Goal: Transaction & Acquisition: Book appointment/travel/reservation

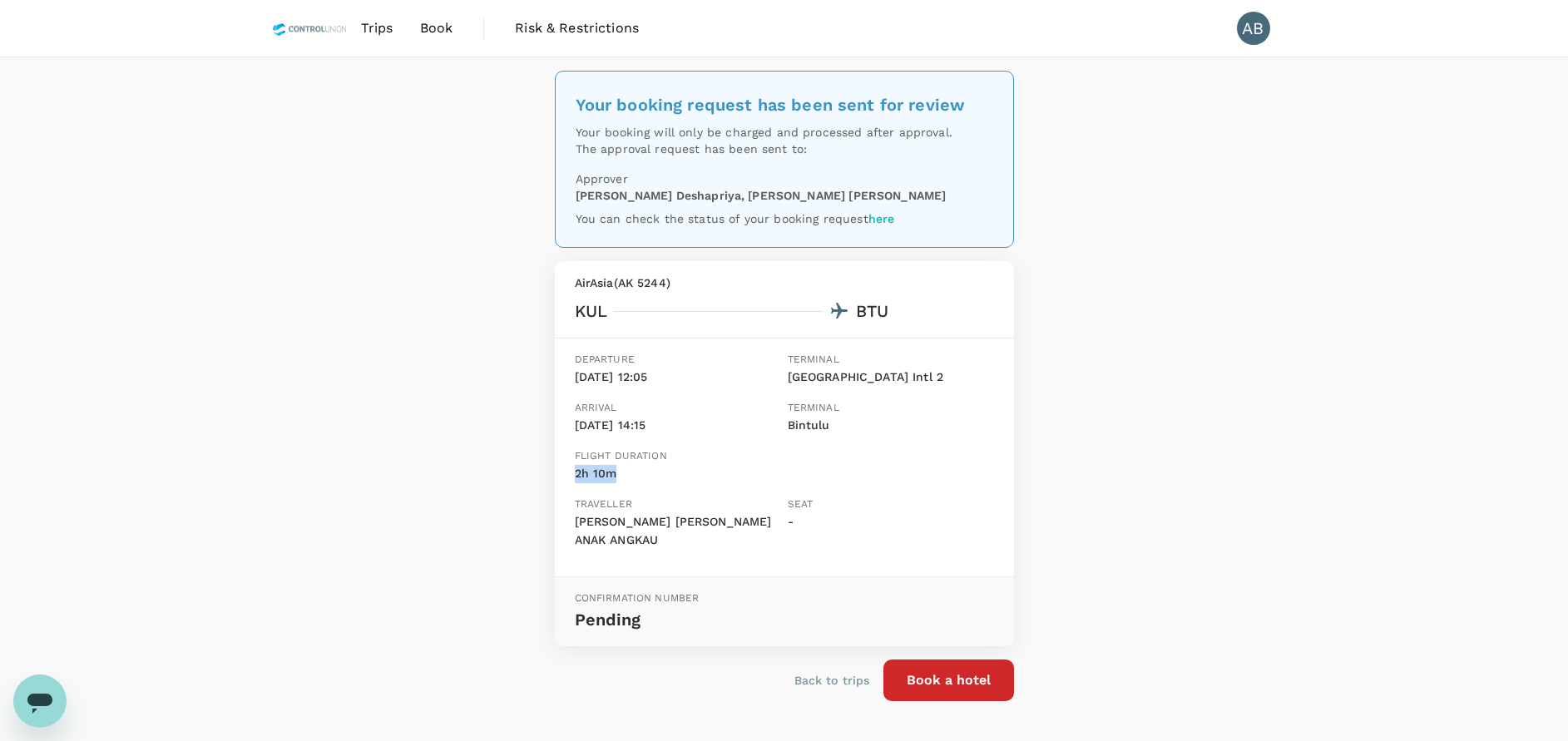
drag, startPoint x: 424, startPoint y: 25, endPoint x: 462, endPoint y: 27, distance: 38.1
click at [424, 25] on span "Book" at bounding box center [437, 28] width 34 height 20
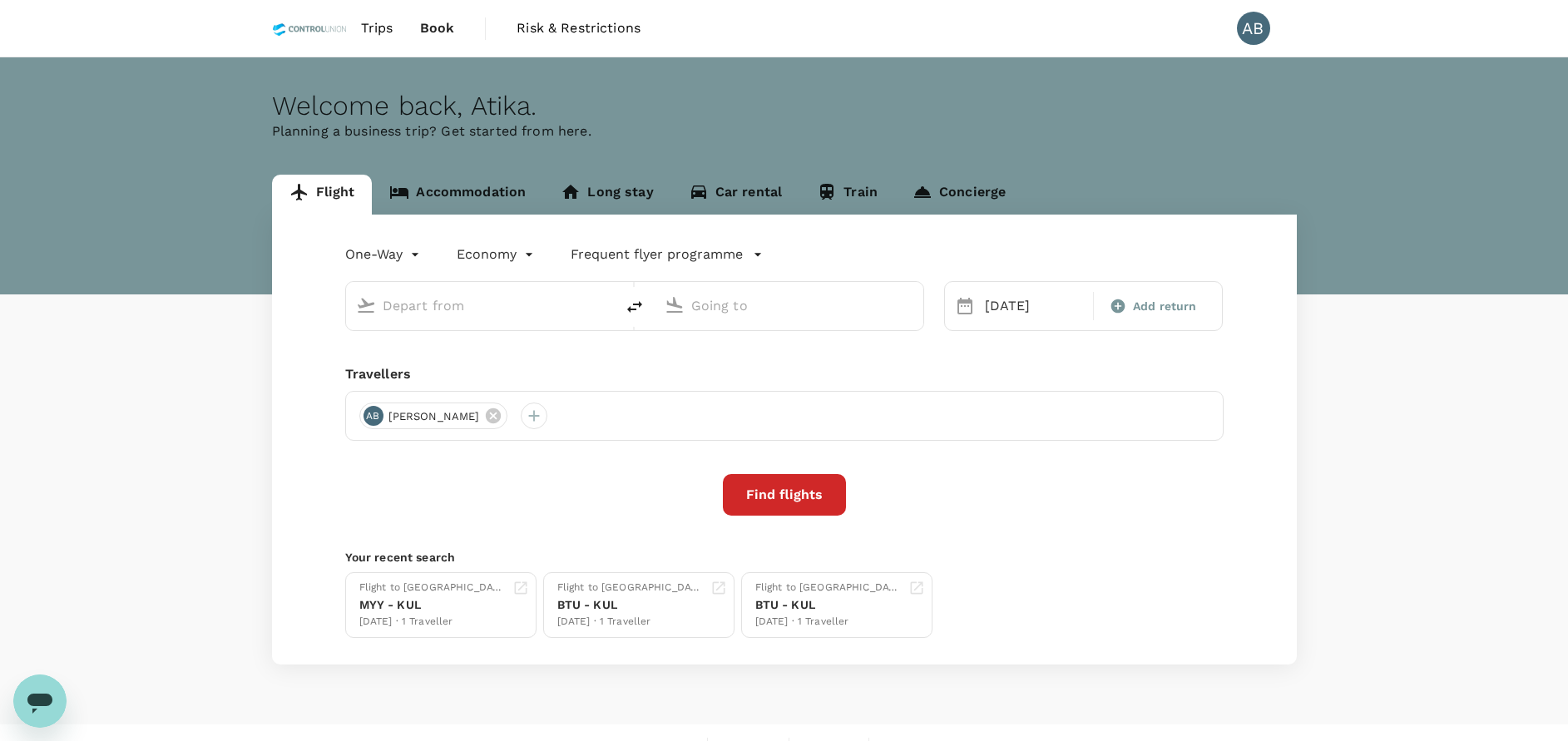
click at [517, 181] on link "Accommodation" at bounding box center [457, 194] width 171 height 40
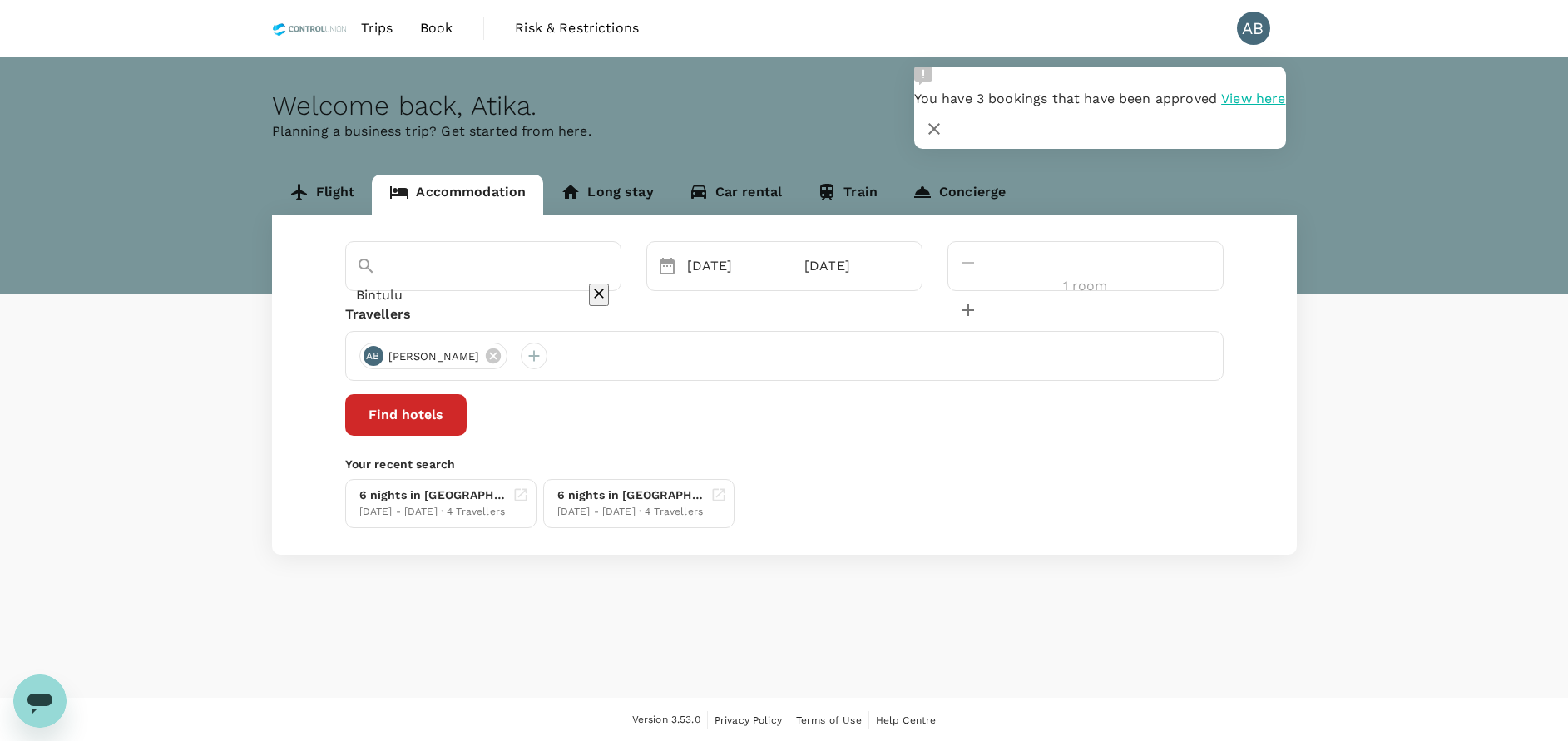
type input "[GEOGRAPHIC_DATA] - [GEOGRAPHIC_DATA]"
click at [1079, 481] on div "6 nights in Tras Mutiara Hotel Bentong 05 Oct - 11 Oct · 4 Travellers 6 nights …" at bounding box center [781, 500] width 885 height 56
click at [1031, 490] on div "6 nights in Tras Mutiara Hotel Bentong 05 Oct - 11 Oct · 4 Travellers 6 nights …" at bounding box center [781, 500] width 885 height 56
click at [664, 355] on icon at bounding box center [671, 355] width 15 height 15
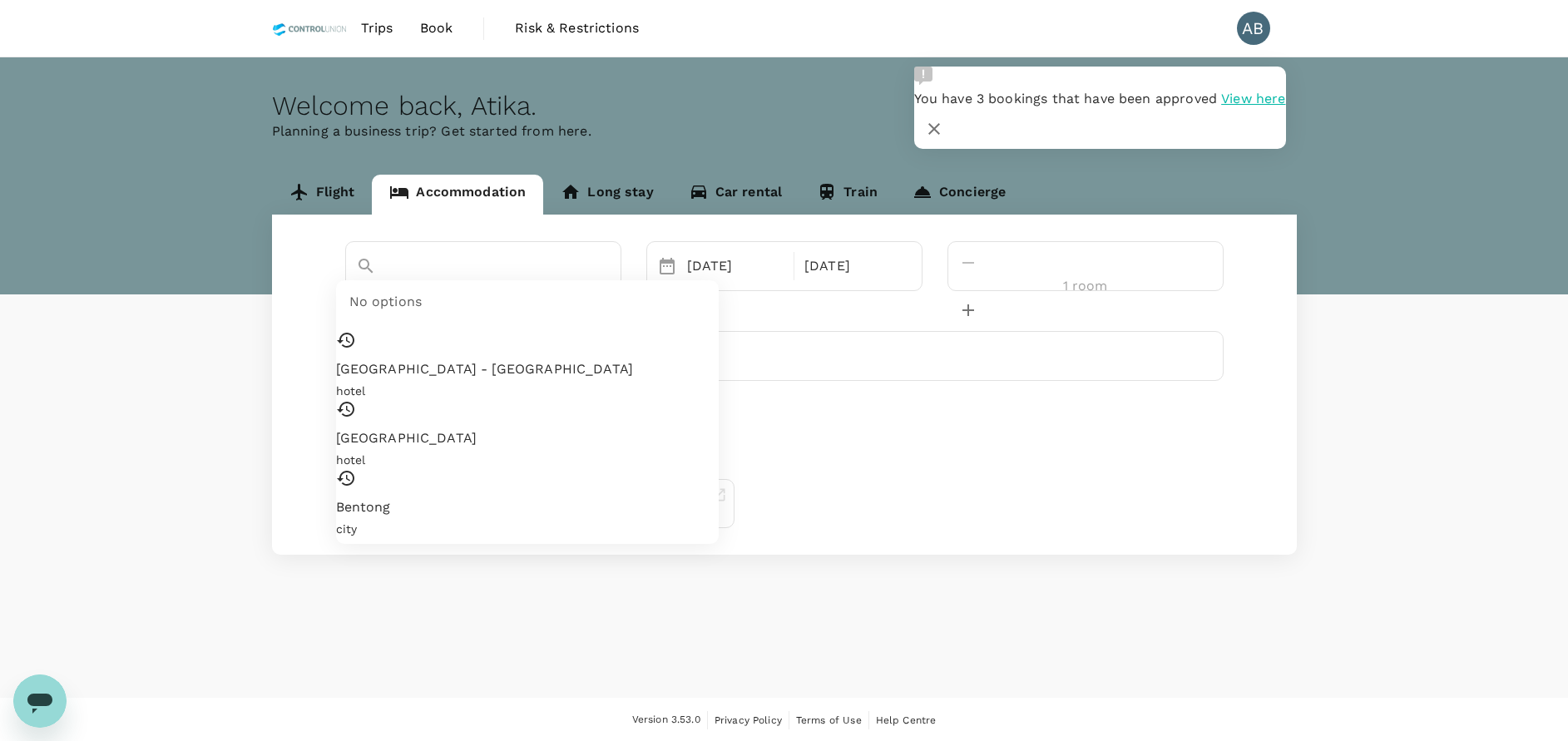
click at [564, 282] on input "Tune Hotel KLIA - KLIA2" at bounding box center [459, 294] width 208 height 26
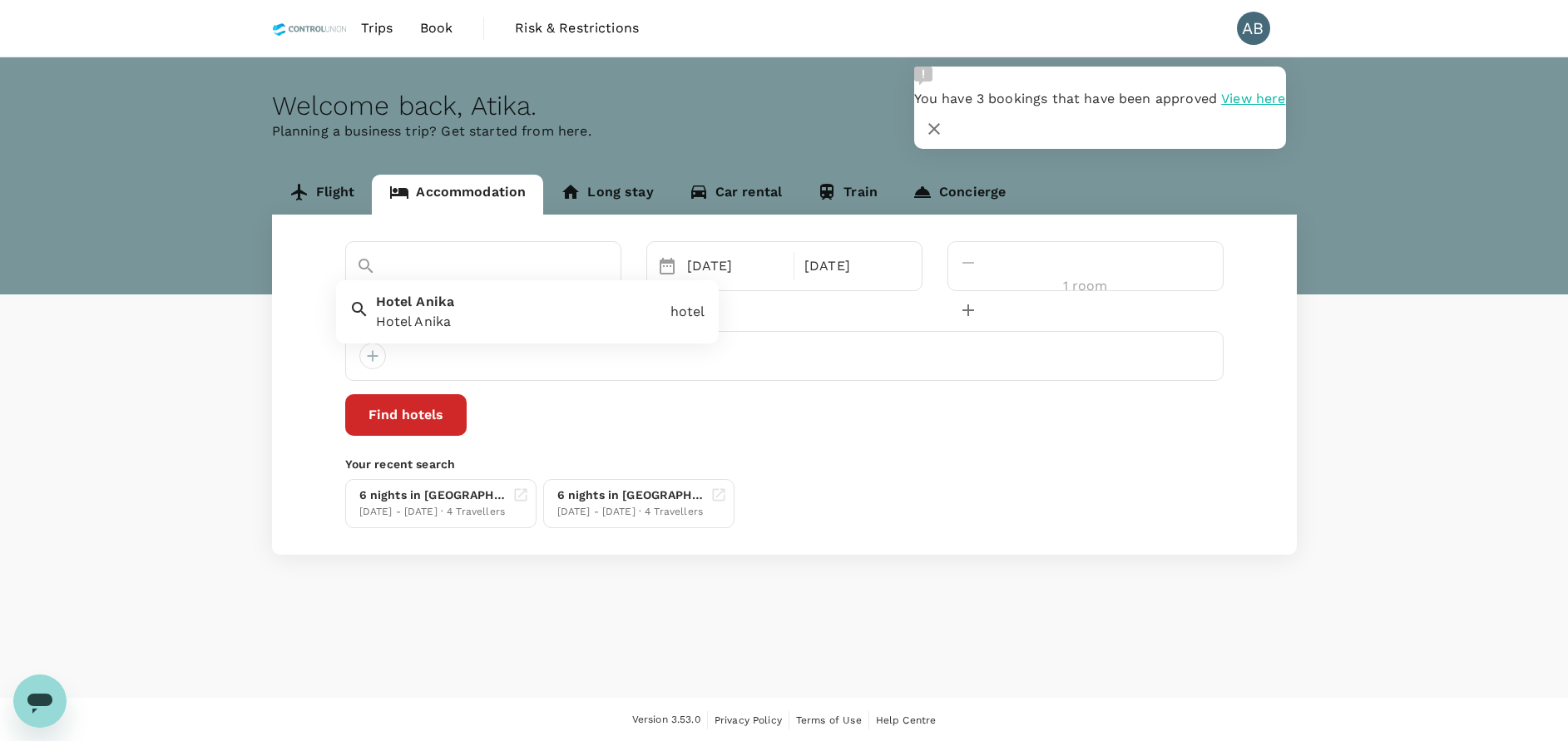
click at [476, 320] on div "Hotel Anika" at bounding box center [520, 322] width 288 height 20
type input "Hotel Anika"
click at [776, 263] on div "19 Oct" at bounding box center [735, 266] width 111 height 34
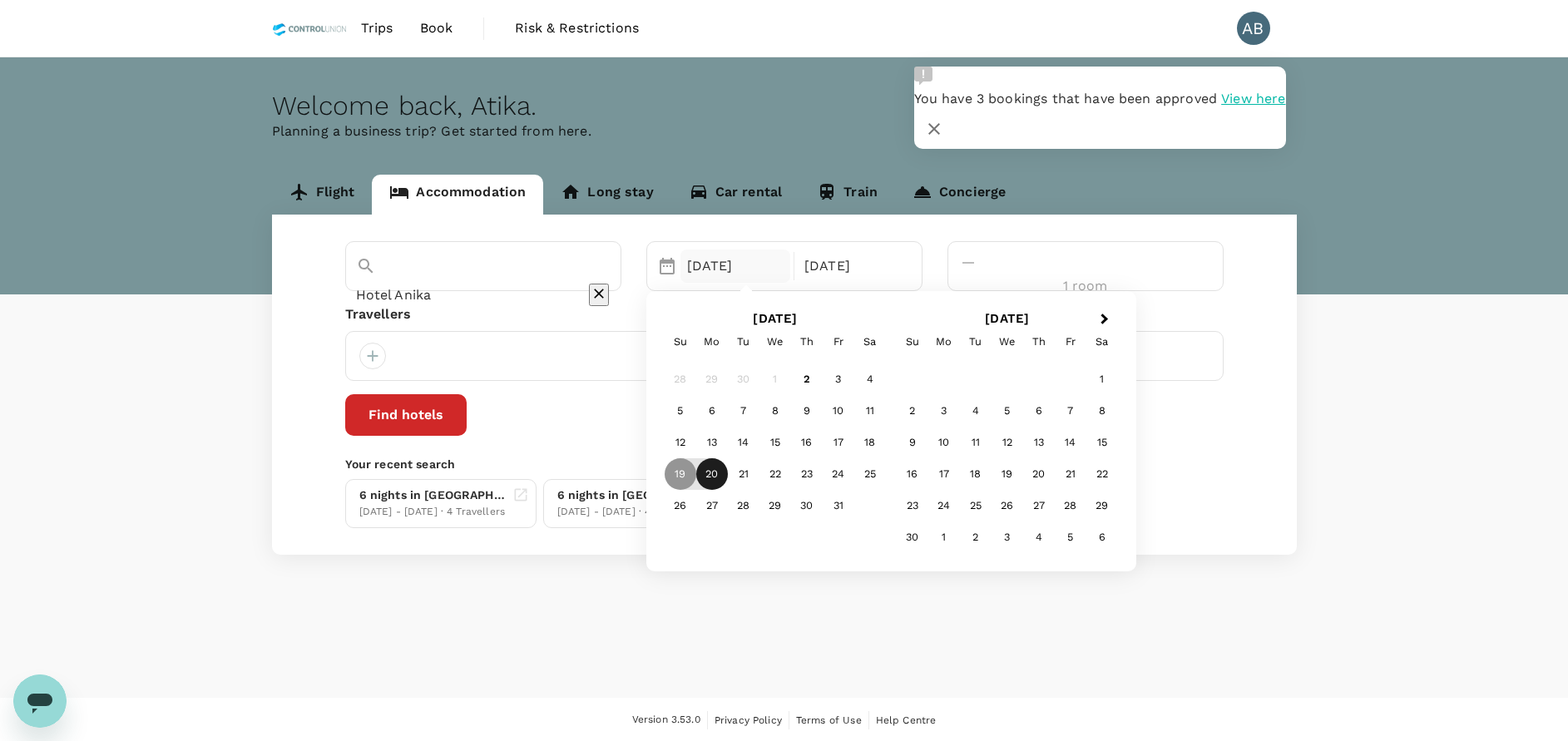
click at [728, 473] on div "20" at bounding box center [712, 474] width 32 height 32
click at [886, 479] on div "25" at bounding box center [870, 474] width 32 height 32
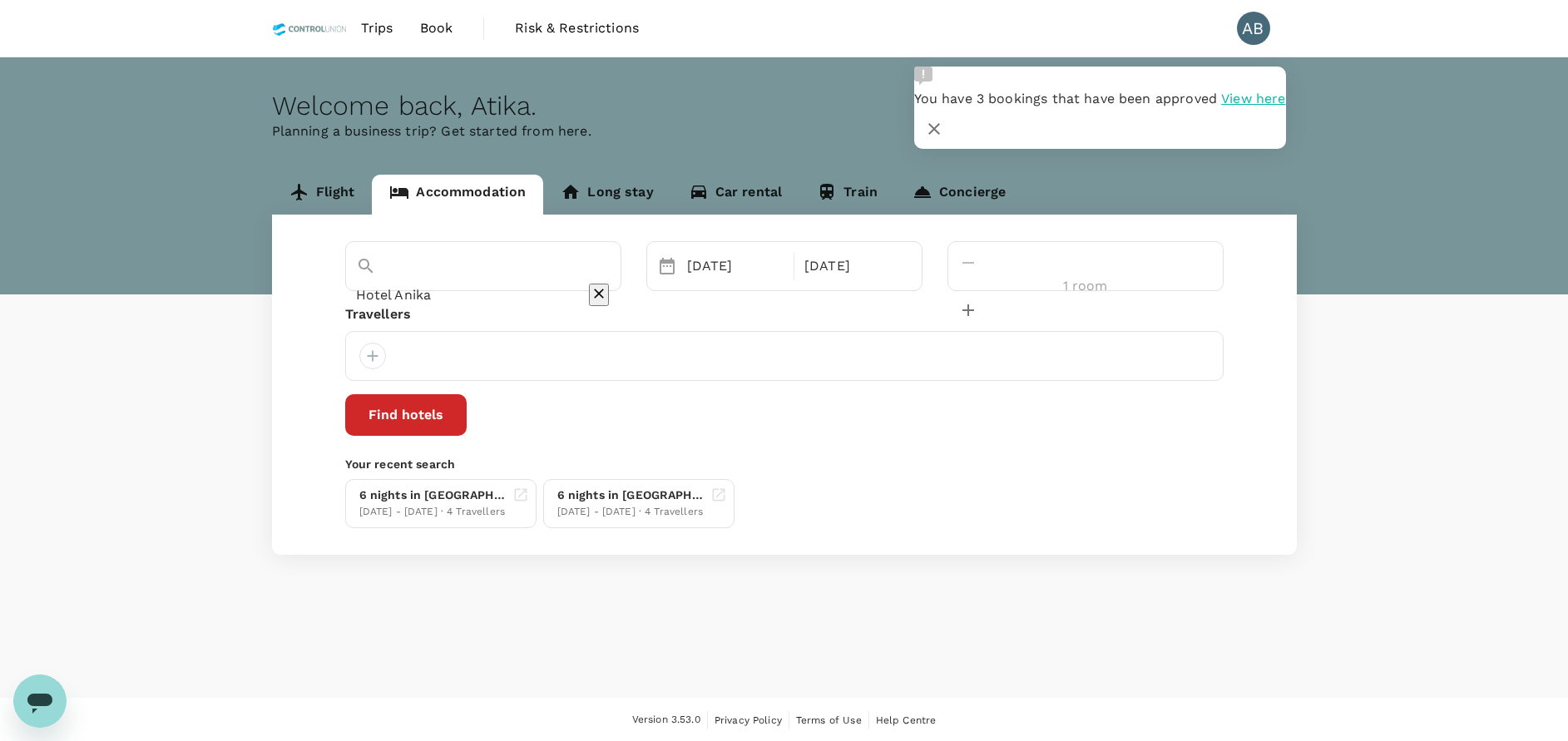
click at [826, 332] on div at bounding box center [784, 355] width 879 height 50
drag, startPoint x: 890, startPoint y: 306, endPoint x: 882, endPoint y: 315, distance: 12.0
click at [887, 312] on div "Travellers" at bounding box center [784, 314] width 879 height 20
click at [366, 362] on div at bounding box center [372, 355] width 27 height 27
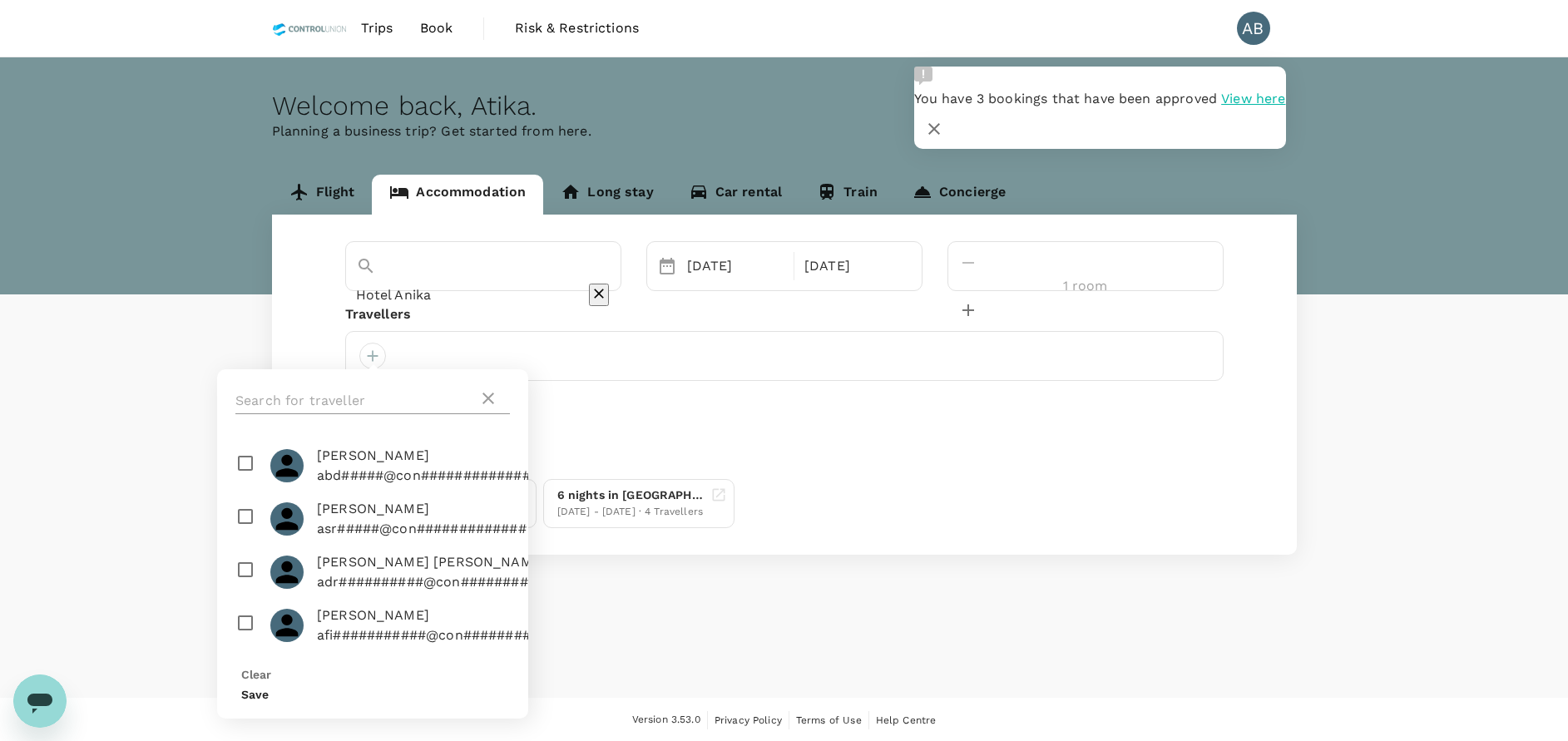
click at [356, 401] on input "text" at bounding box center [357, 401] width 243 height 27
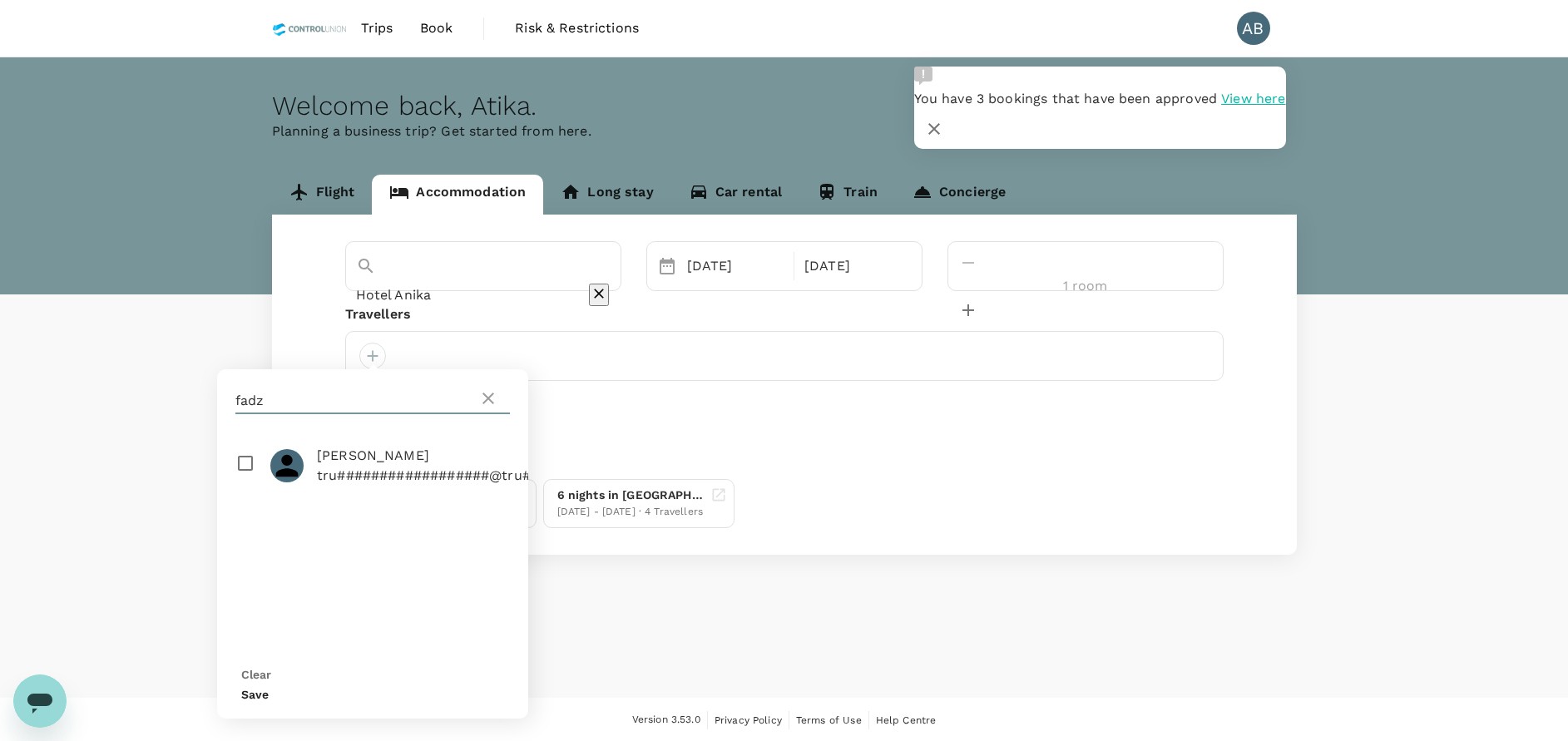
type input "fadz"
click at [247, 479] on input "checkbox" at bounding box center [372, 465] width 311 height 53
checkbox input "true"
click at [269, 688] on button "Save" at bounding box center [255, 694] width 27 height 13
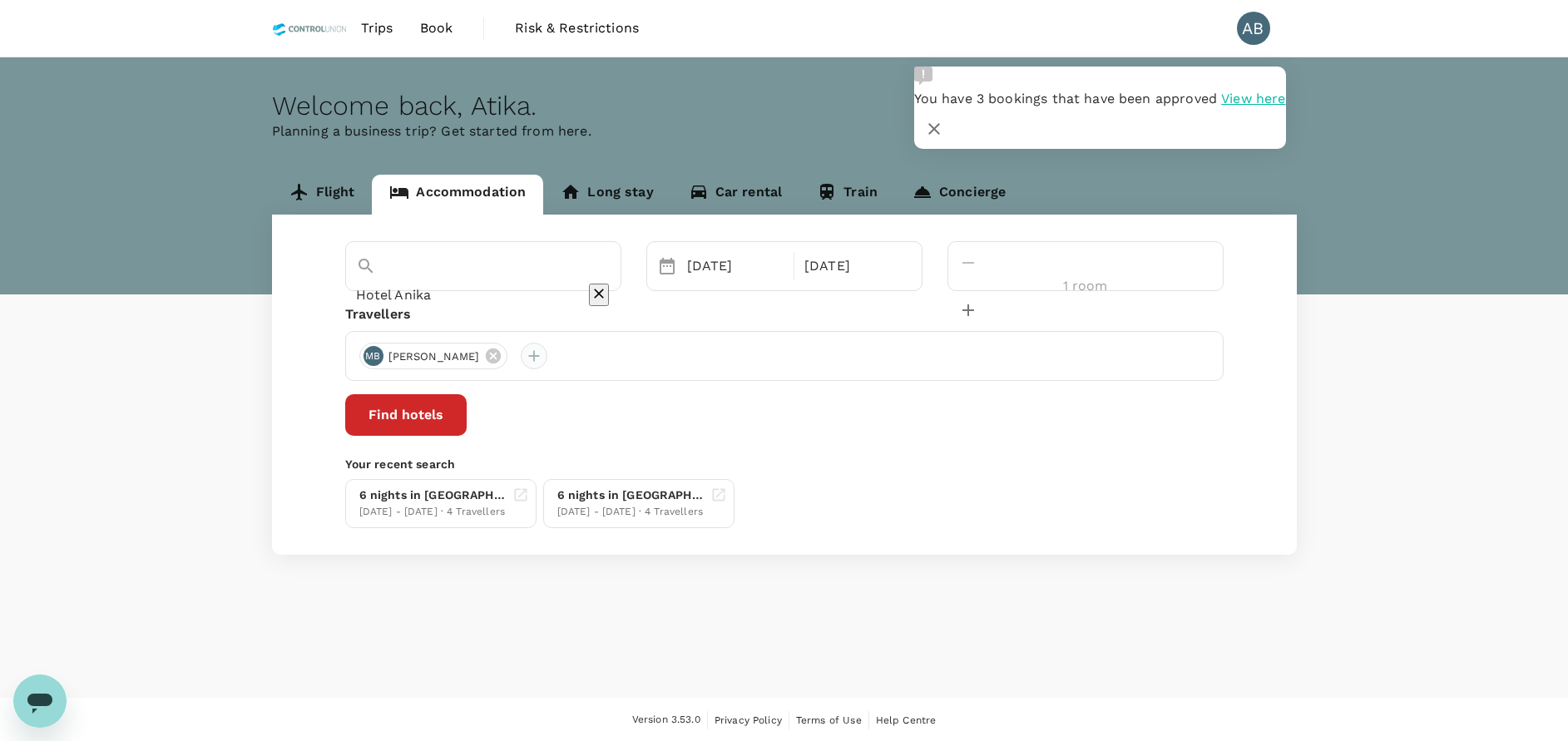
click at [547, 355] on div at bounding box center [534, 355] width 27 height 27
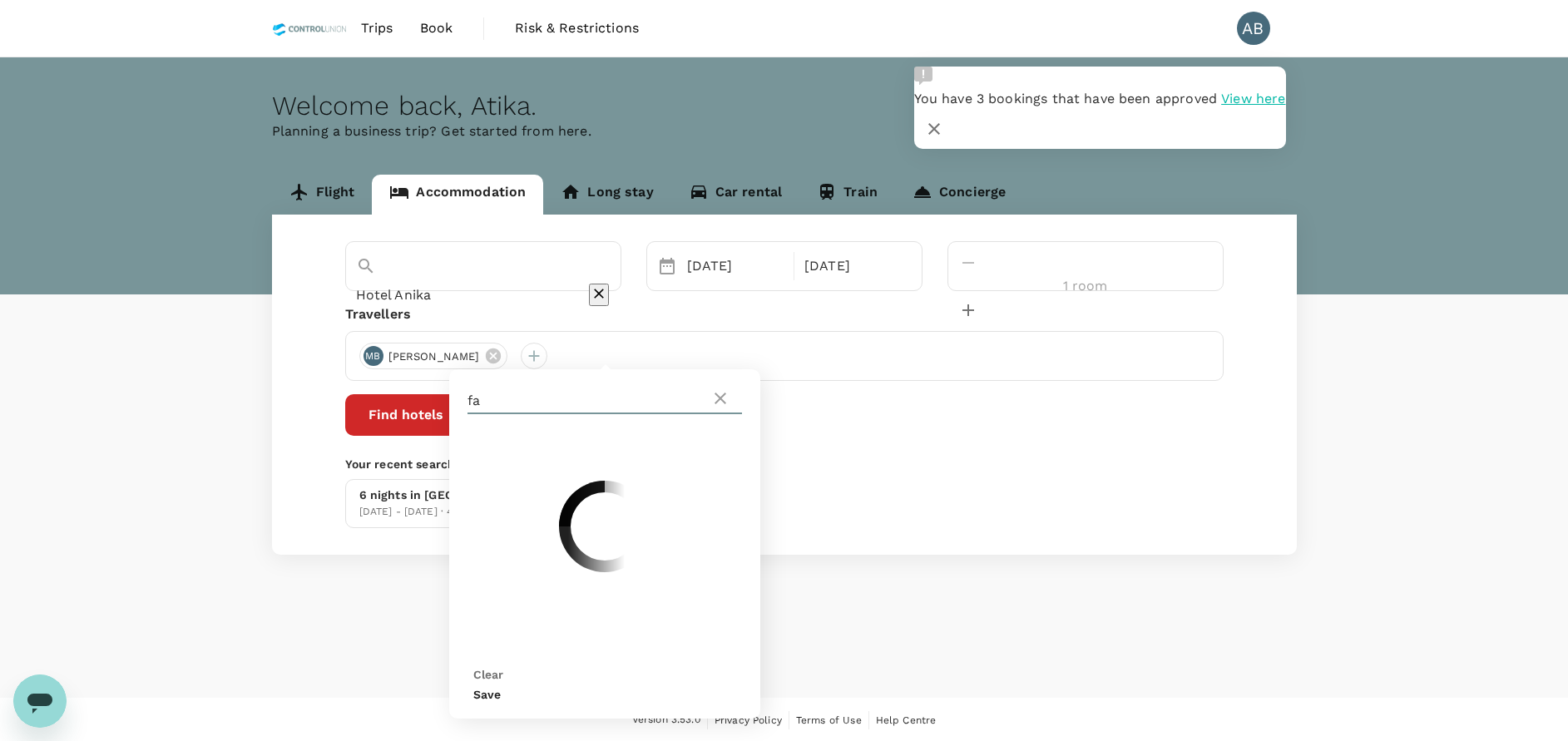
type input "f"
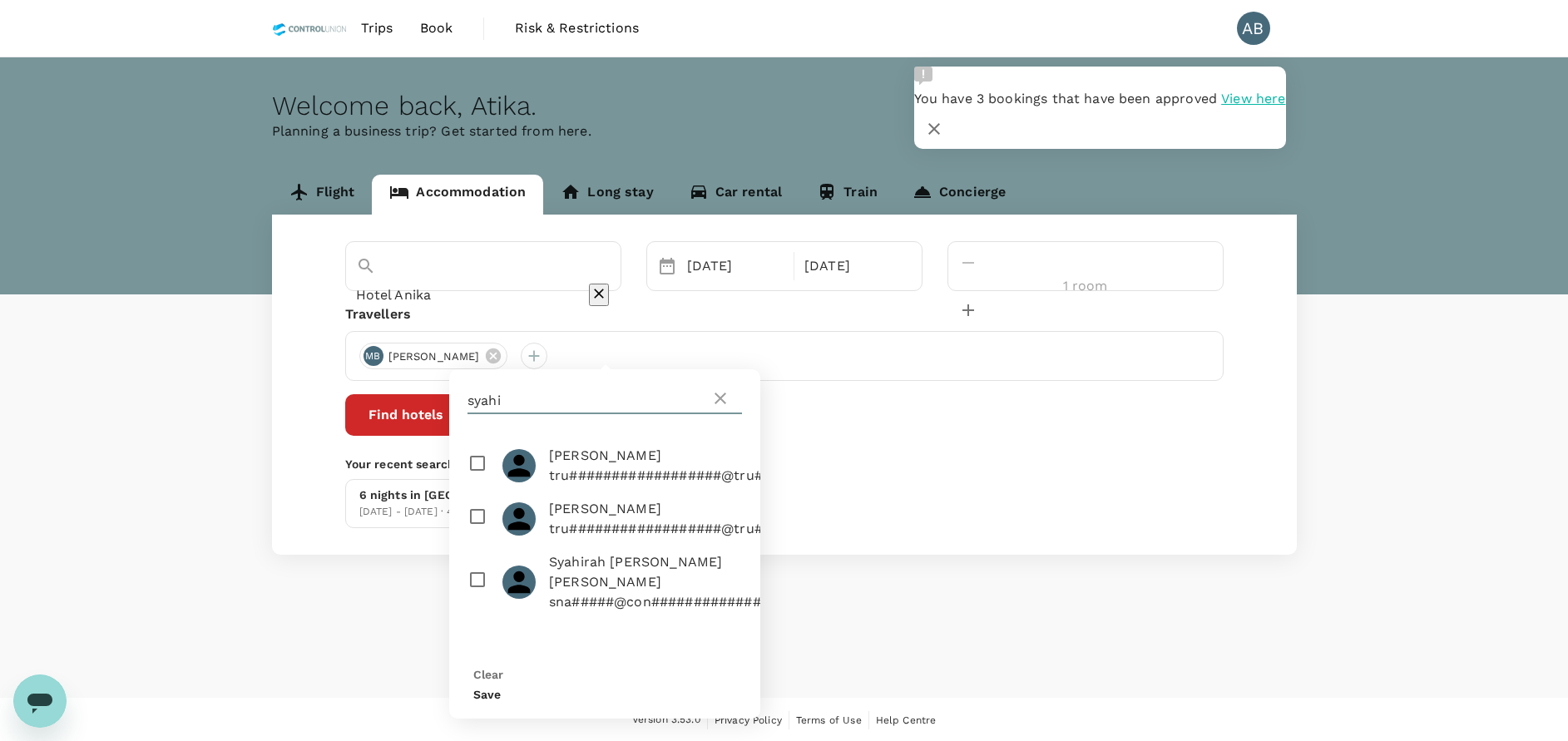
type input "syahi"
click at [467, 471] on input "checkbox" at bounding box center [605, 465] width 311 height 53
checkbox input "true"
click at [501, 688] on button "Save" at bounding box center [487, 694] width 27 height 13
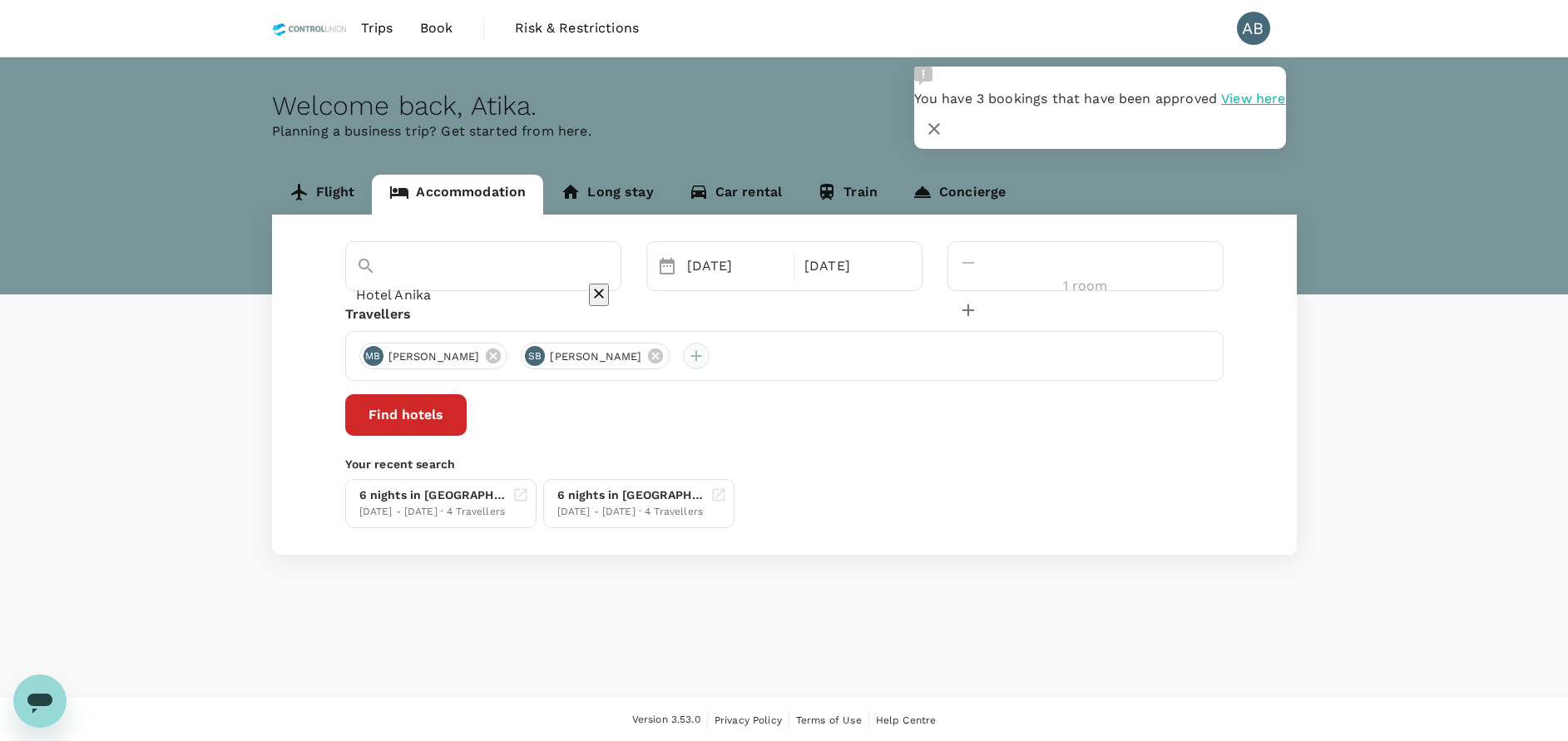
click at [710, 361] on div at bounding box center [696, 355] width 27 height 27
type input "s"
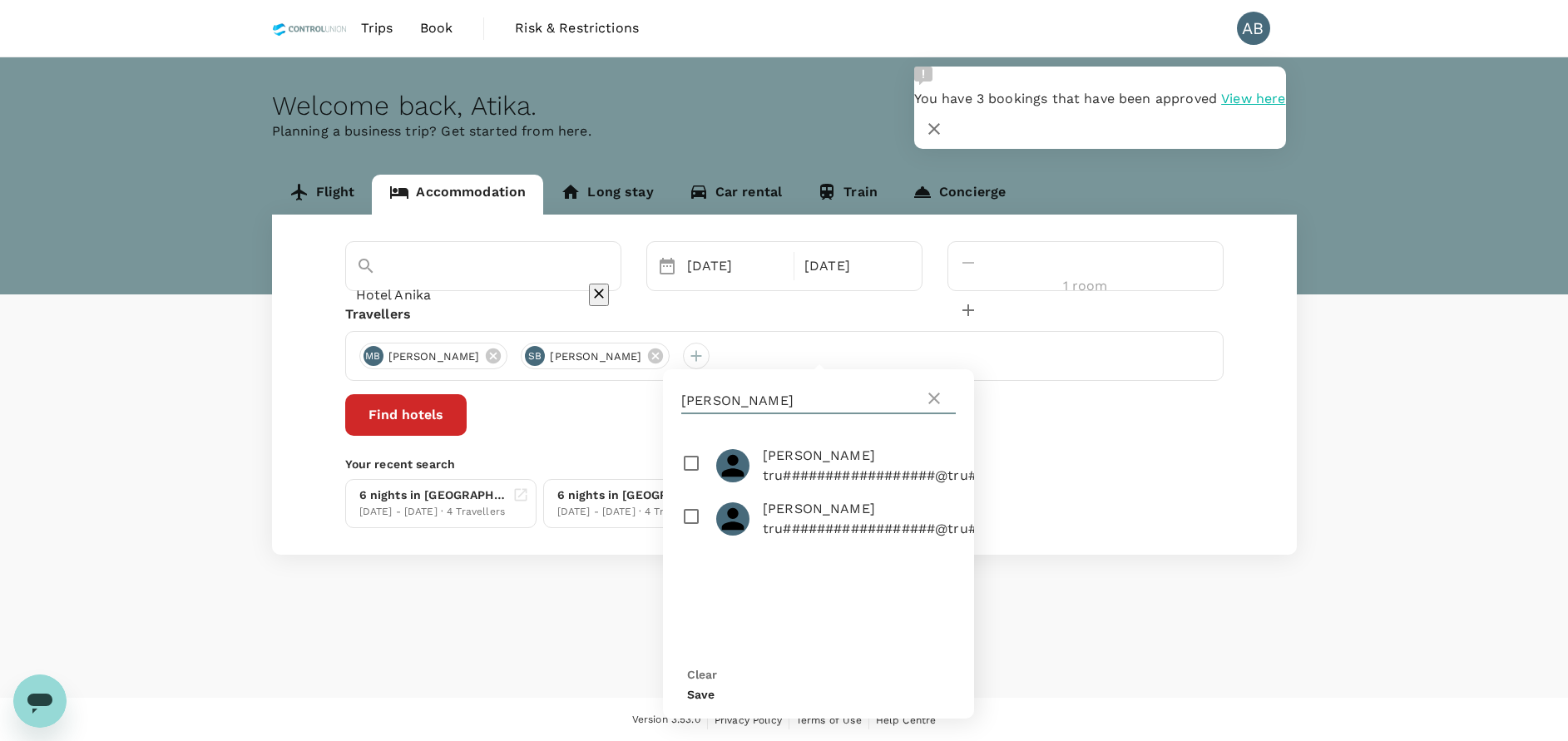
type input "manis"
click at [691, 472] on input "checkbox" at bounding box center [819, 465] width 311 height 53
checkbox input "true"
click at [715, 688] on button "Save" at bounding box center [701, 694] width 27 height 13
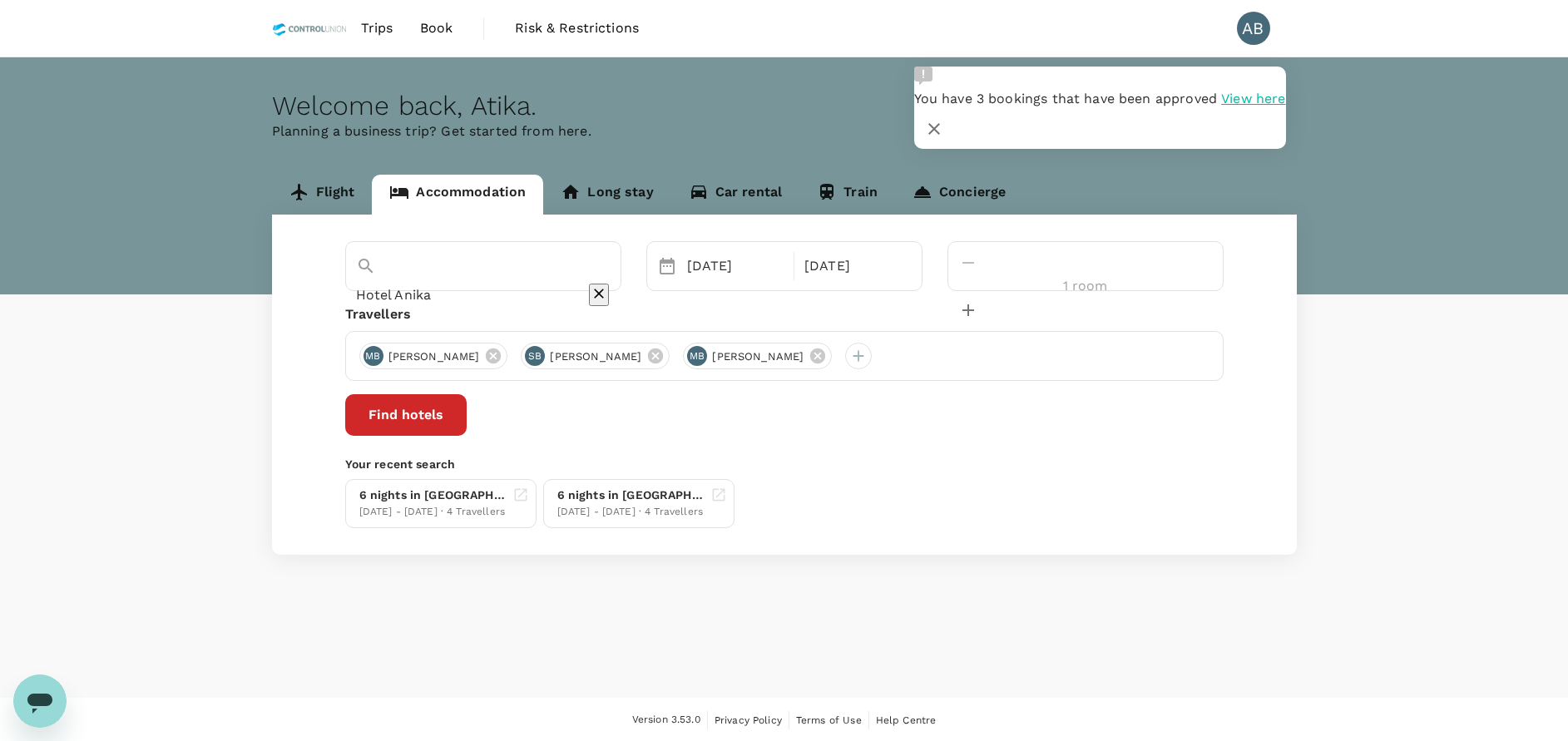
click at [959, 411] on div "Find hotels" at bounding box center [784, 415] width 879 height 42
click at [1010, 449] on div "Hotel Anika Selected date: Monday, October 20th, 2025 20 Oct Selected date: Sat…" at bounding box center [785, 385] width 1025 height 340
click at [466, 419] on button "Find hotels" at bounding box center [405, 415] width 122 height 42
click at [466, 428] on button "Find hotels" at bounding box center [405, 415] width 122 height 42
click at [978, 300] on icon "decrease" at bounding box center [968, 310] width 20 height 20
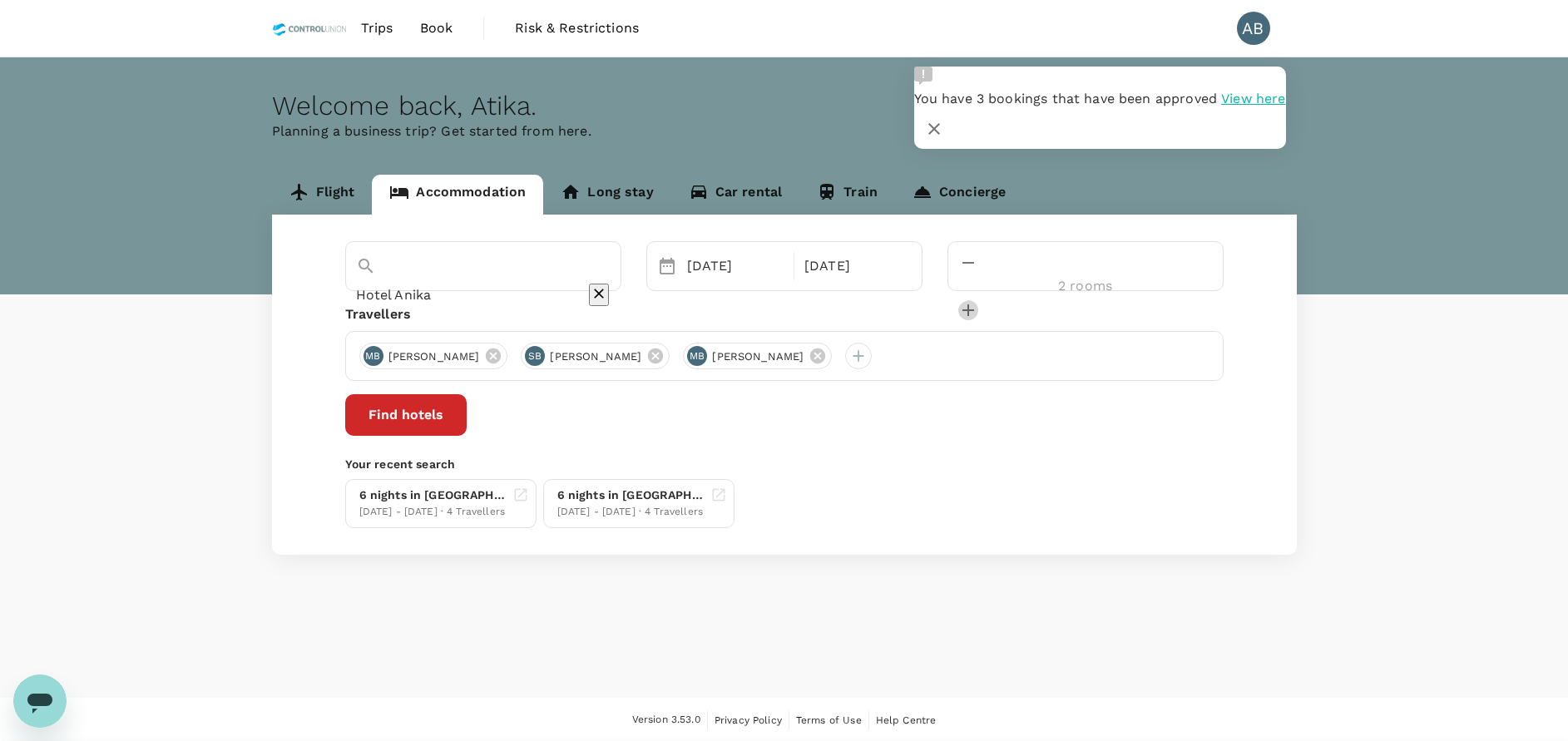
click at [978, 300] on icon "decrease" at bounding box center [968, 310] width 20 height 20
type input "3 rooms"
click at [466, 415] on button "Find hotels" at bounding box center [405, 415] width 122 height 42
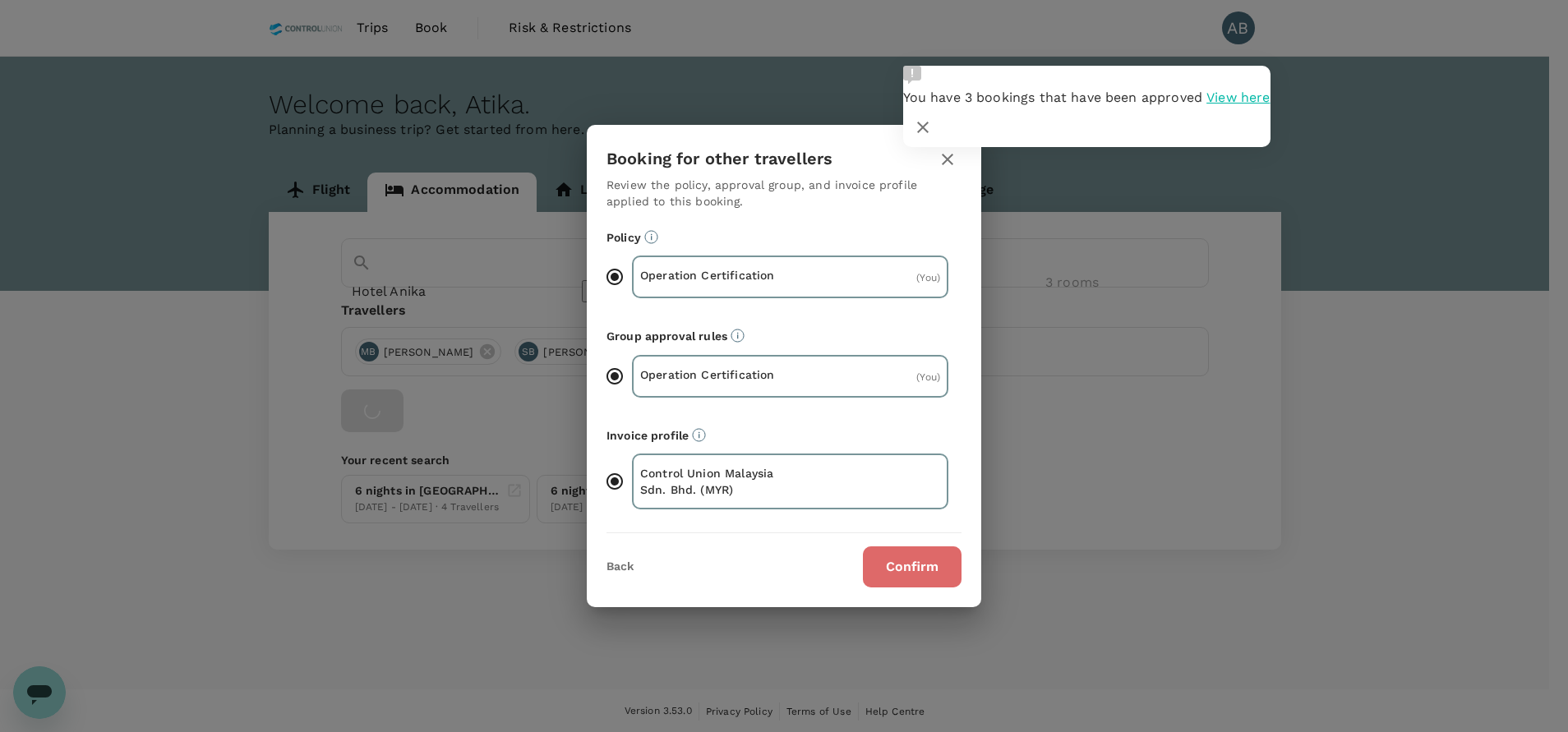
click at [916, 559] on button "Confirm" at bounding box center [912, 567] width 99 height 41
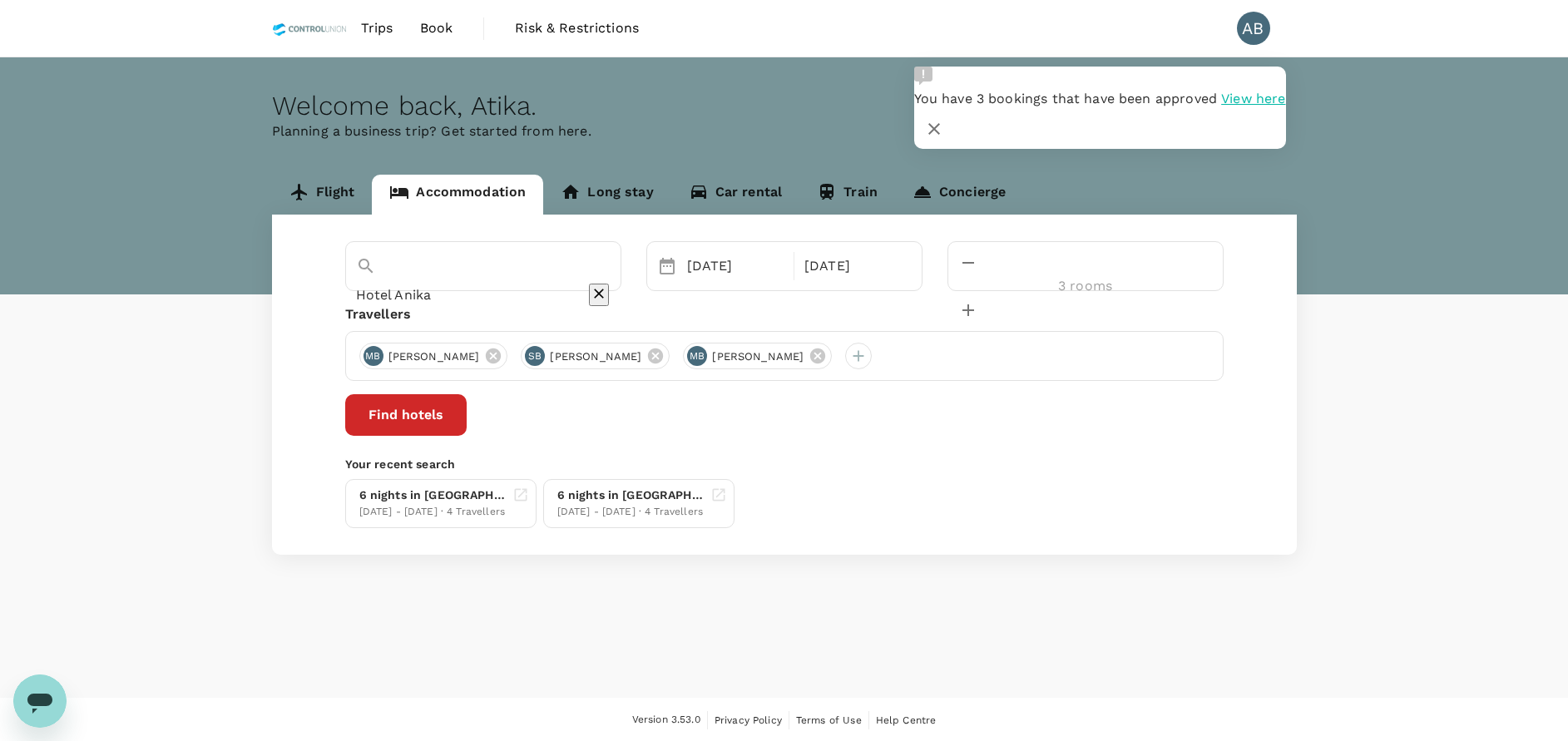
click at [466, 416] on button "Find hotels" at bounding box center [405, 415] width 122 height 42
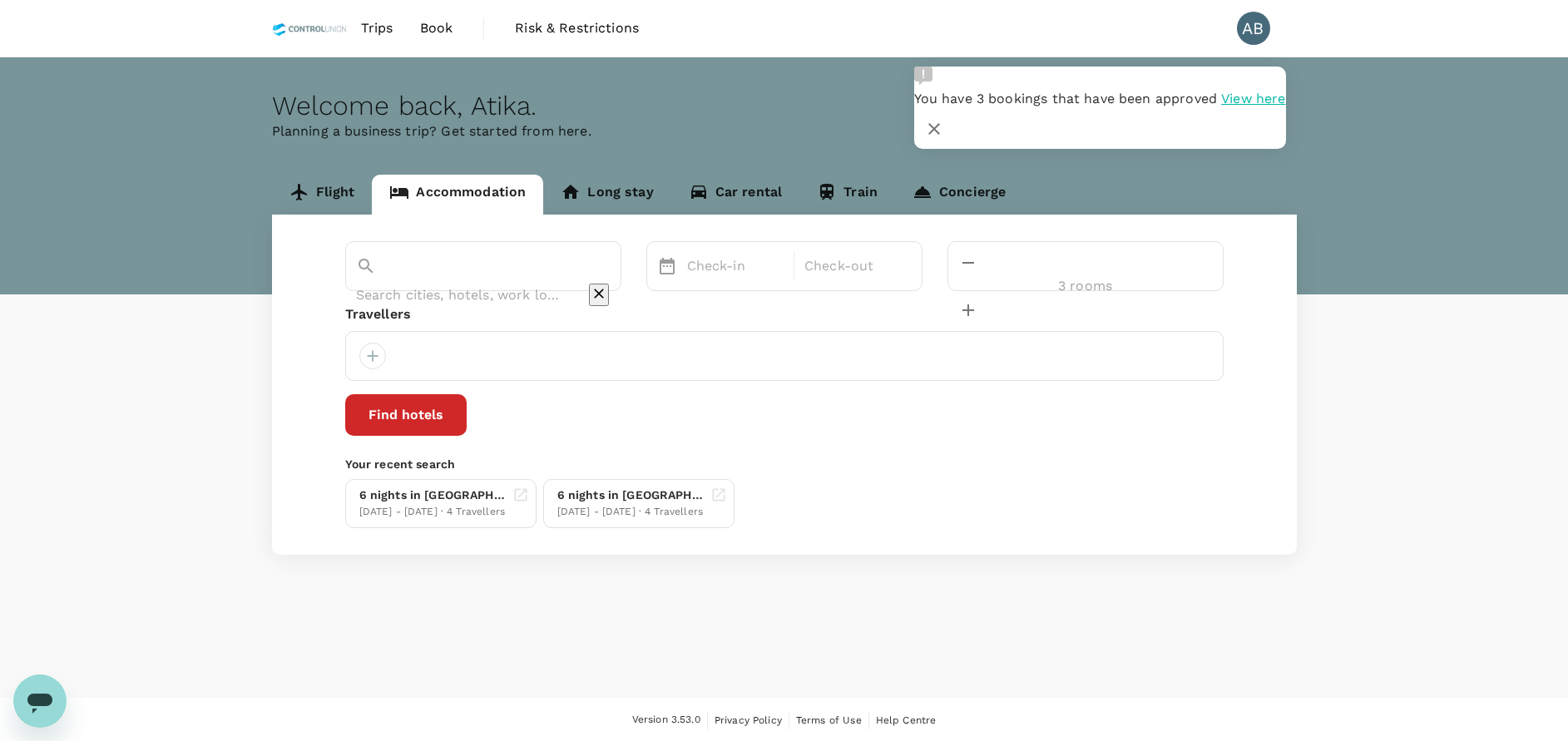
type input "Hotel Anika"
click at [509, 282] on input "Hotel Anika" at bounding box center [459, 294] width 208 height 26
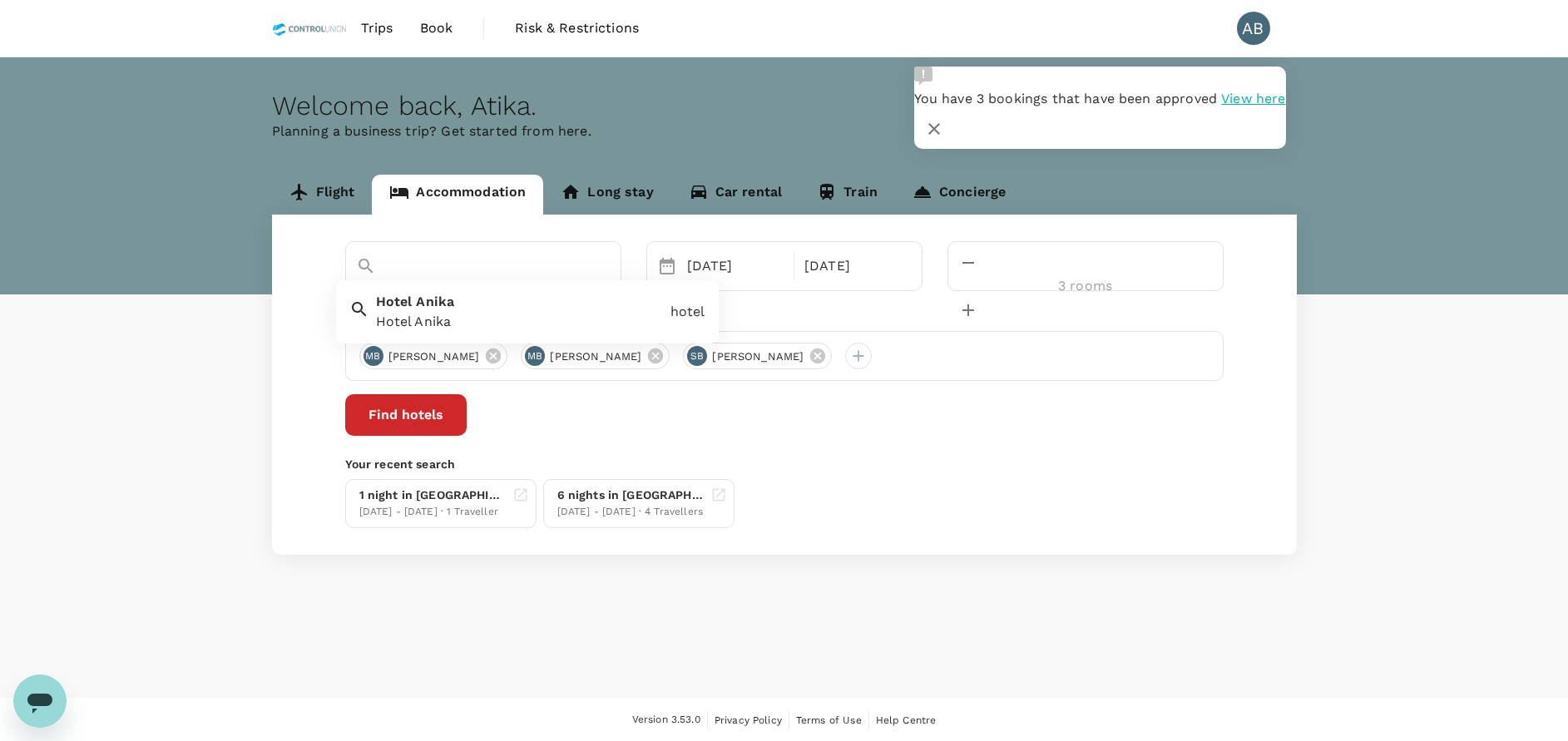
click at [608, 285] on icon "Clear" at bounding box center [599, 293] width 17 height 17
click at [459, 282] on input "text" at bounding box center [459, 294] width 208 height 26
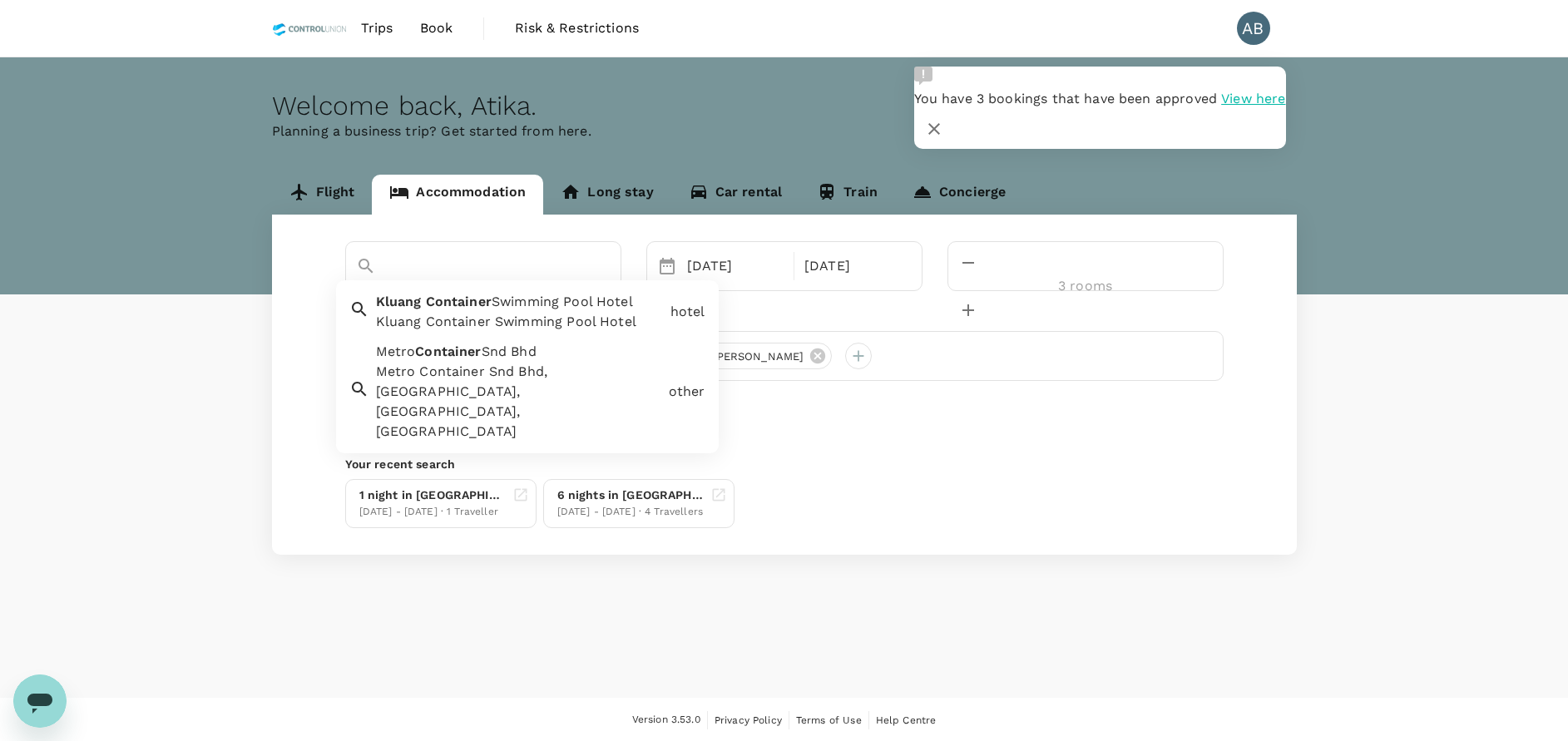
click at [470, 320] on div "Kluang Container Swimming Pool Hotel" at bounding box center [520, 322] width 288 height 20
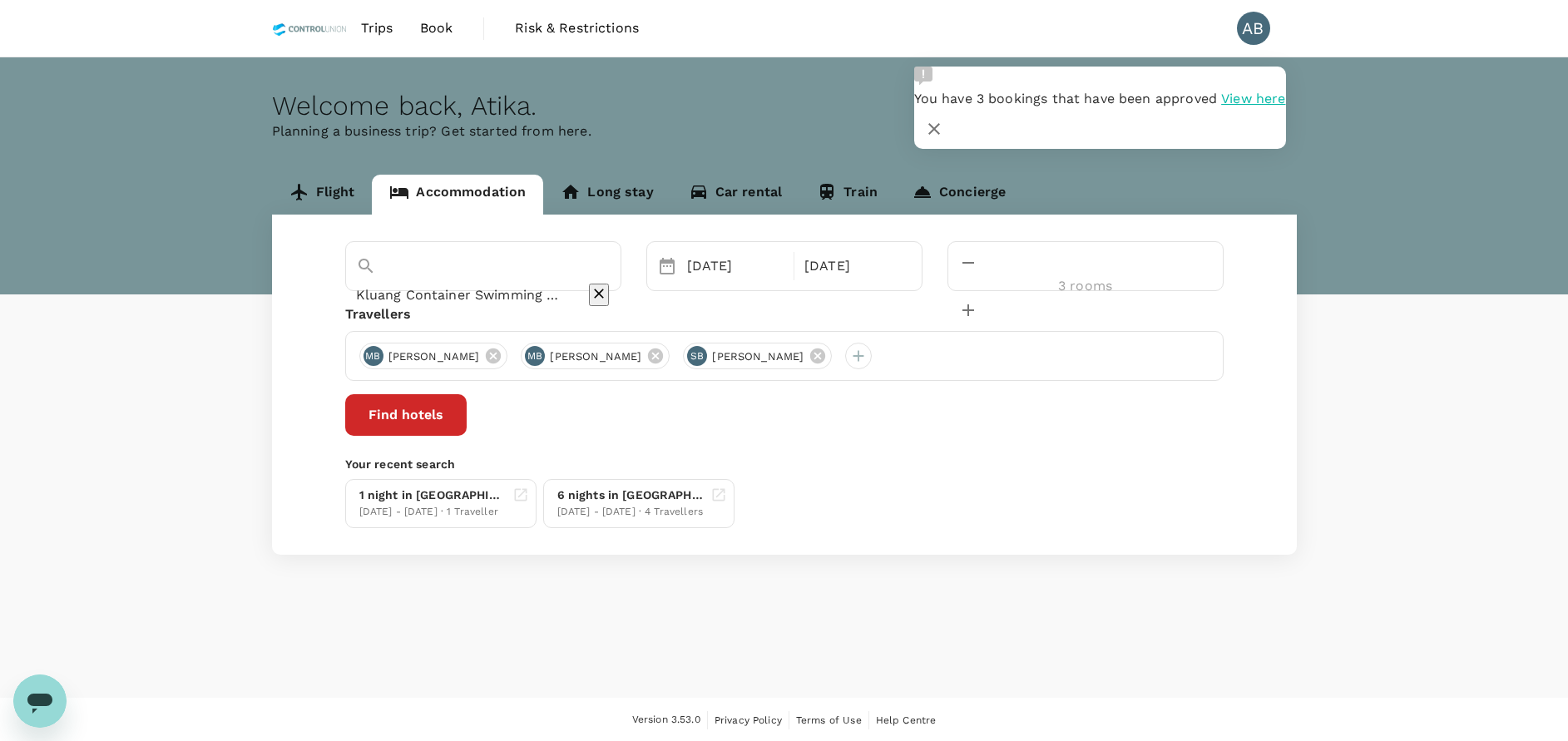
type input "Kluang Container Swimming Pool Hotel"
click at [466, 425] on button "Find hotels" at bounding box center [405, 415] width 122 height 42
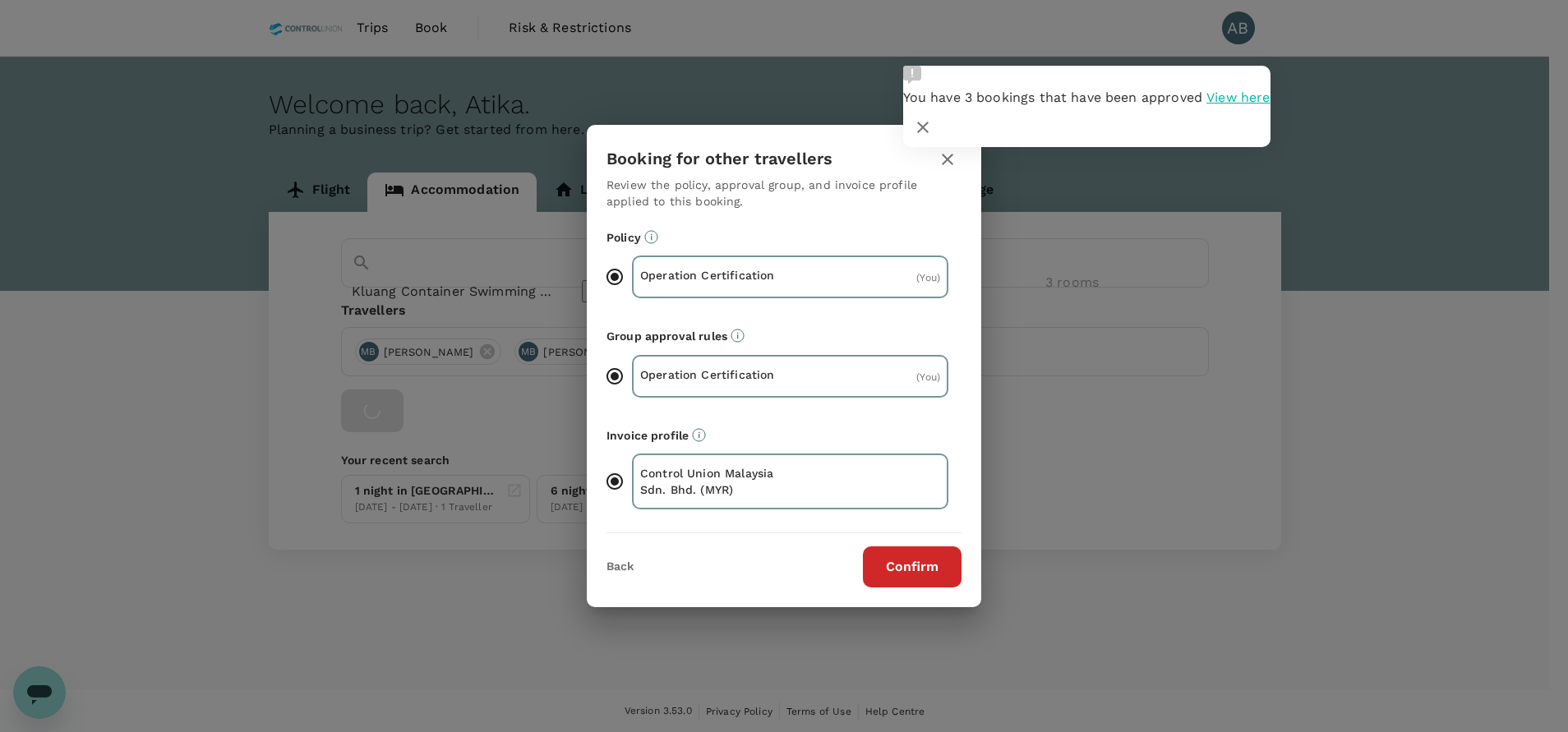
click at [910, 554] on button "Confirm" at bounding box center [912, 567] width 99 height 41
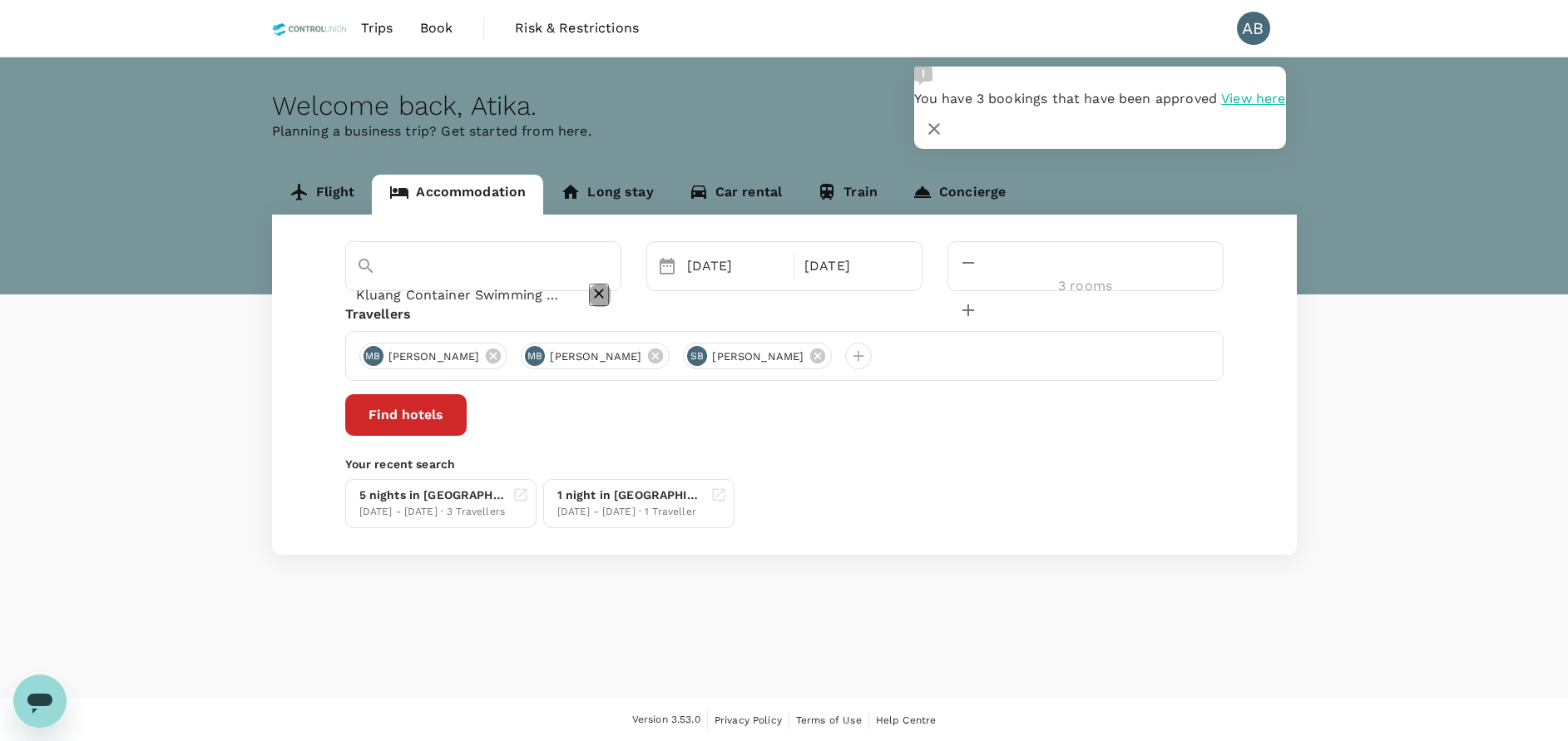
drag, startPoint x: 657, startPoint y: 271, endPoint x: 553, endPoint y: 269, distance: 104.0
click at [604, 289] on icon "Clear" at bounding box center [599, 293] width 10 height 10
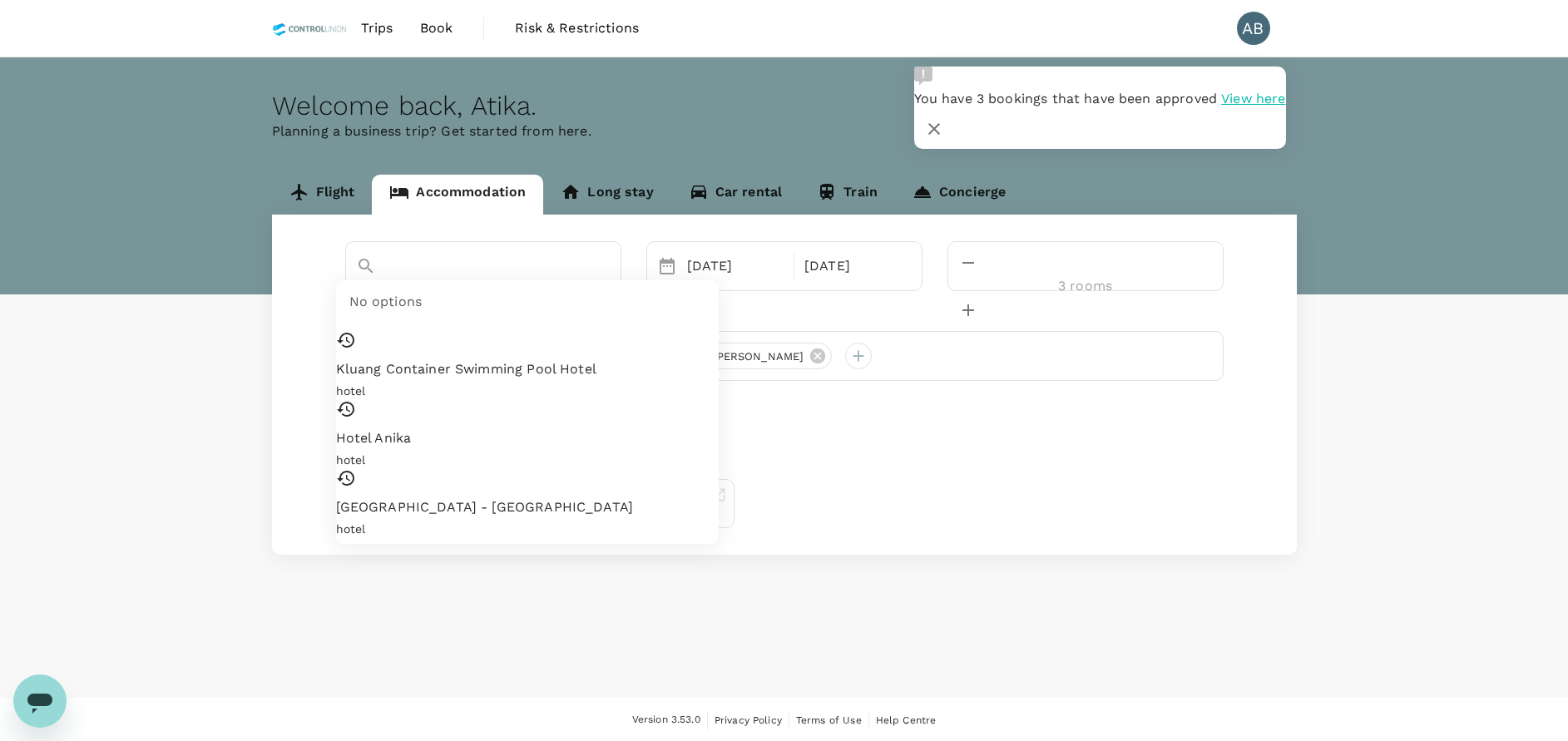
click at [474, 282] on input "text" at bounding box center [459, 294] width 208 height 26
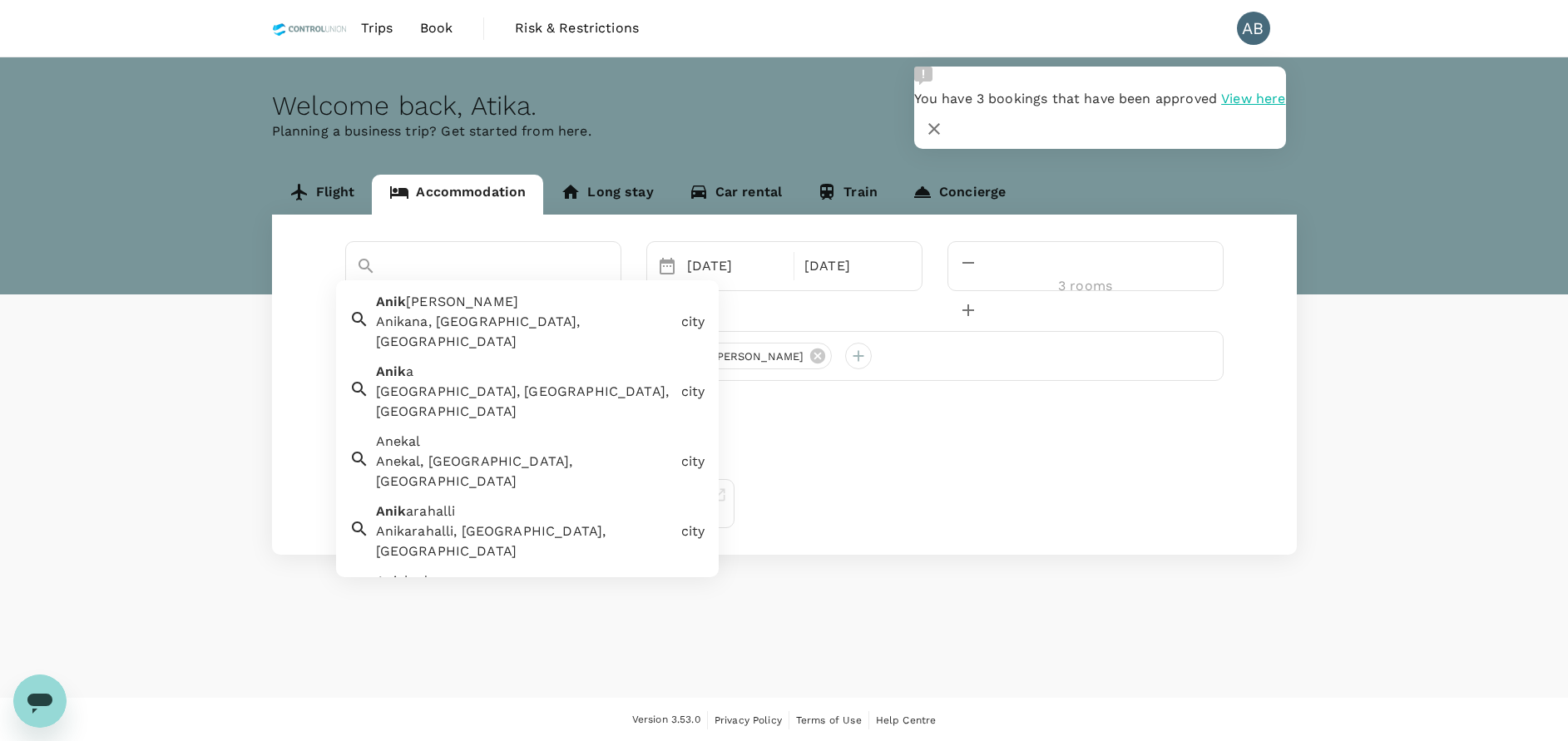
type input "a"
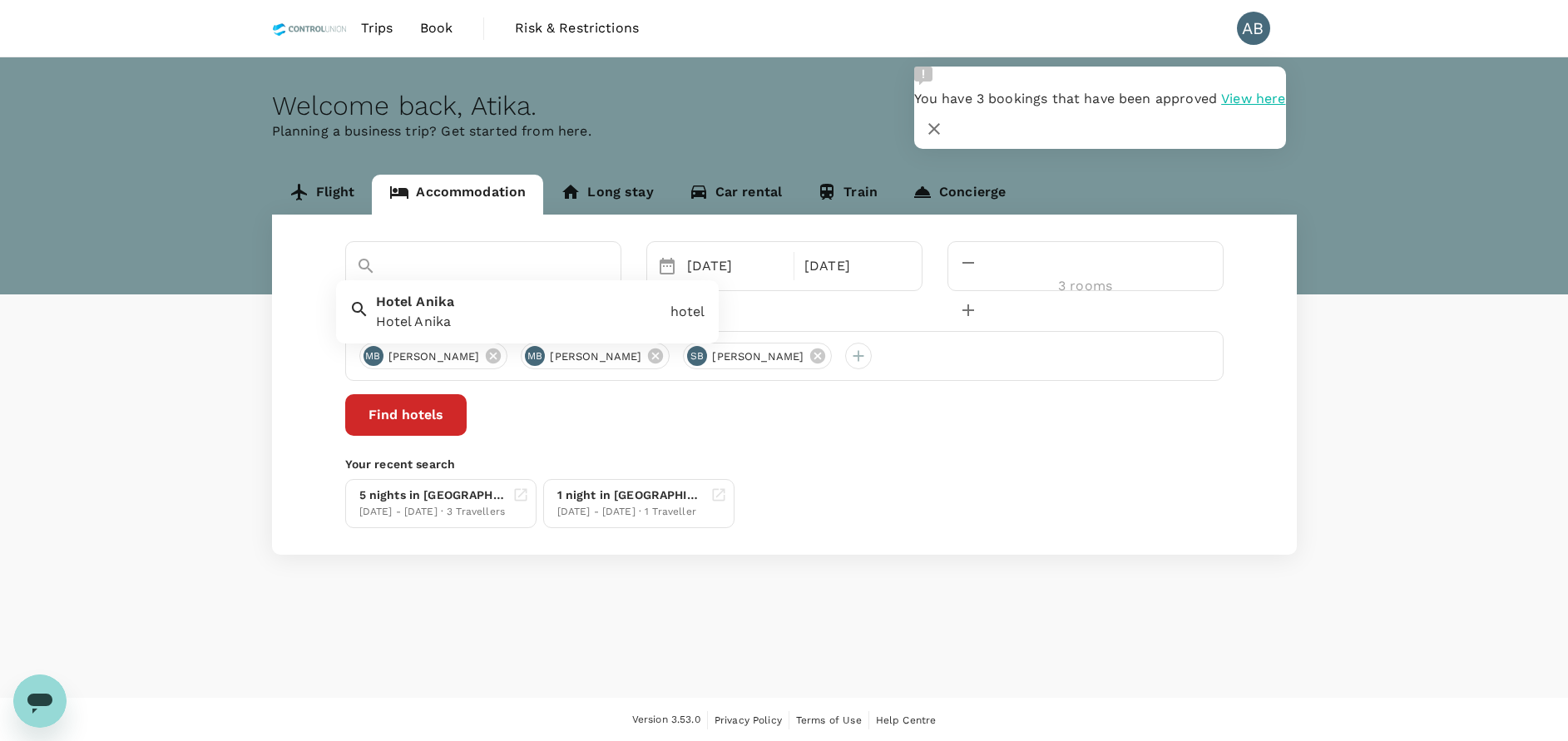
click at [396, 313] on div "Hotel Anika" at bounding box center [520, 322] width 288 height 20
type input "Hotel Anika"
click at [548, 315] on div "Travellers" at bounding box center [784, 314] width 879 height 20
click at [1068, 477] on div "5 nights in Hotel Anika 20 Oct - 25 Oct · 3 Travellers 1 night in Tune Hotel KL…" at bounding box center [781, 500] width 885 height 56
click at [466, 422] on button "Find hotels" at bounding box center [405, 415] width 122 height 42
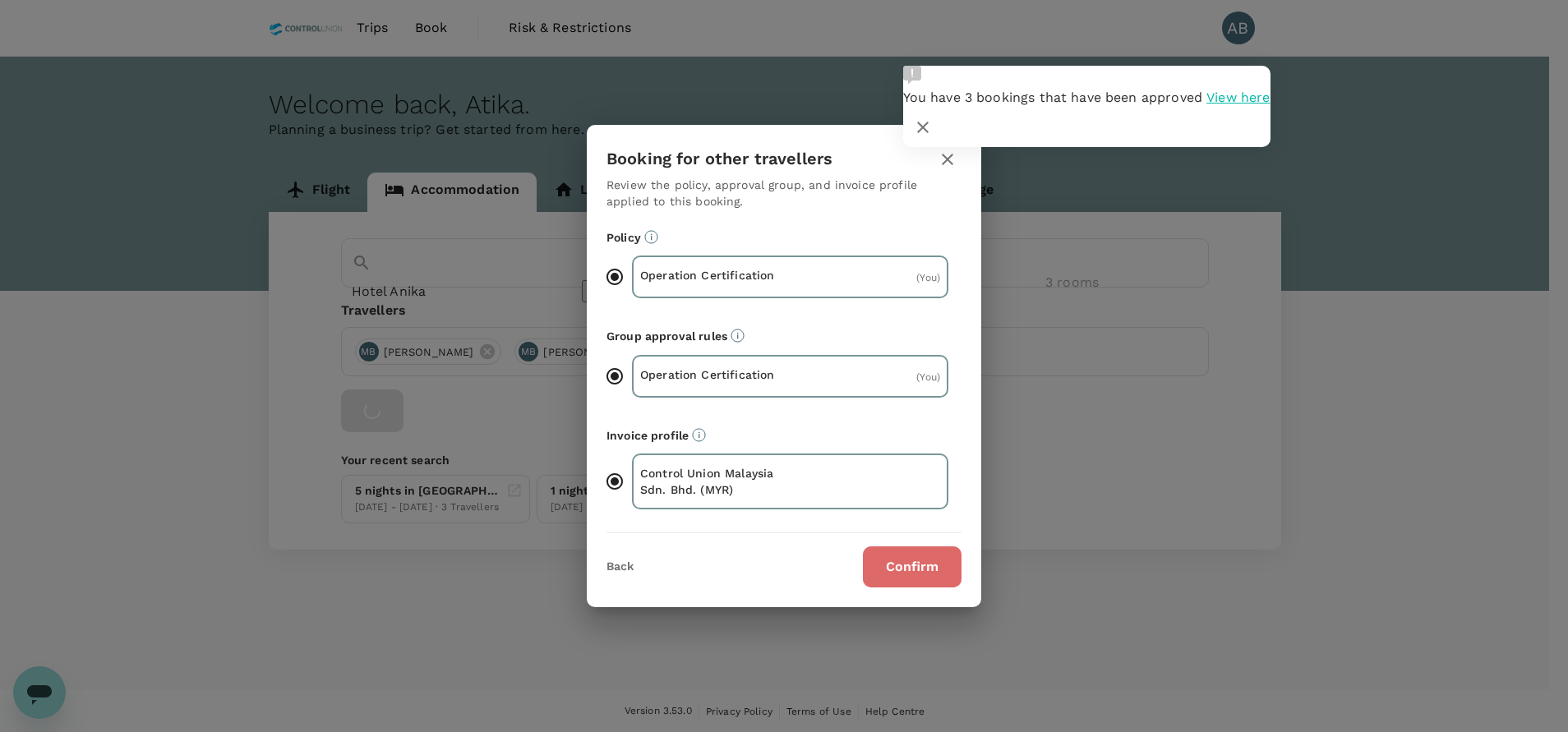
click at [939, 554] on button "Confirm" at bounding box center [912, 567] width 99 height 41
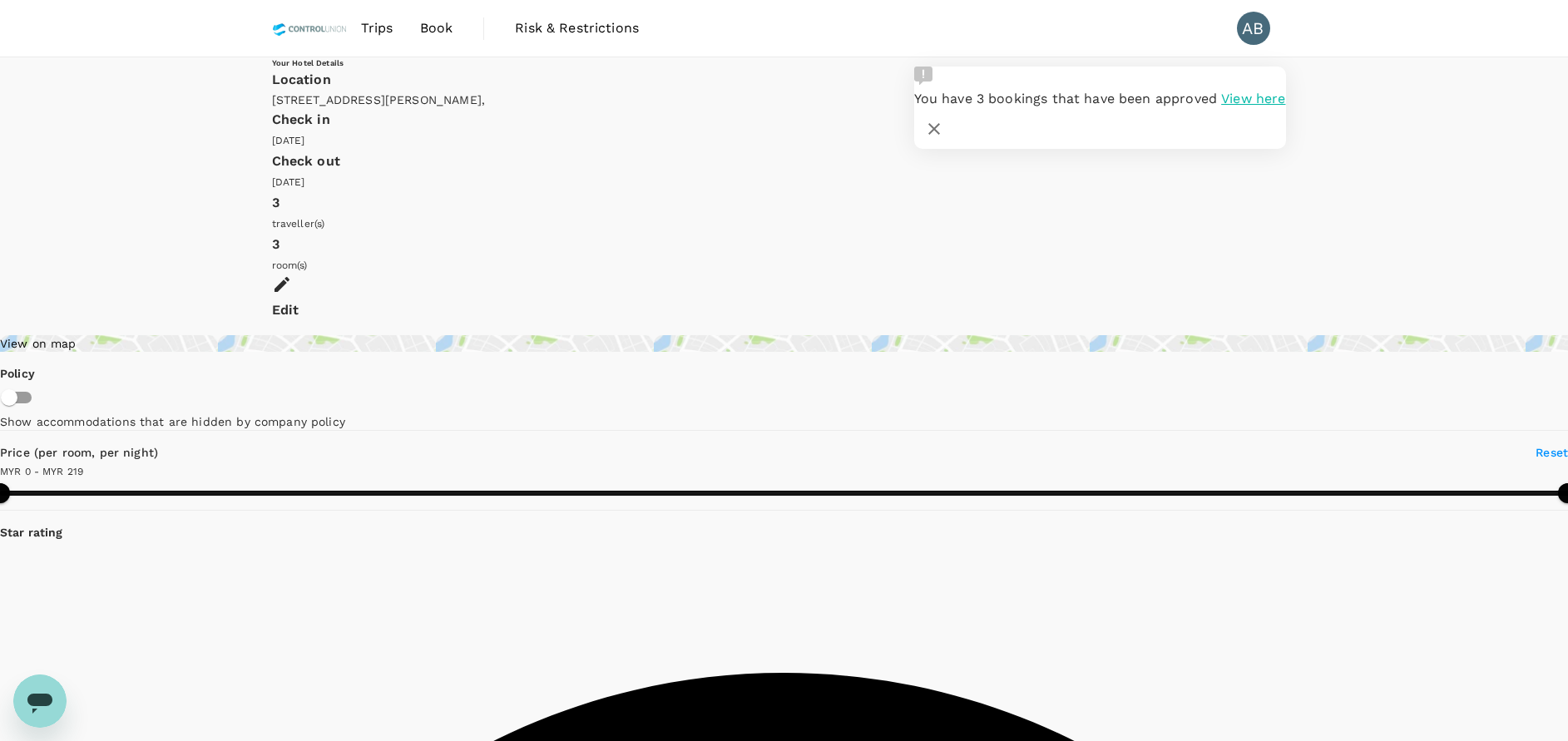
type input "218"
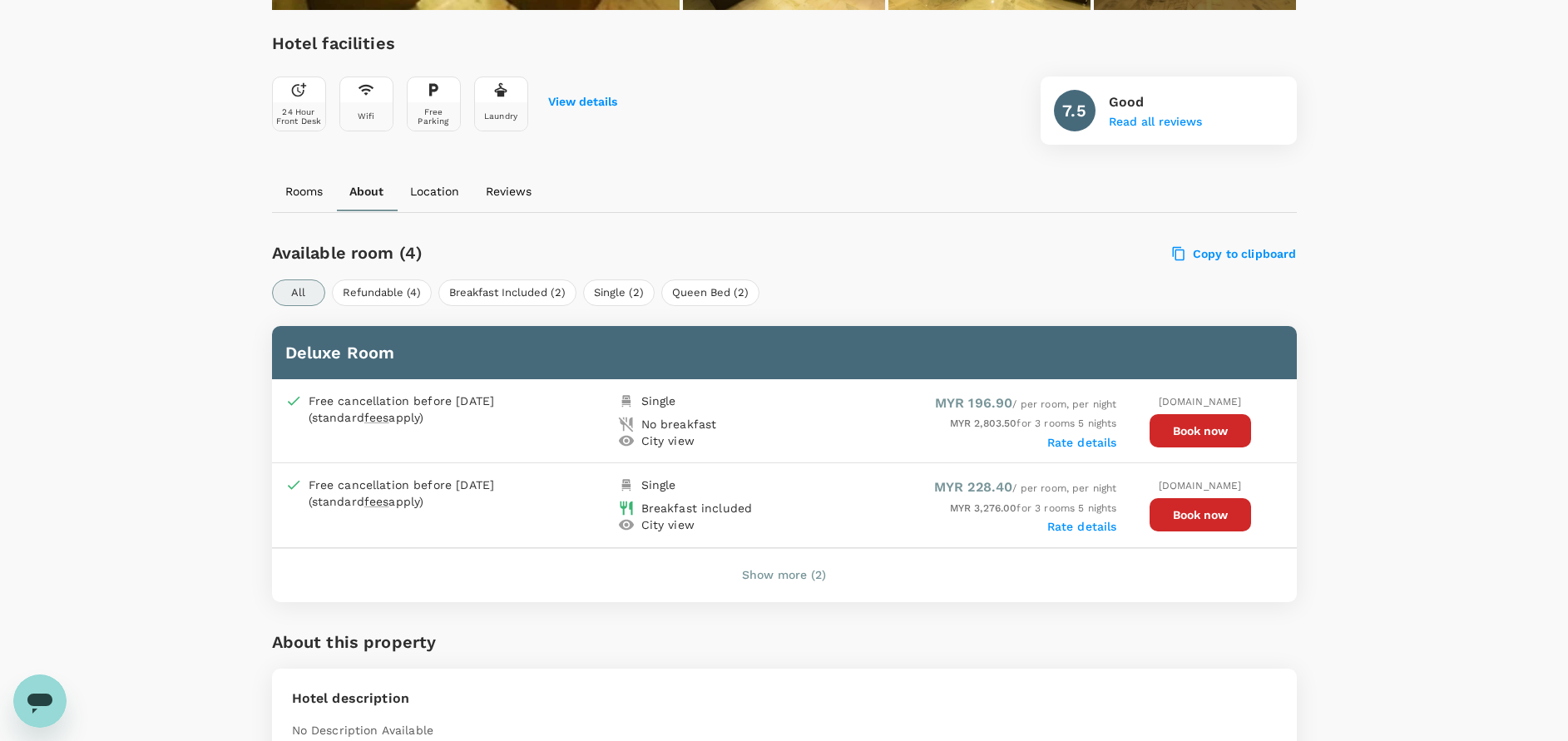
scroll to position [624, 0]
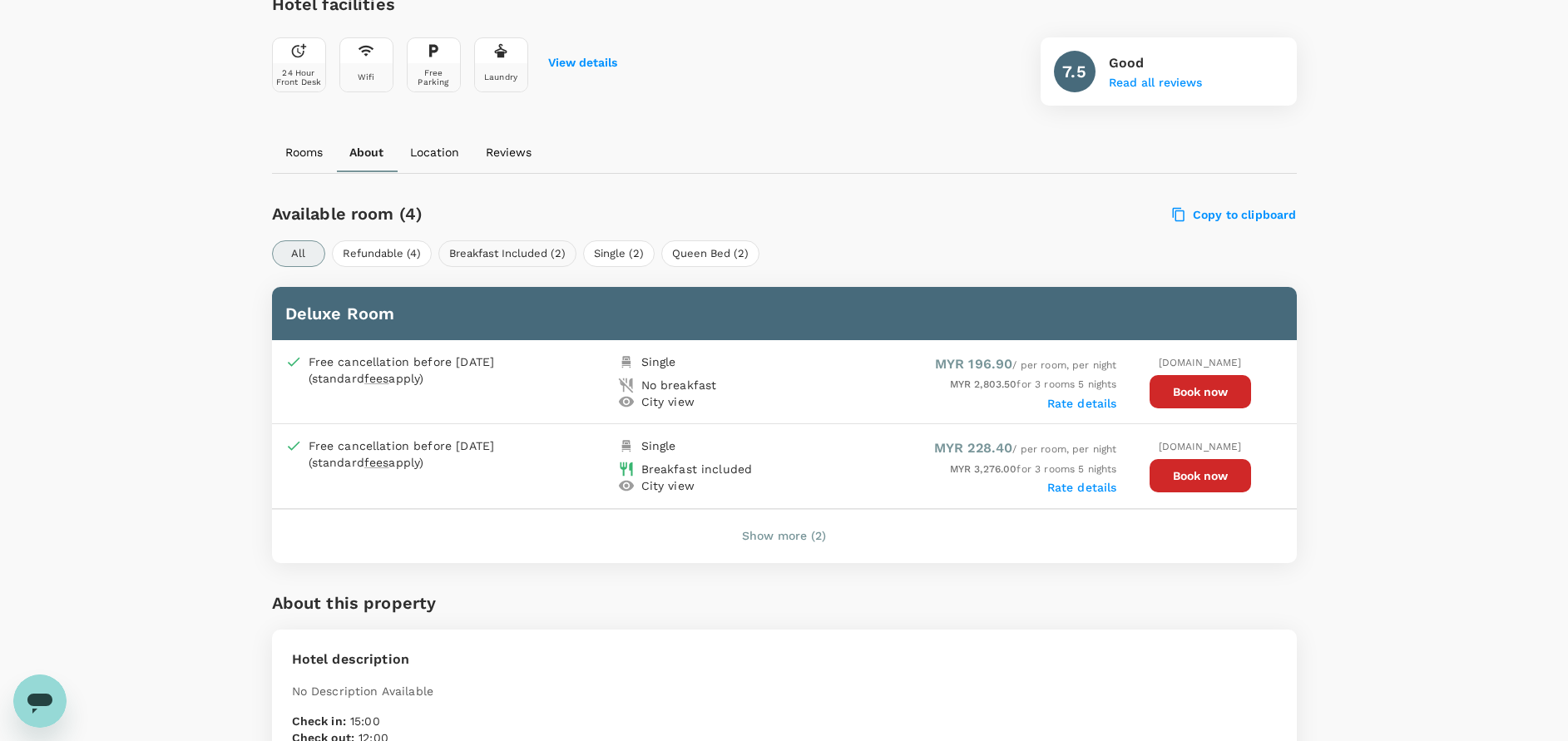
click at [512, 254] on button "Breakfast Included (2)" at bounding box center [507, 254] width 138 height 27
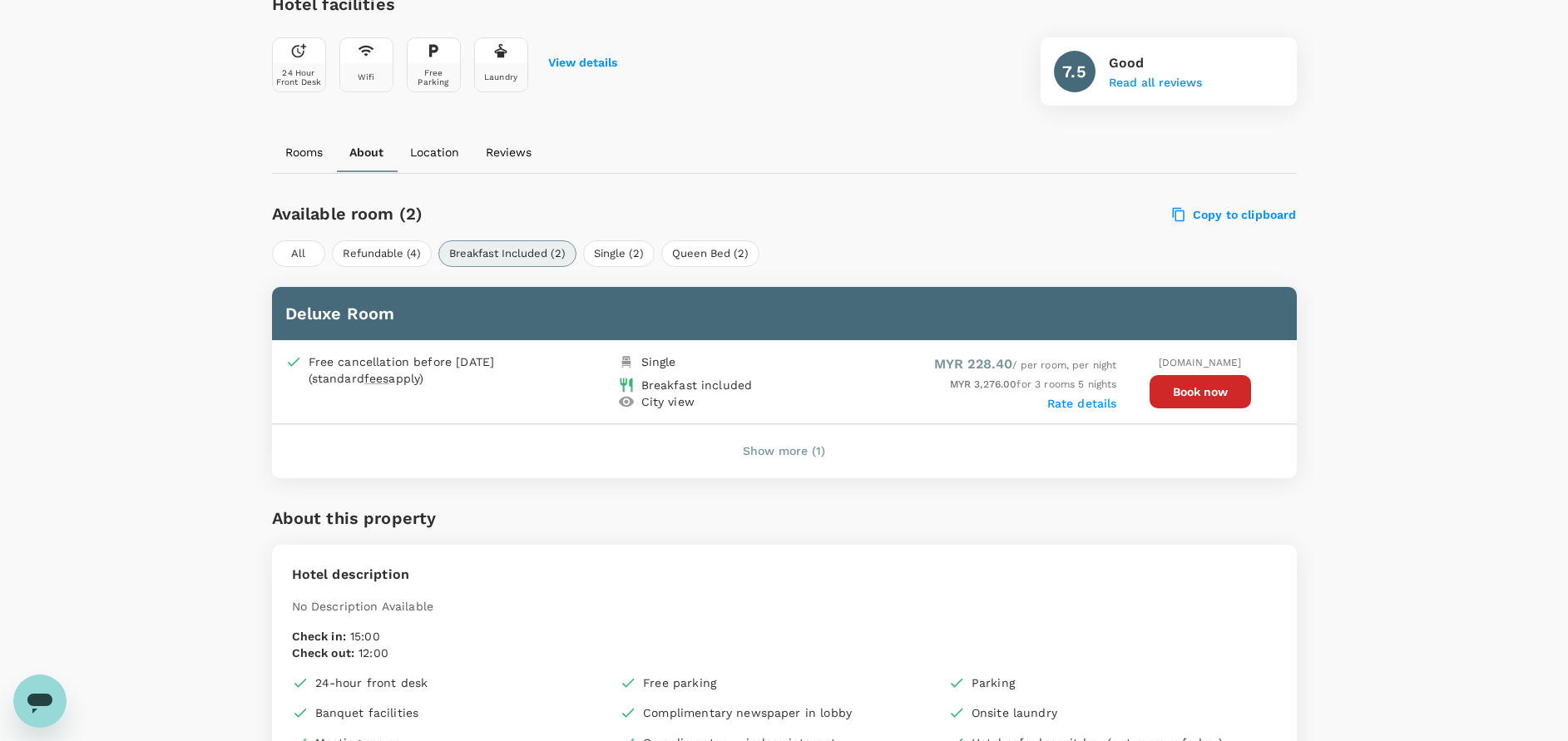
click at [775, 450] on button "Show more (1)" at bounding box center [783, 451] width 129 height 40
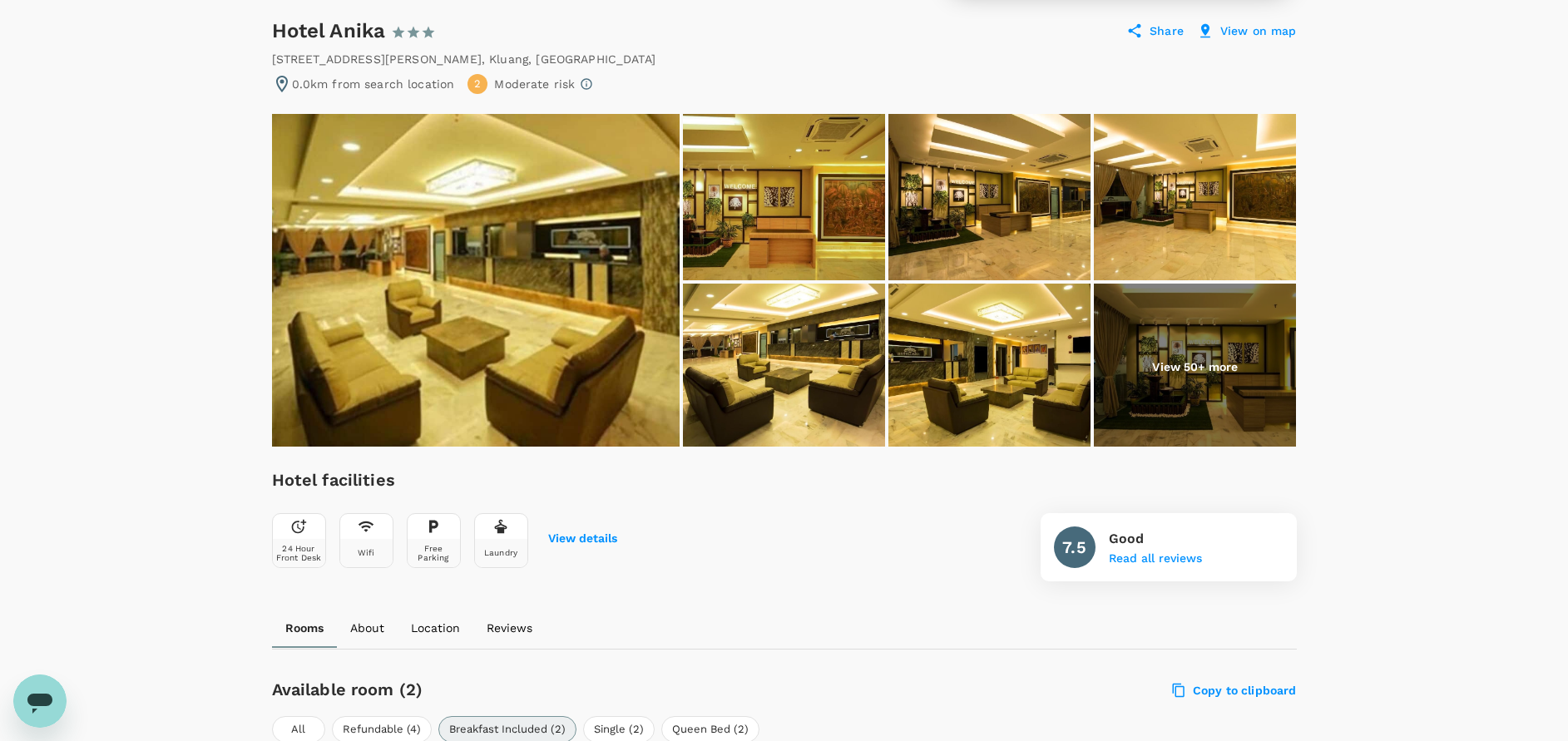
scroll to position [0, 0]
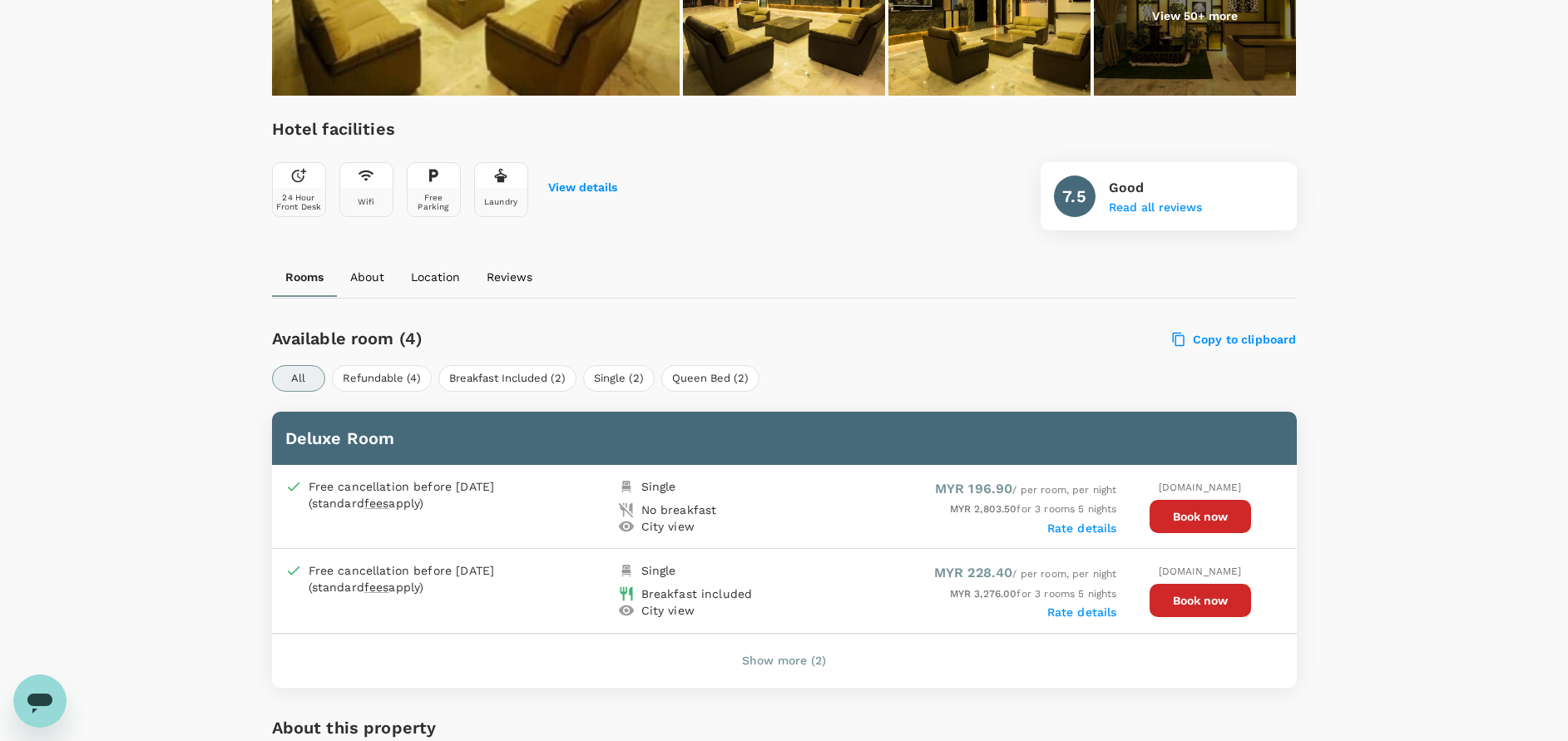
scroll to position [492, 0]
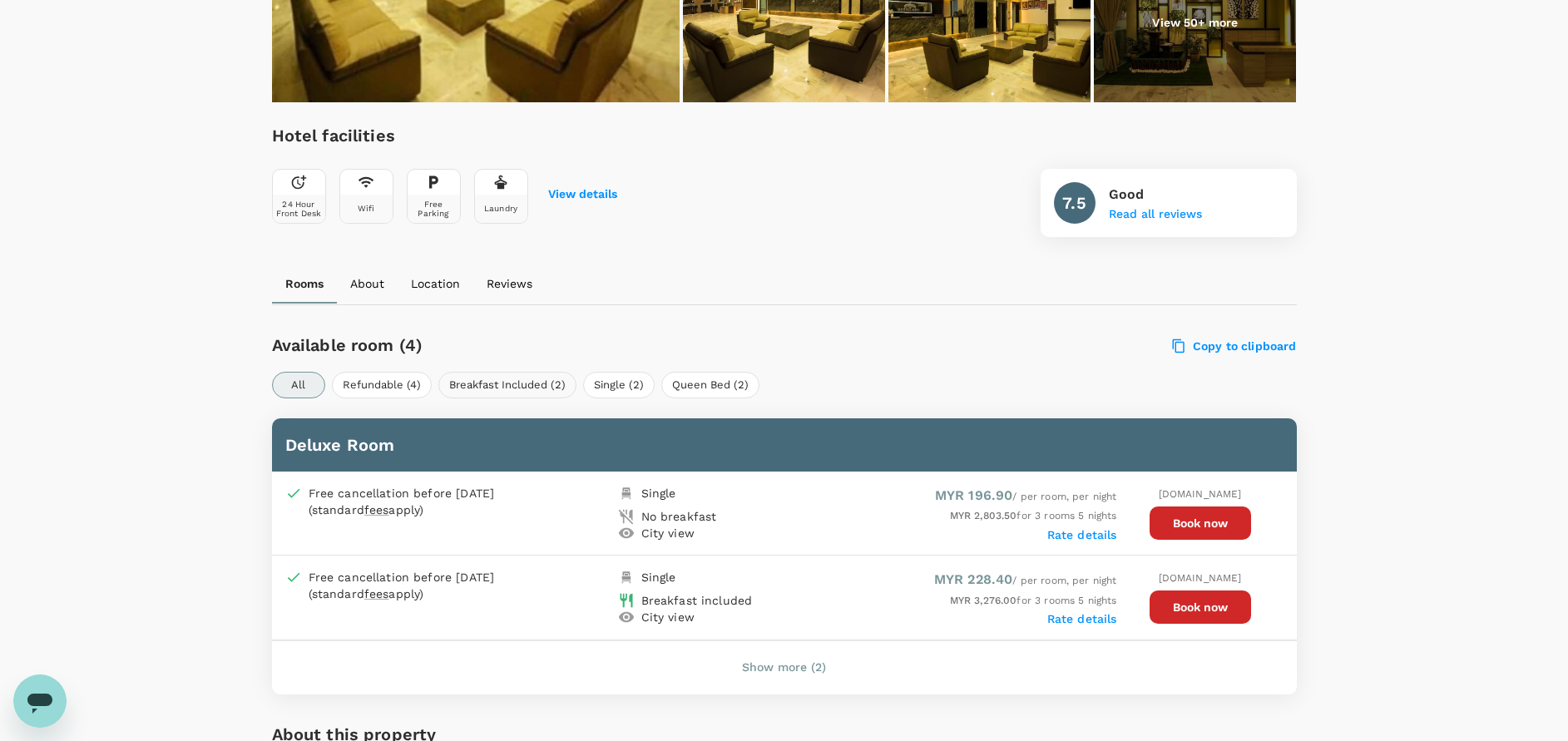
click at [495, 385] on button "Breakfast Included (2)" at bounding box center [507, 385] width 138 height 27
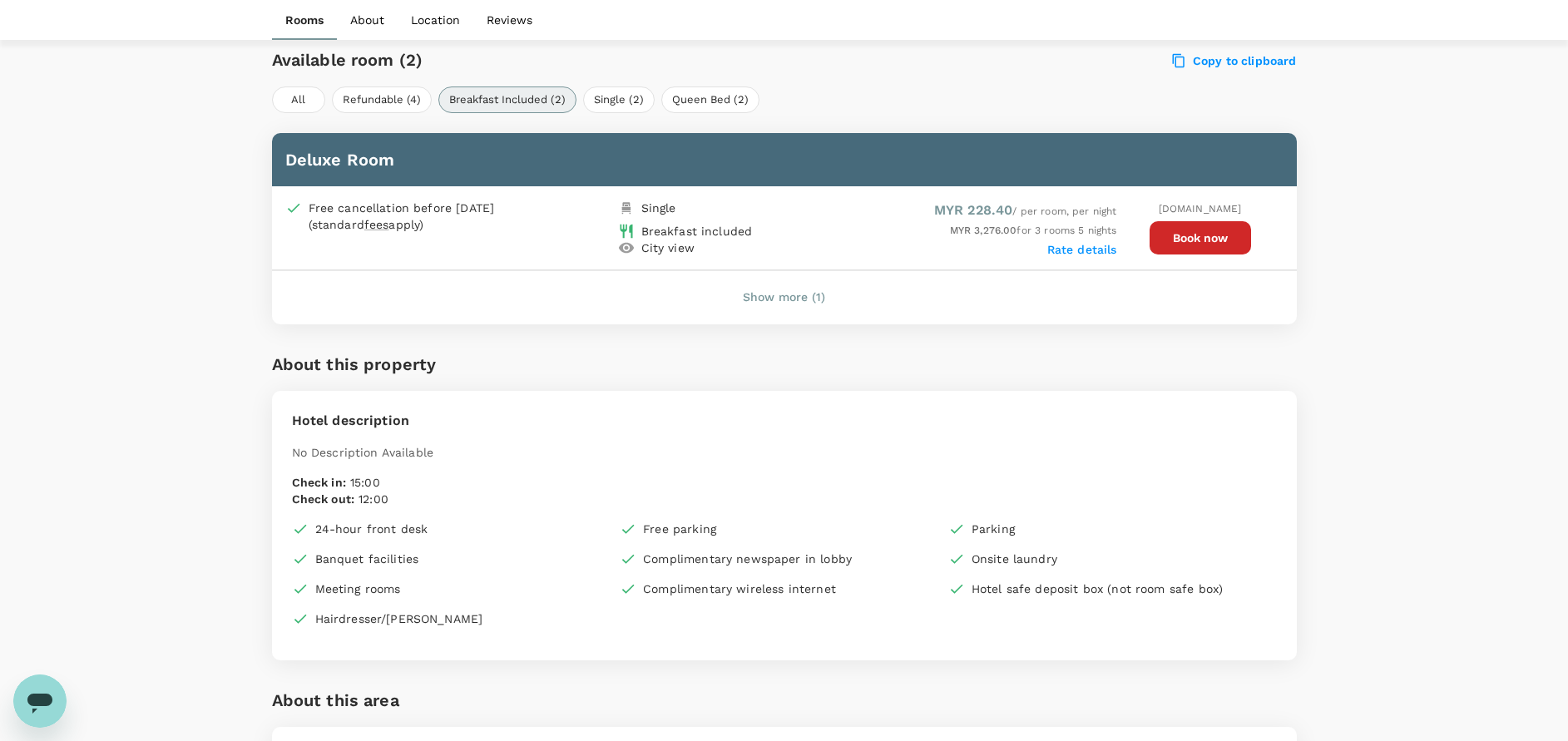
scroll to position [742, 0]
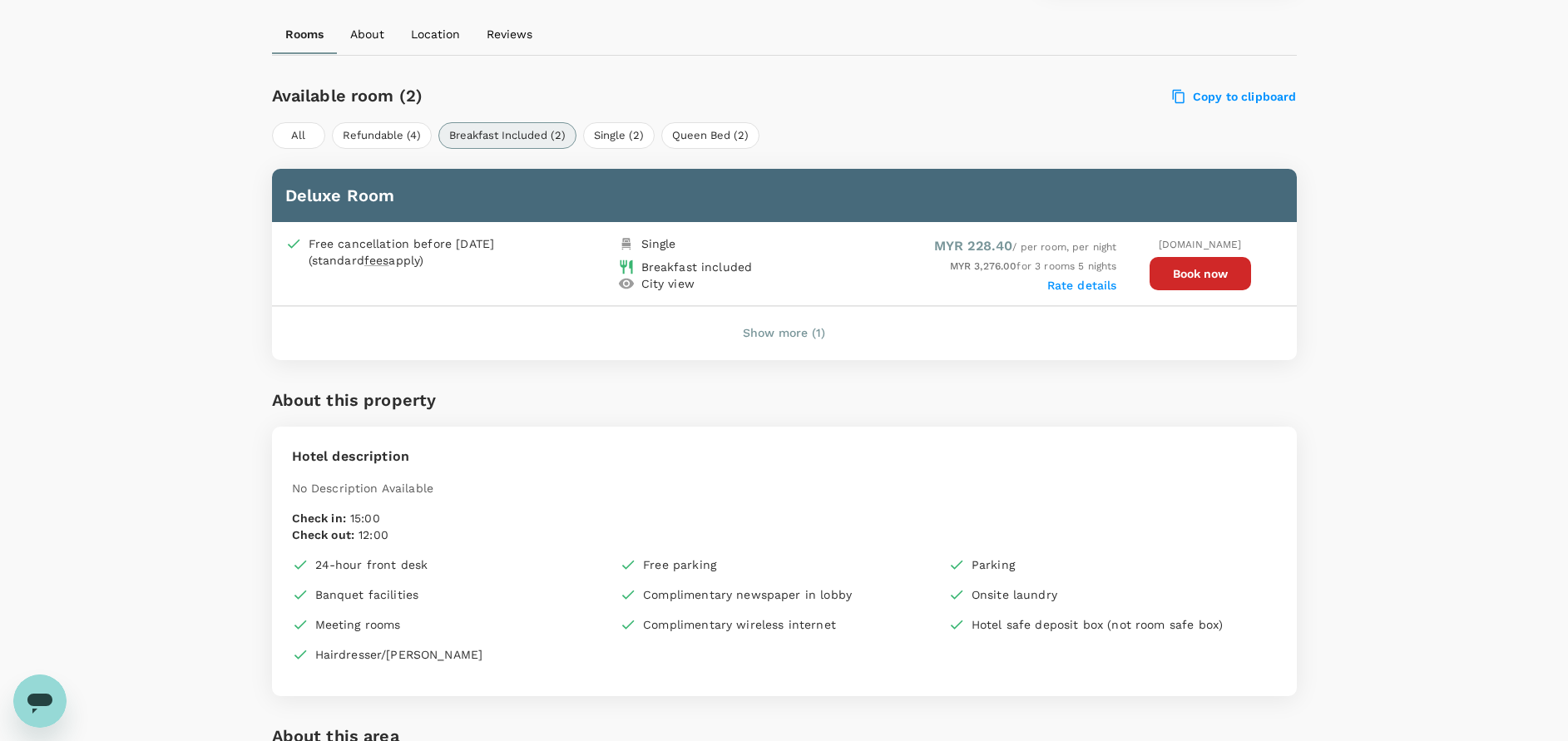
click at [779, 339] on button "Show more (1)" at bounding box center [783, 333] width 129 height 40
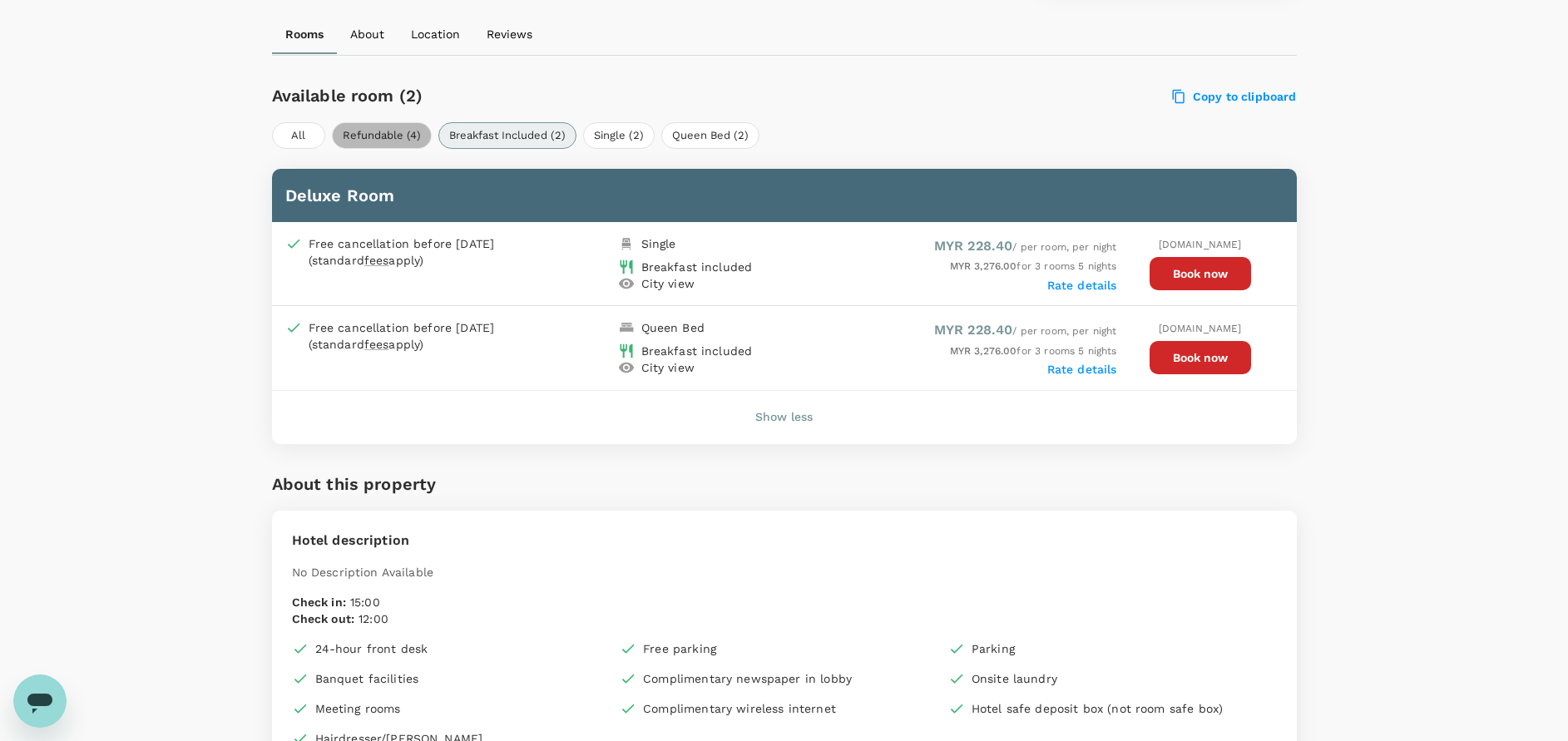
click at [390, 144] on button "Refundable (4)" at bounding box center [381, 136] width 100 height 27
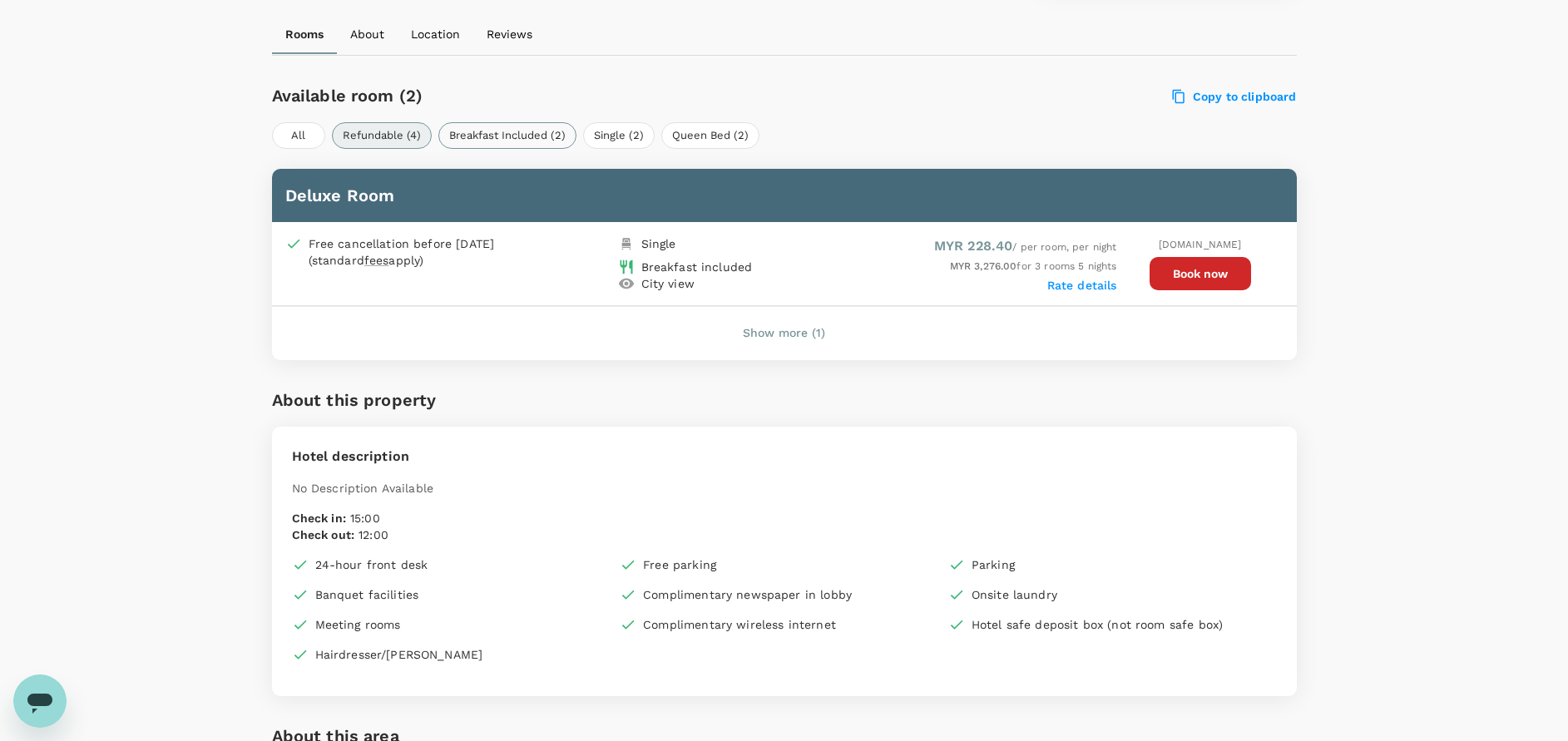
click at [536, 132] on button "Breakfast Included (2)" at bounding box center [507, 136] width 138 height 27
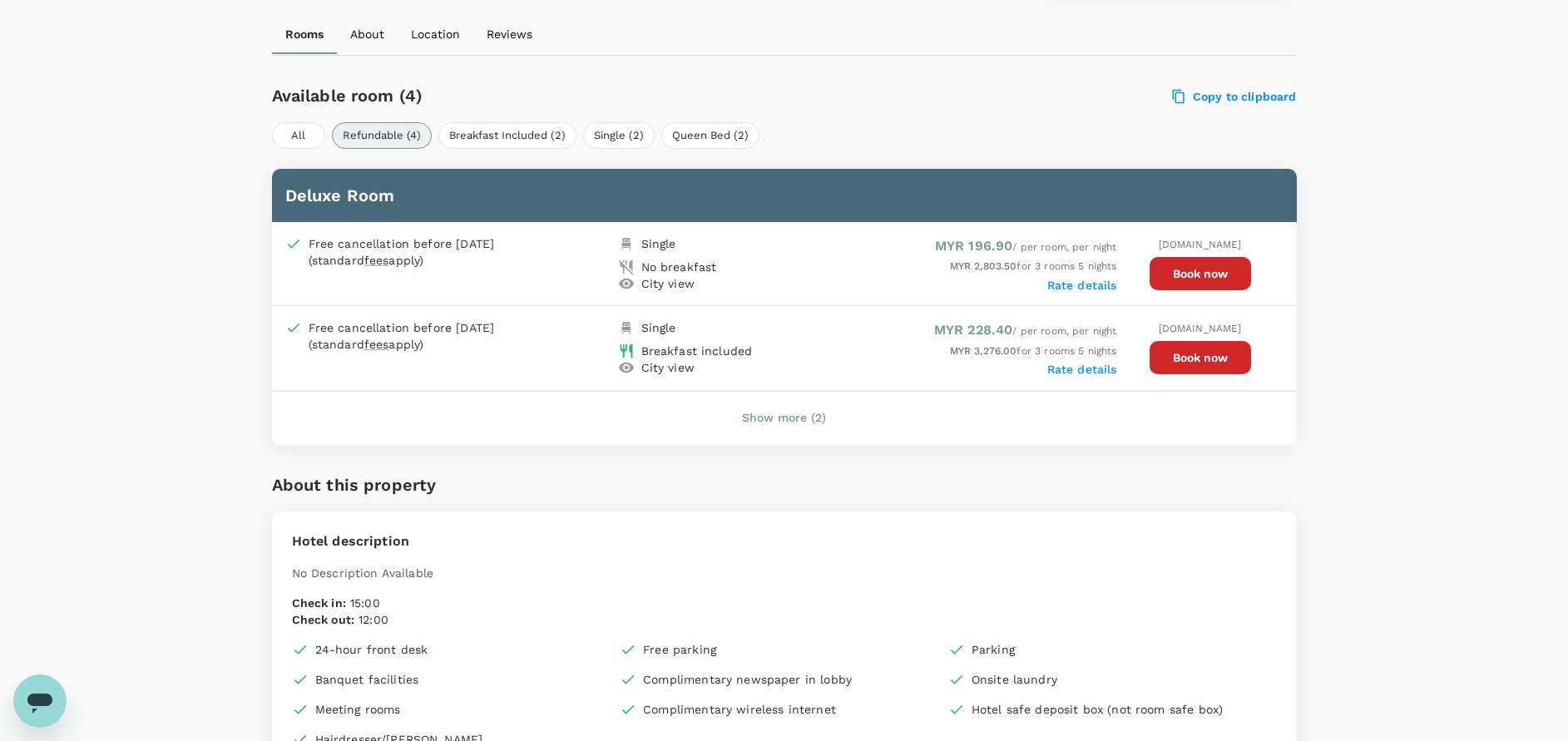
click at [786, 410] on button "Show more (2)" at bounding box center [783, 417] width 130 height 40
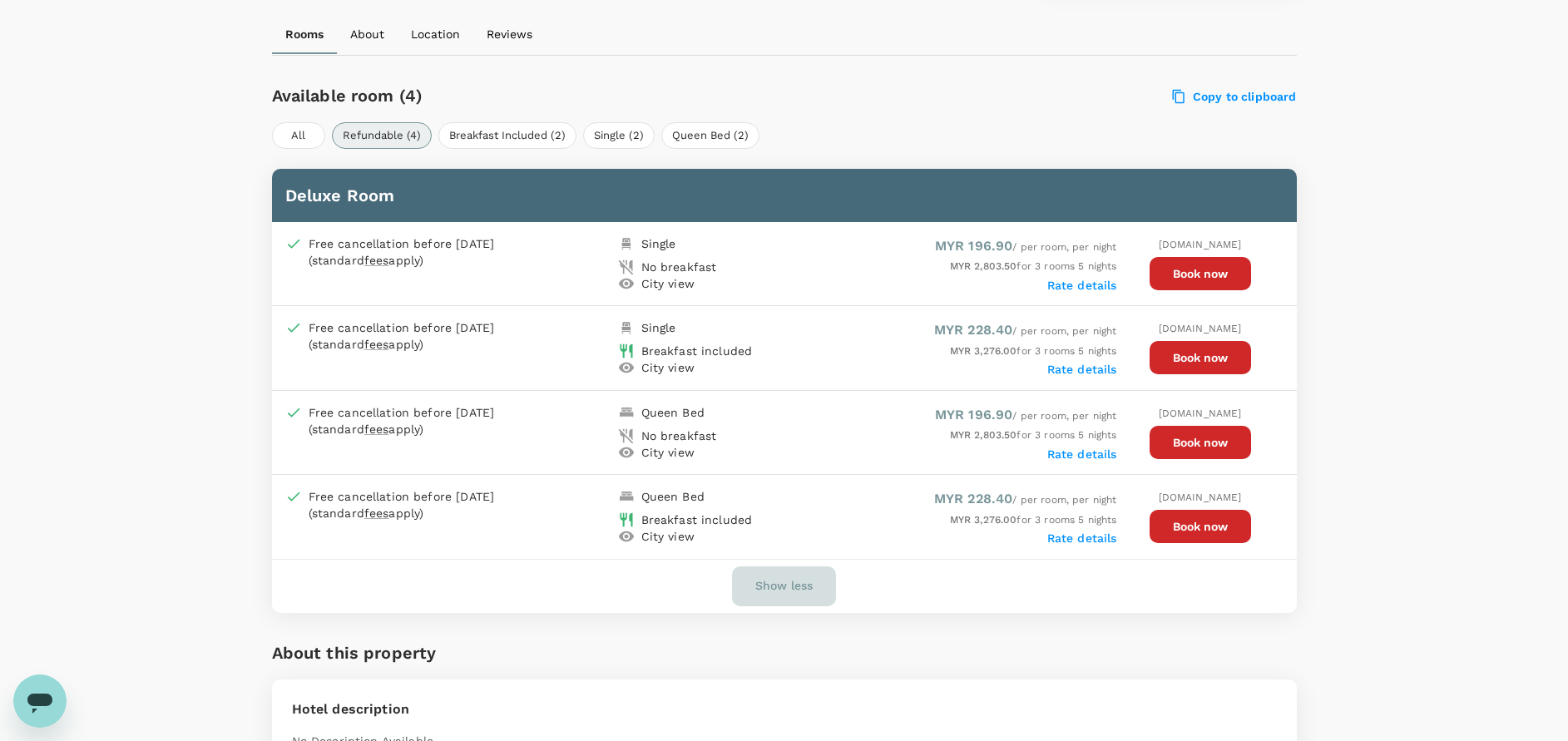
click at [769, 579] on button "Show less" at bounding box center [783, 586] width 104 height 40
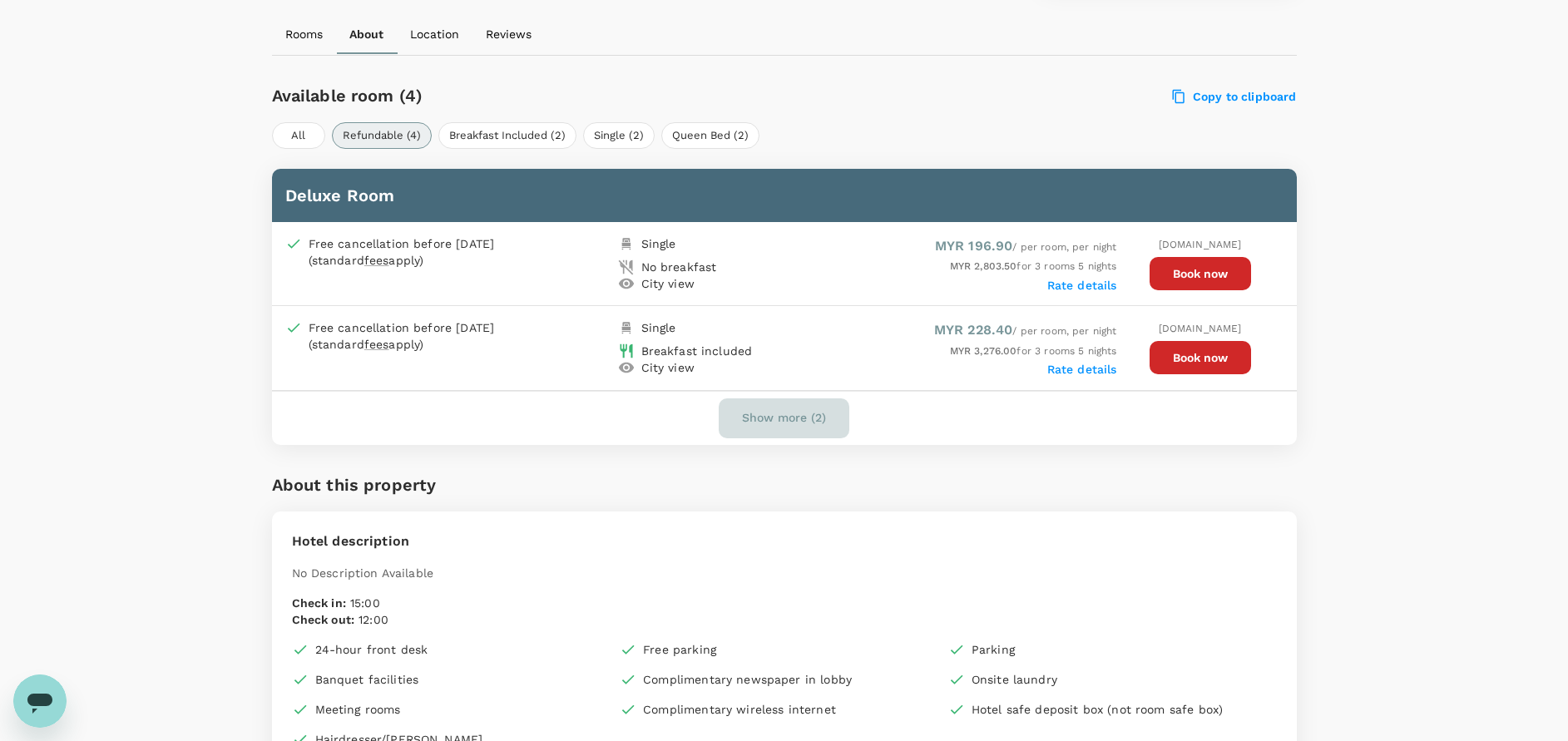
click at [780, 417] on button "Show more (2)" at bounding box center [783, 417] width 130 height 40
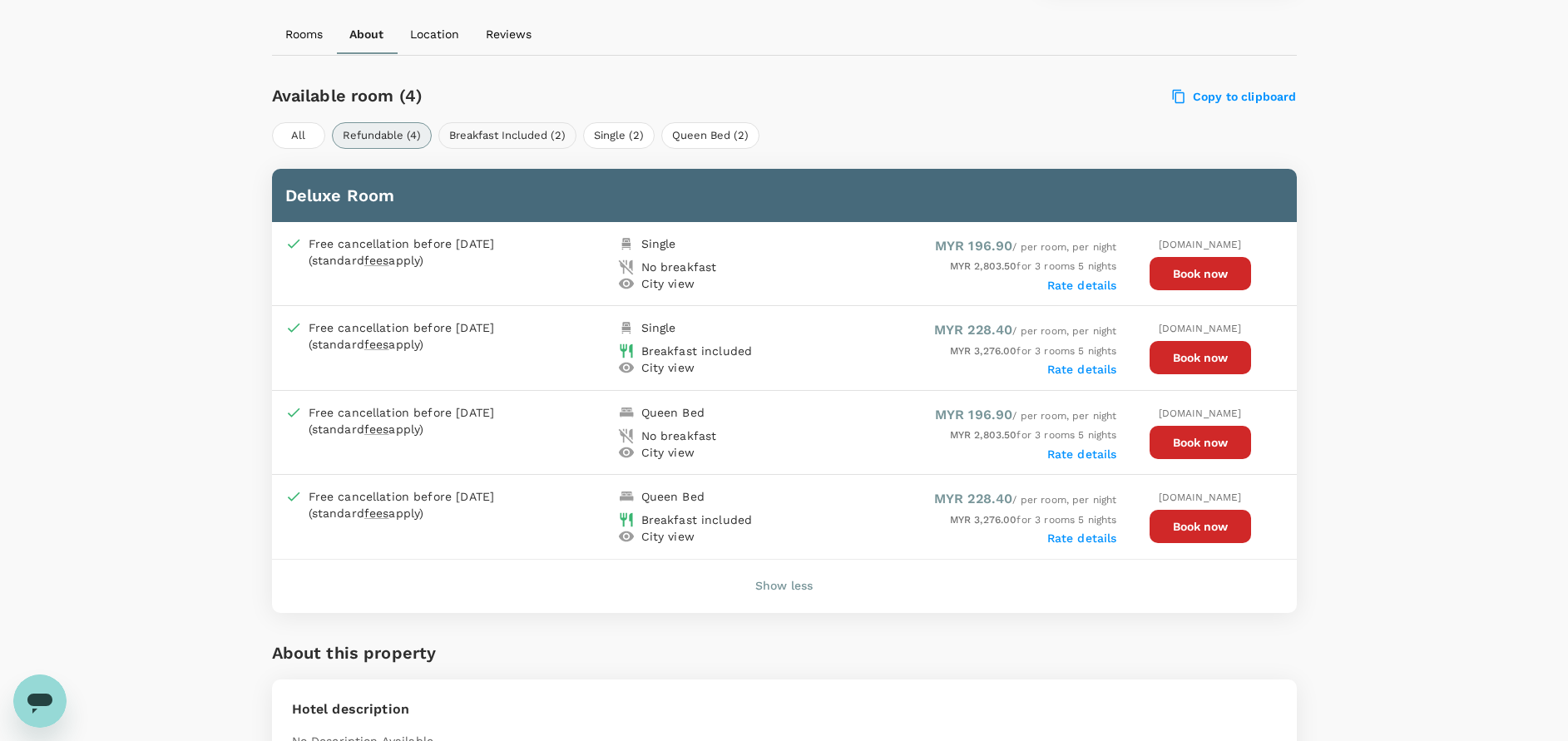
click at [476, 133] on button "Breakfast Included (2)" at bounding box center [507, 136] width 138 height 27
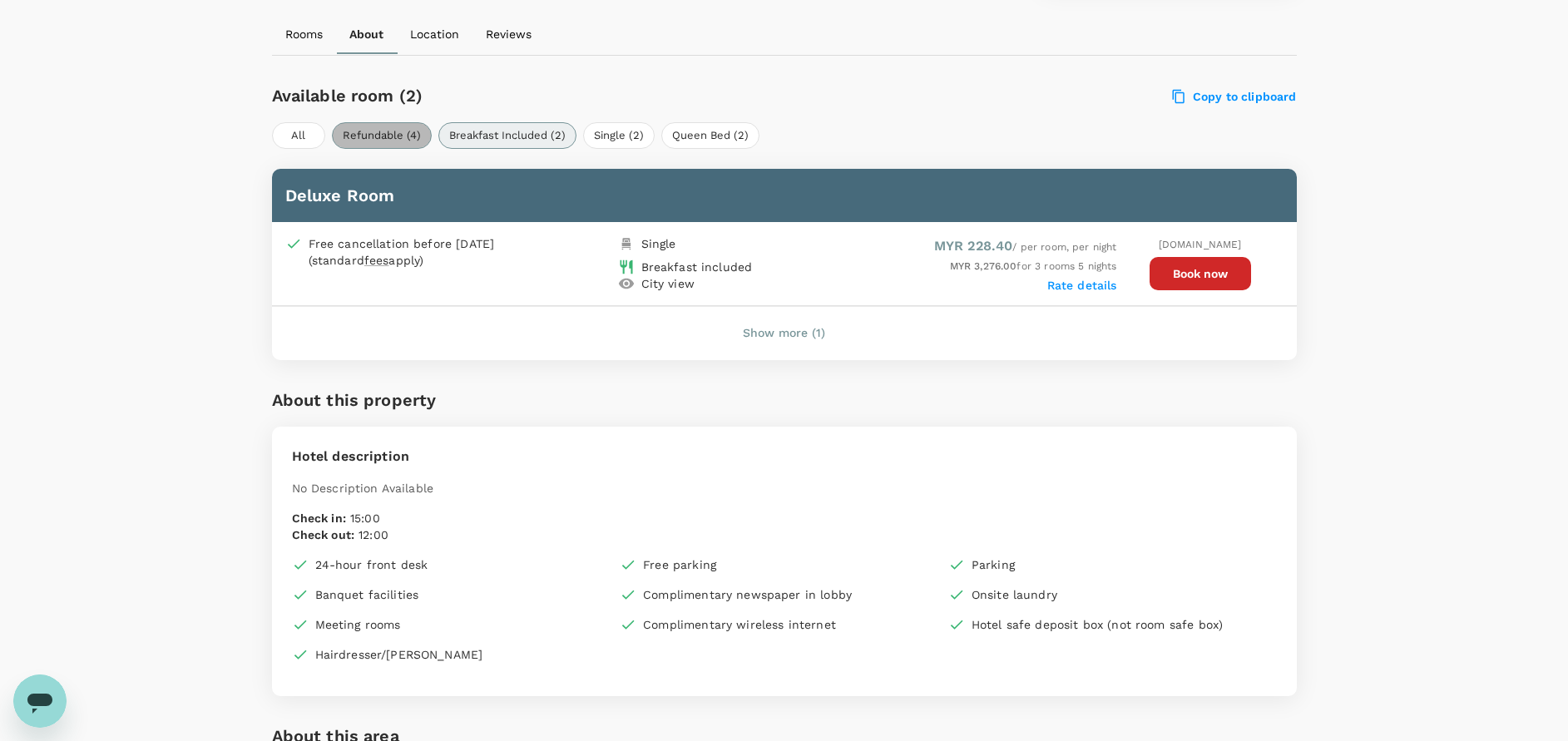
click at [400, 131] on button "Refundable (4)" at bounding box center [381, 136] width 100 height 27
click at [786, 332] on button "Show more (1)" at bounding box center [783, 333] width 129 height 40
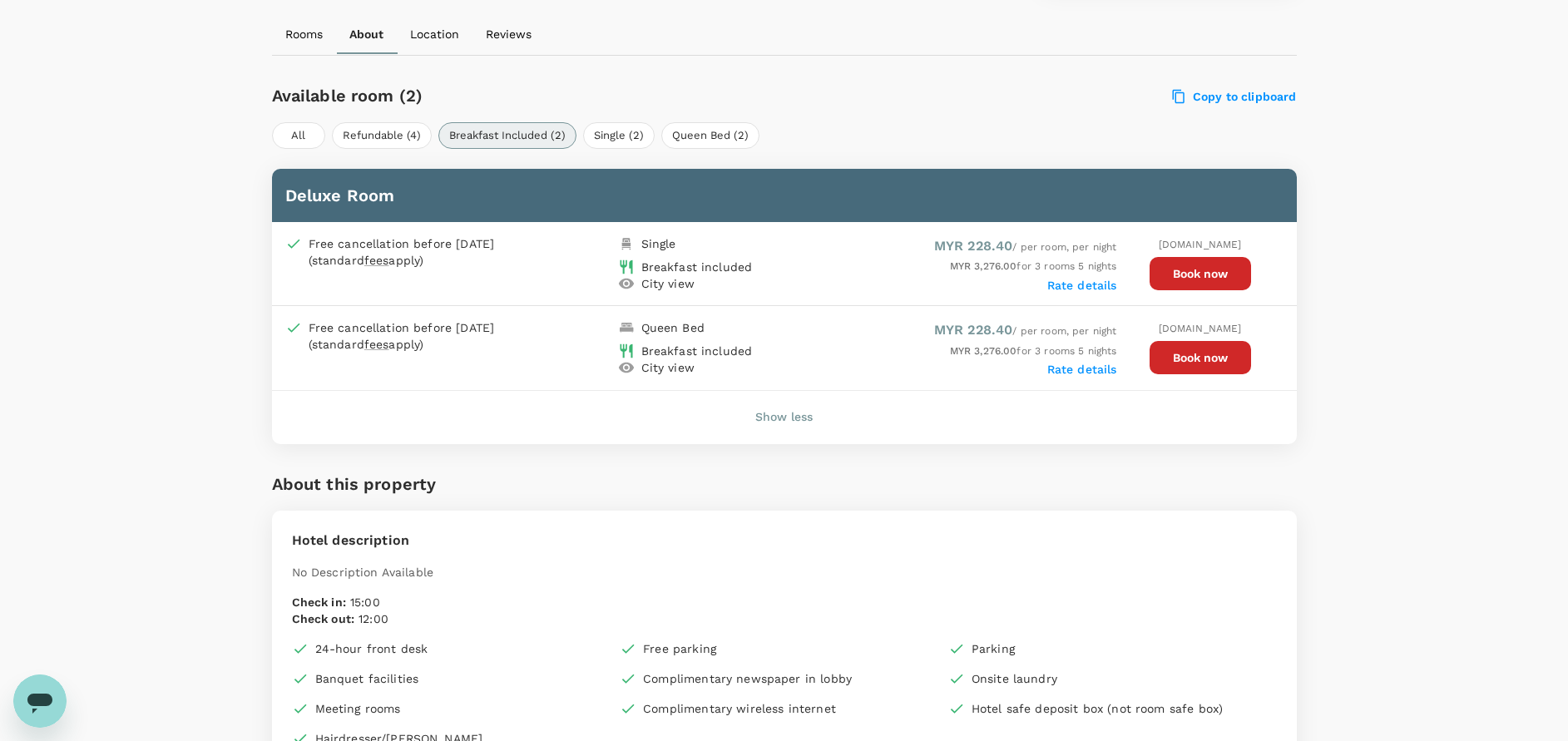
click at [911, 114] on div "Available room (2) Copy to clipboard All Refundable (4) Breakfast Included (2) …" at bounding box center [785, 260] width 1025 height 369
click at [1190, 280] on button "Book now" at bounding box center [1200, 274] width 101 height 34
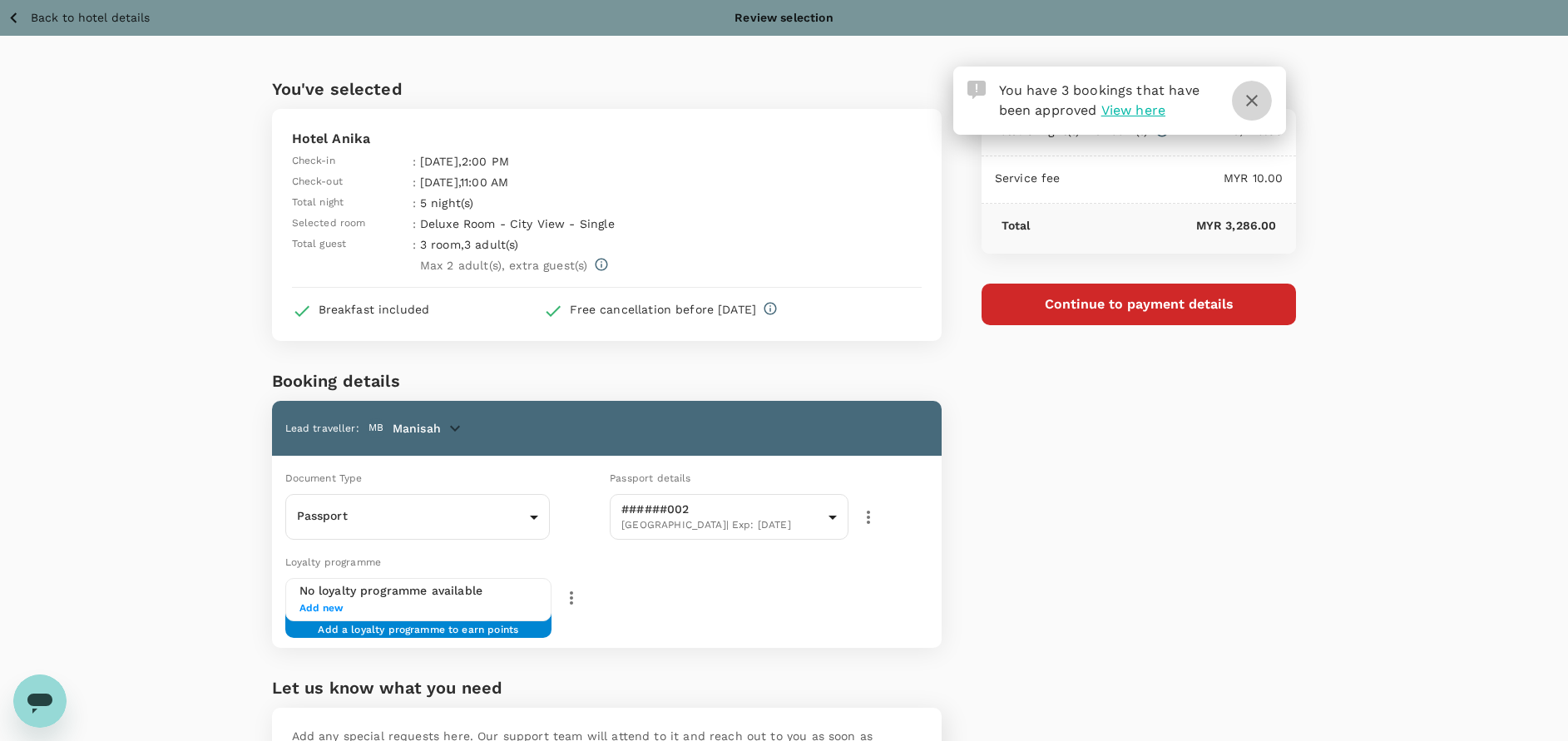
click at [1256, 105] on icon "button" at bounding box center [1251, 100] width 12 height 12
click at [1428, 171] on div "You've selected Hotel Anika Check-in : 20 Oct 2025 , 2:00 PM Check-out : 25 Oct…" at bounding box center [784, 458] width 1568 height 846
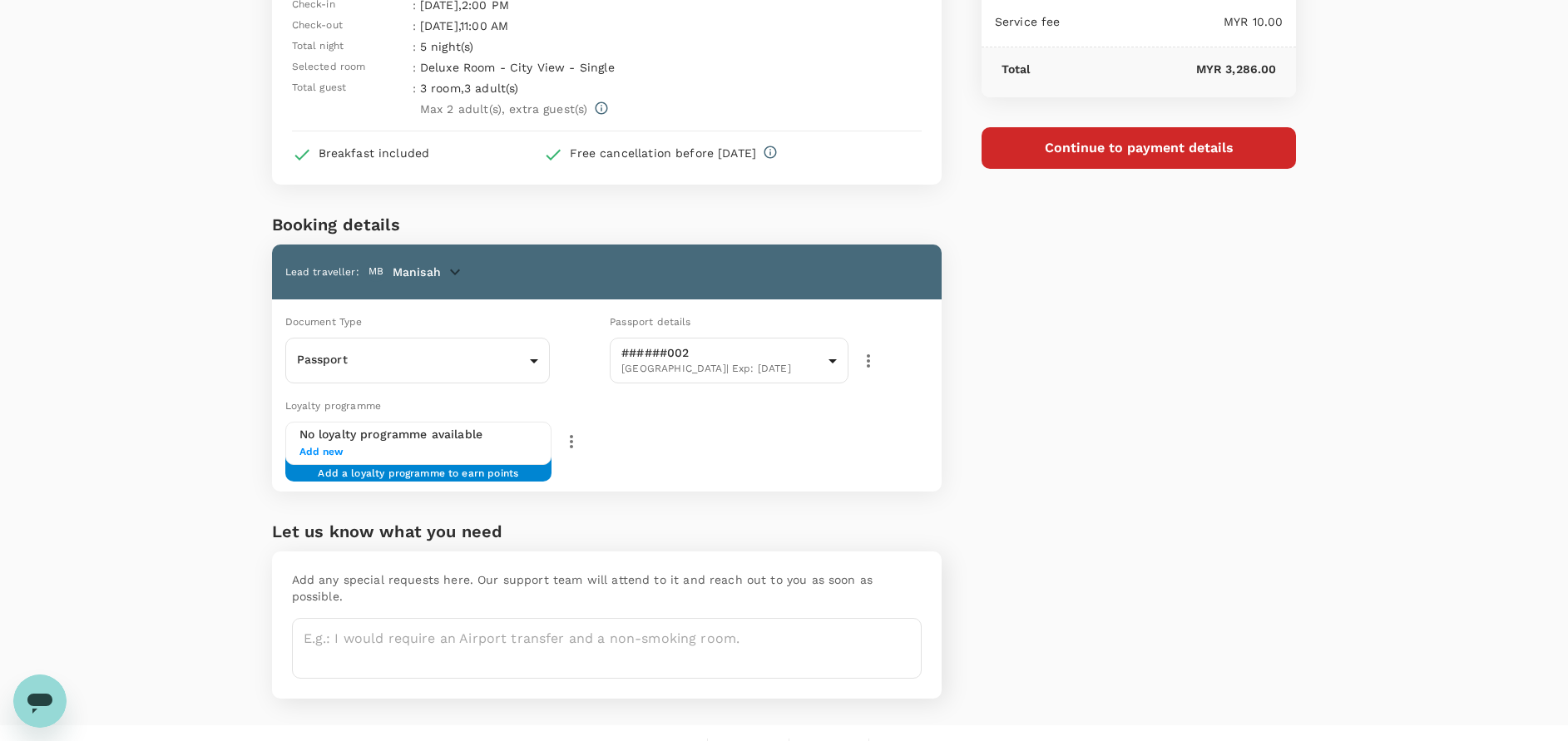
scroll to position [168, 0]
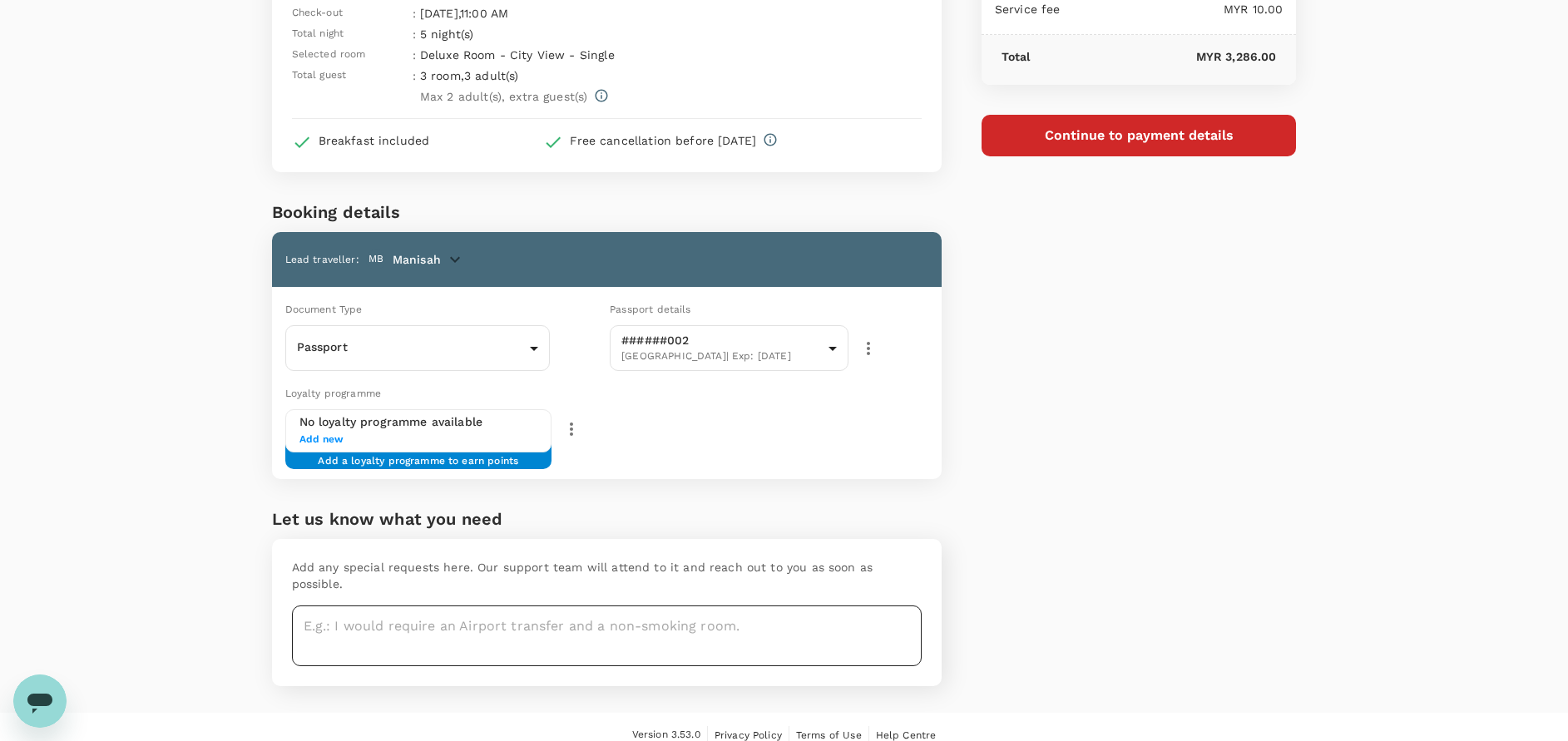
click at [389, 612] on textarea at bounding box center [607, 636] width 630 height 60
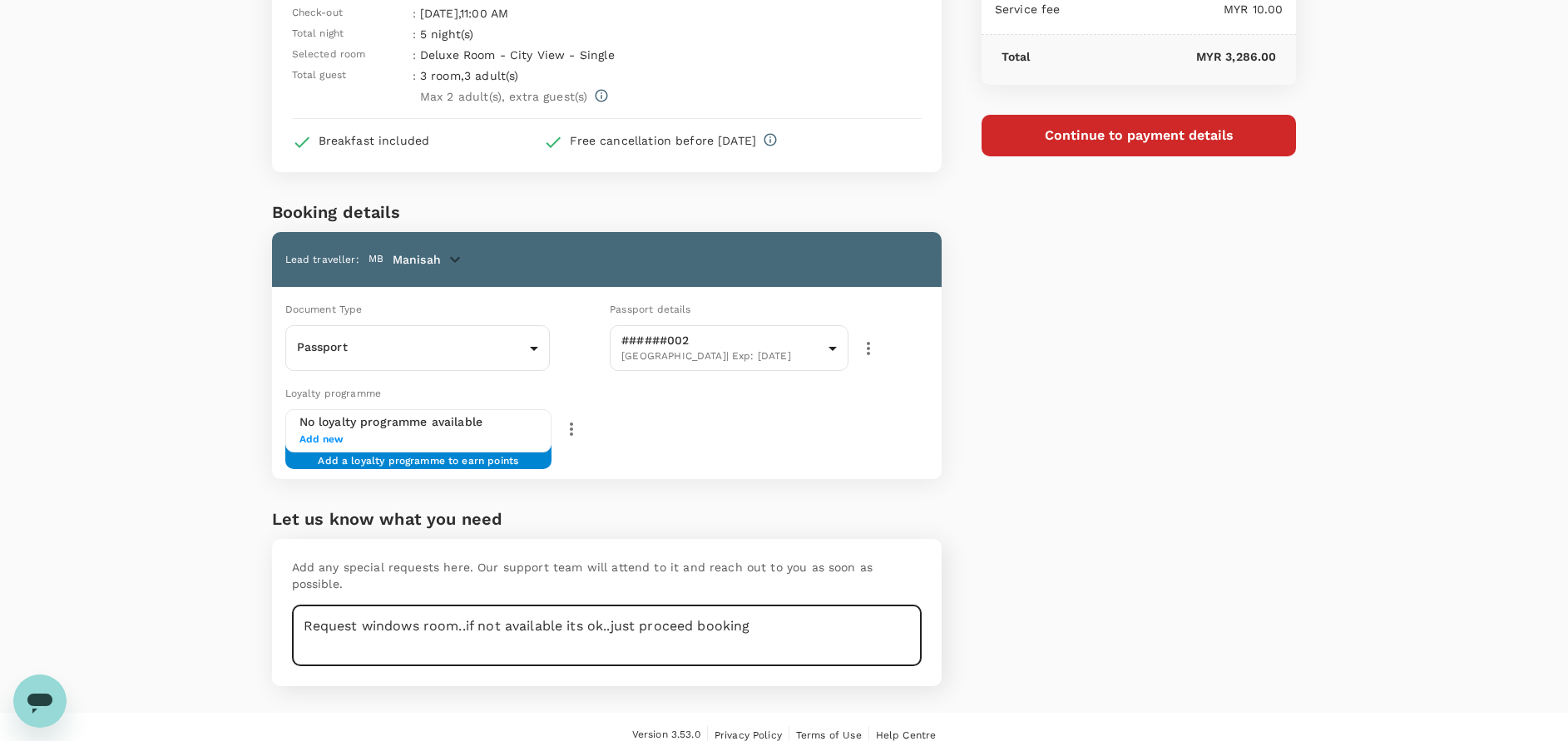
click at [826, 605] on textarea "Request windows room..if not available its ok..just proceed booking" at bounding box center [607, 636] width 630 height 60
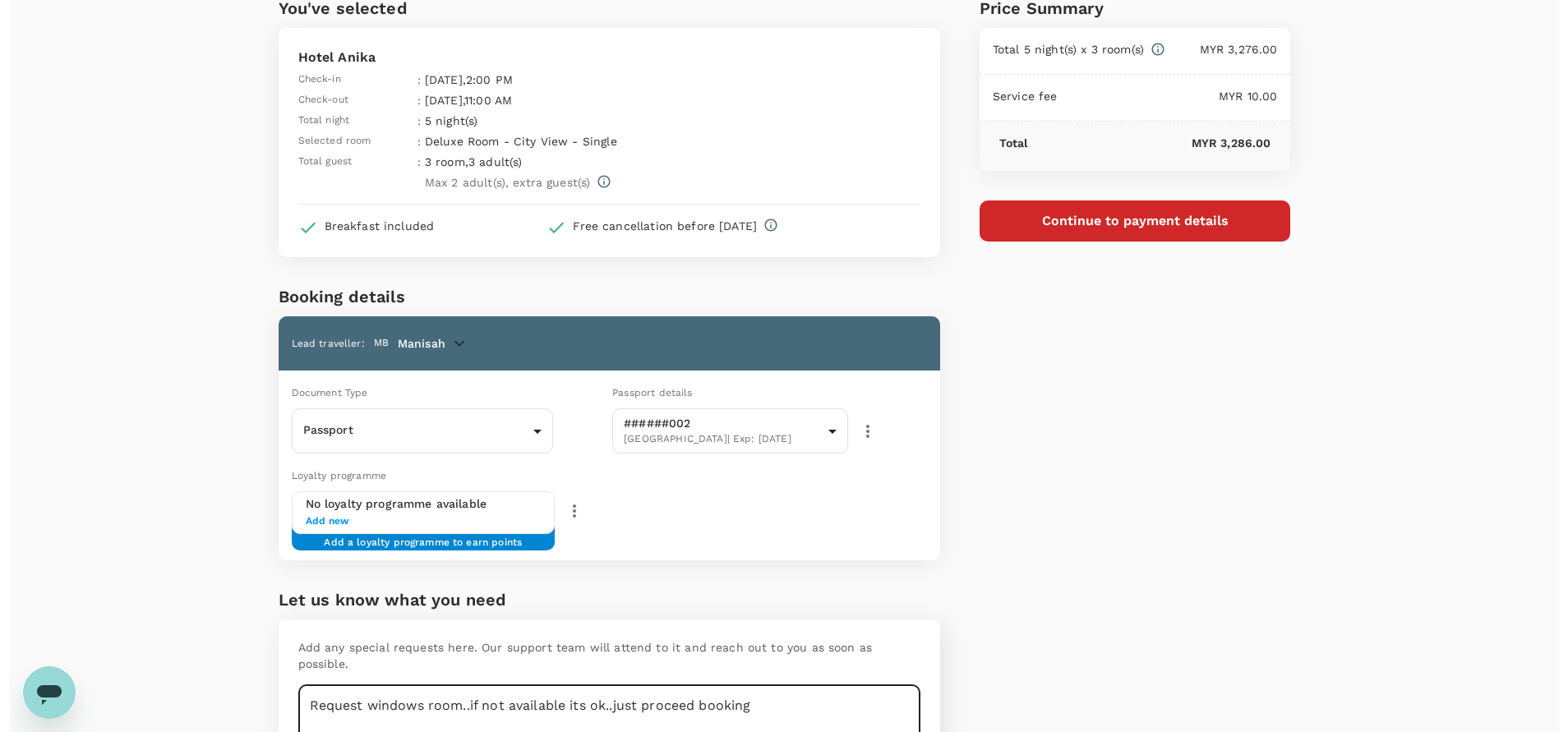
scroll to position [0, 0]
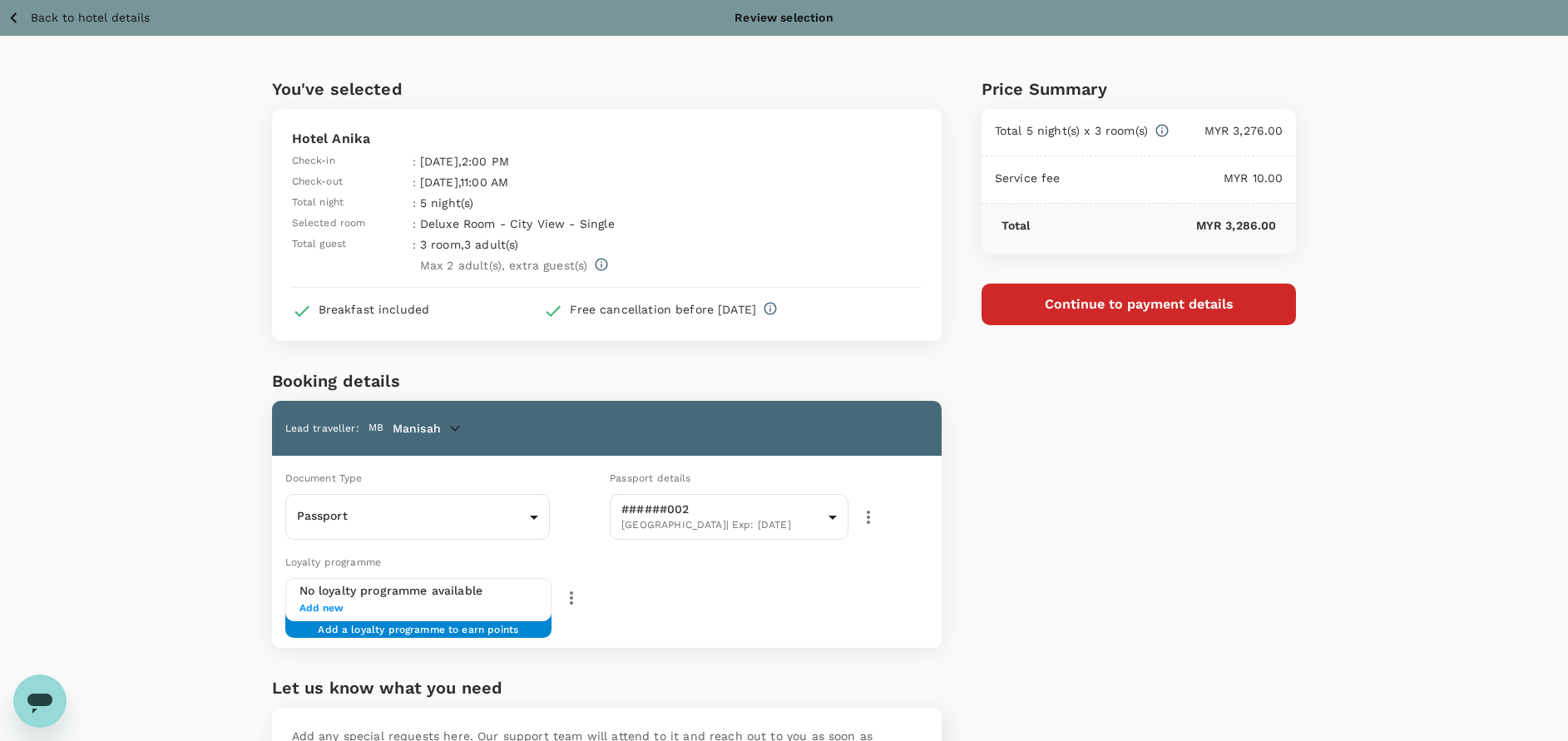
type textarea "Request windows room..if not available its ok..just proceed booking"
click at [628, 190] on p "25 Oct 2025 , 11:00 AM" at bounding box center [575, 182] width 309 height 17
click at [1125, 315] on button "Continue to payment details" at bounding box center [1140, 304] width 316 height 42
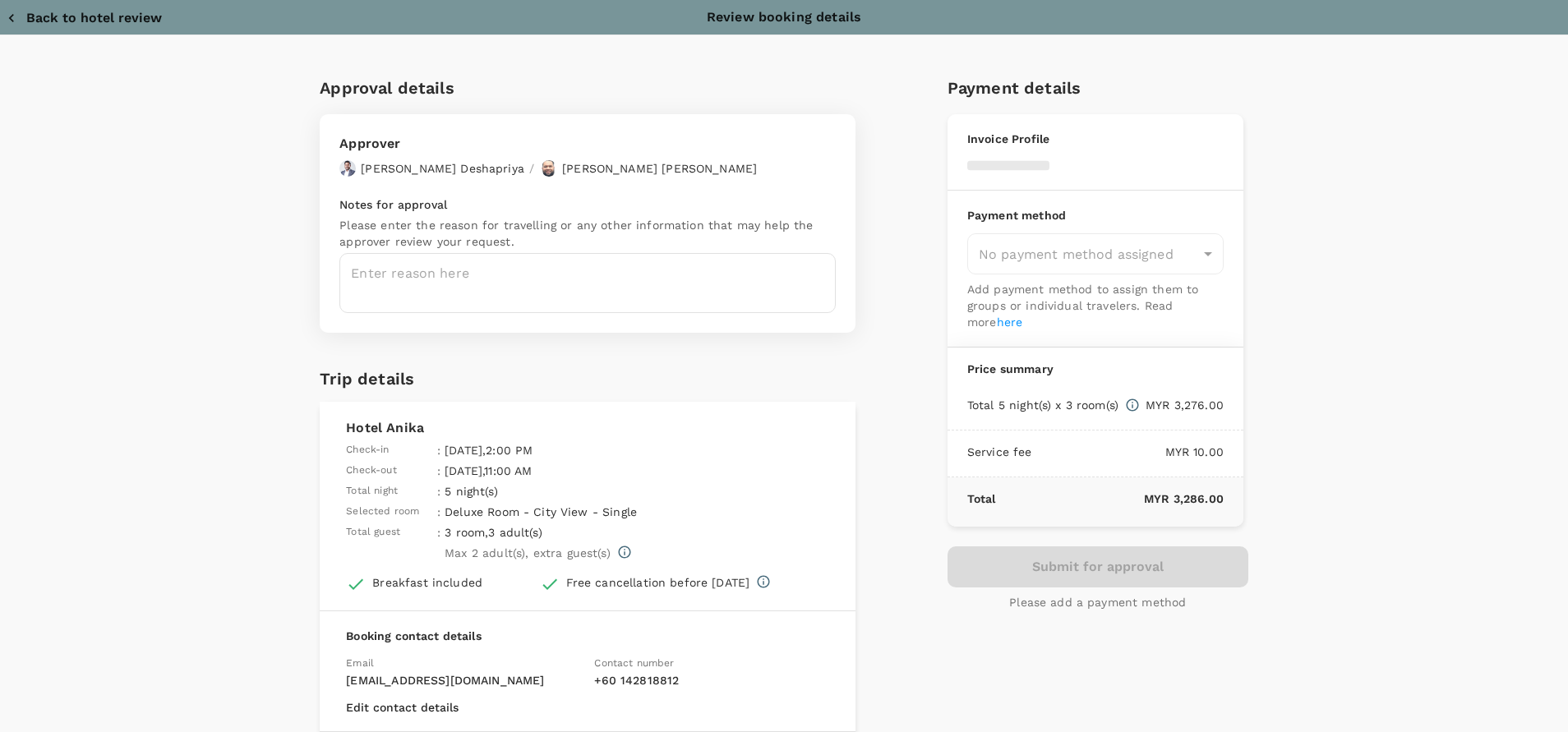
type input "9e254831-a140-43d4-90d9-f4bdc71b84d3"
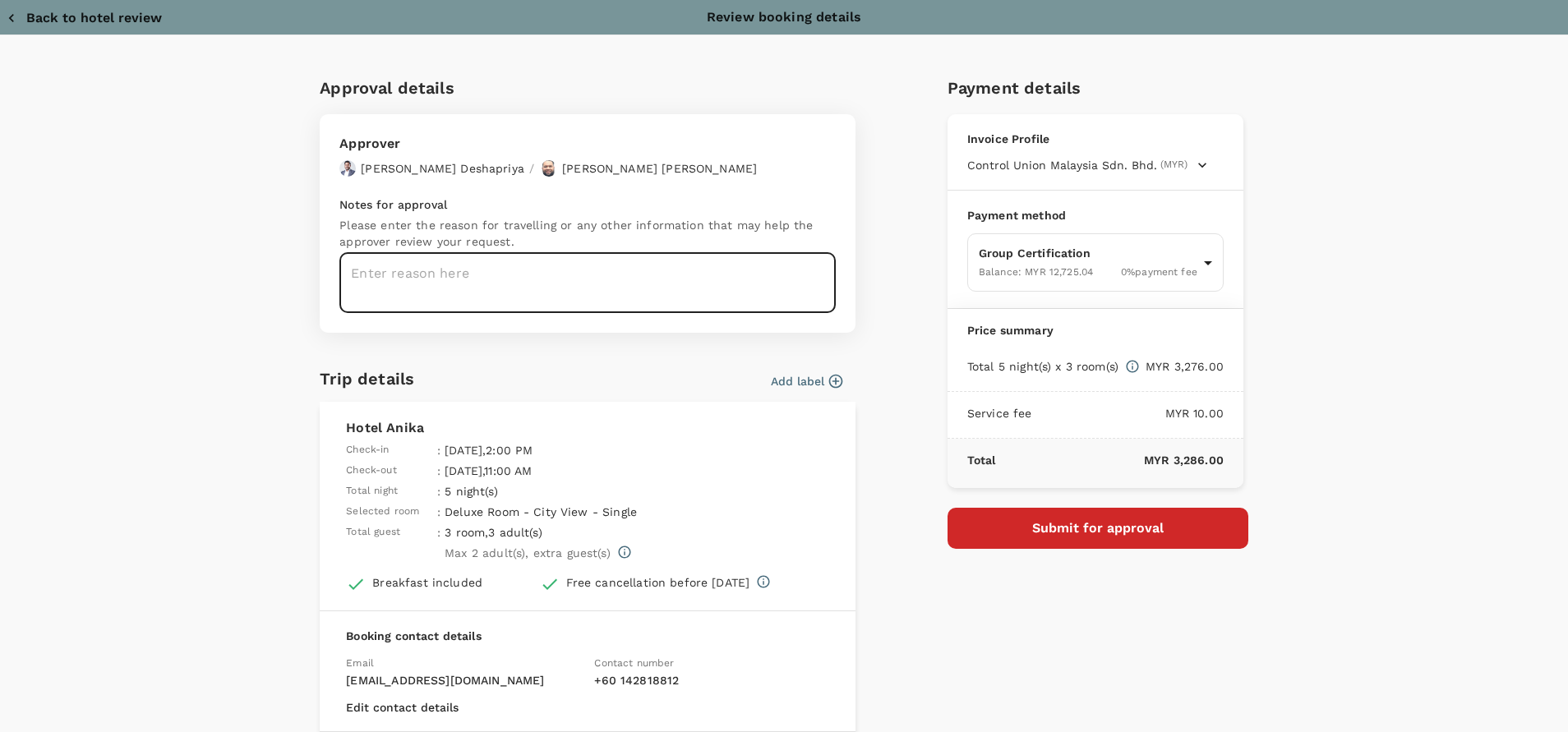
click at [480, 281] on textarea at bounding box center [587, 283] width 497 height 60
click at [362, 269] on textarea at bounding box center [587, 283] width 497 height 60
paste textarea "Hi @Hariz / @Chathuranga, Requesting your approval for the accommodation below,…"
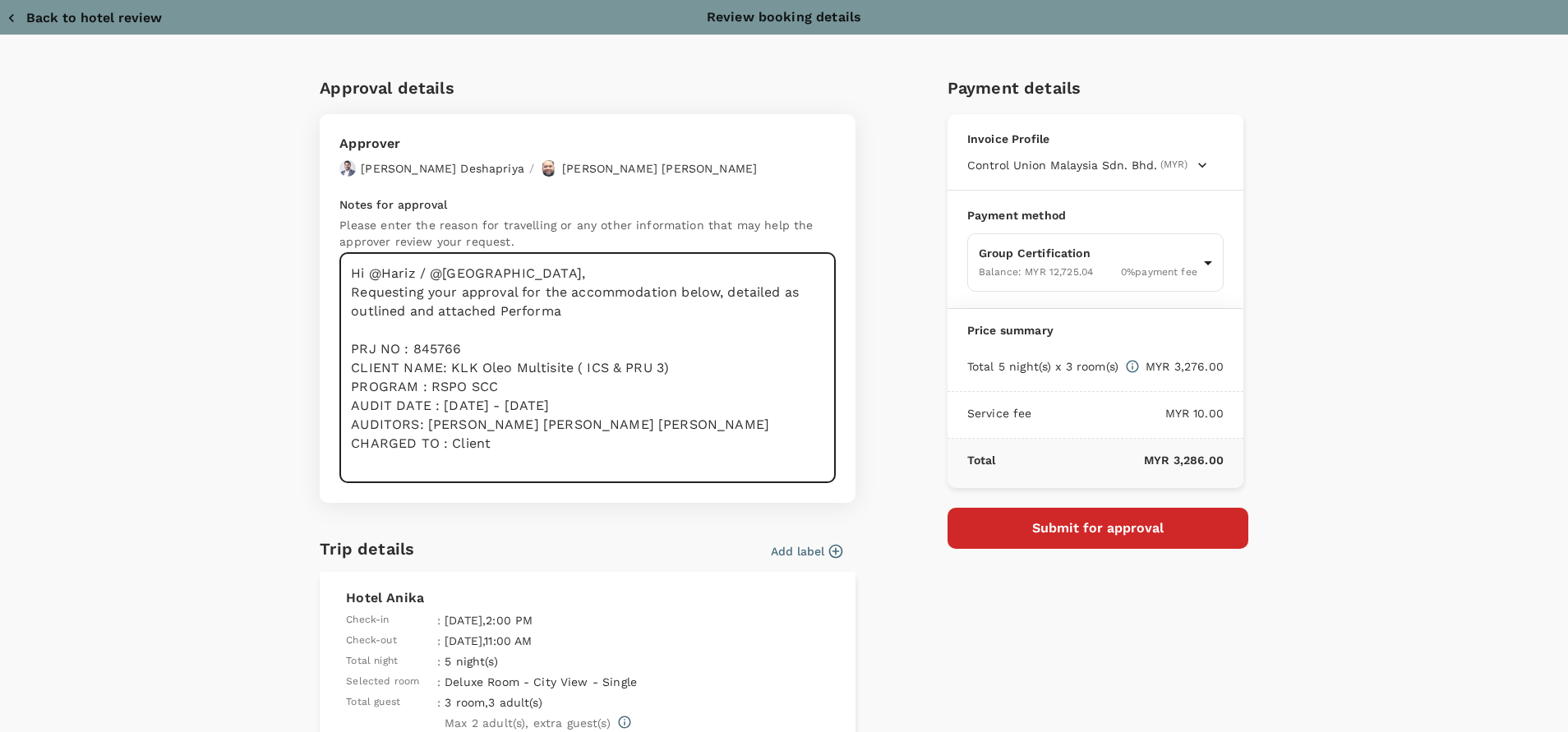
click at [576, 280] on textarea "Hi @Hariz / @Chathuranga, Requesting your approval for the accommodation below,…" at bounding box center [587, 368] width 497 height 230
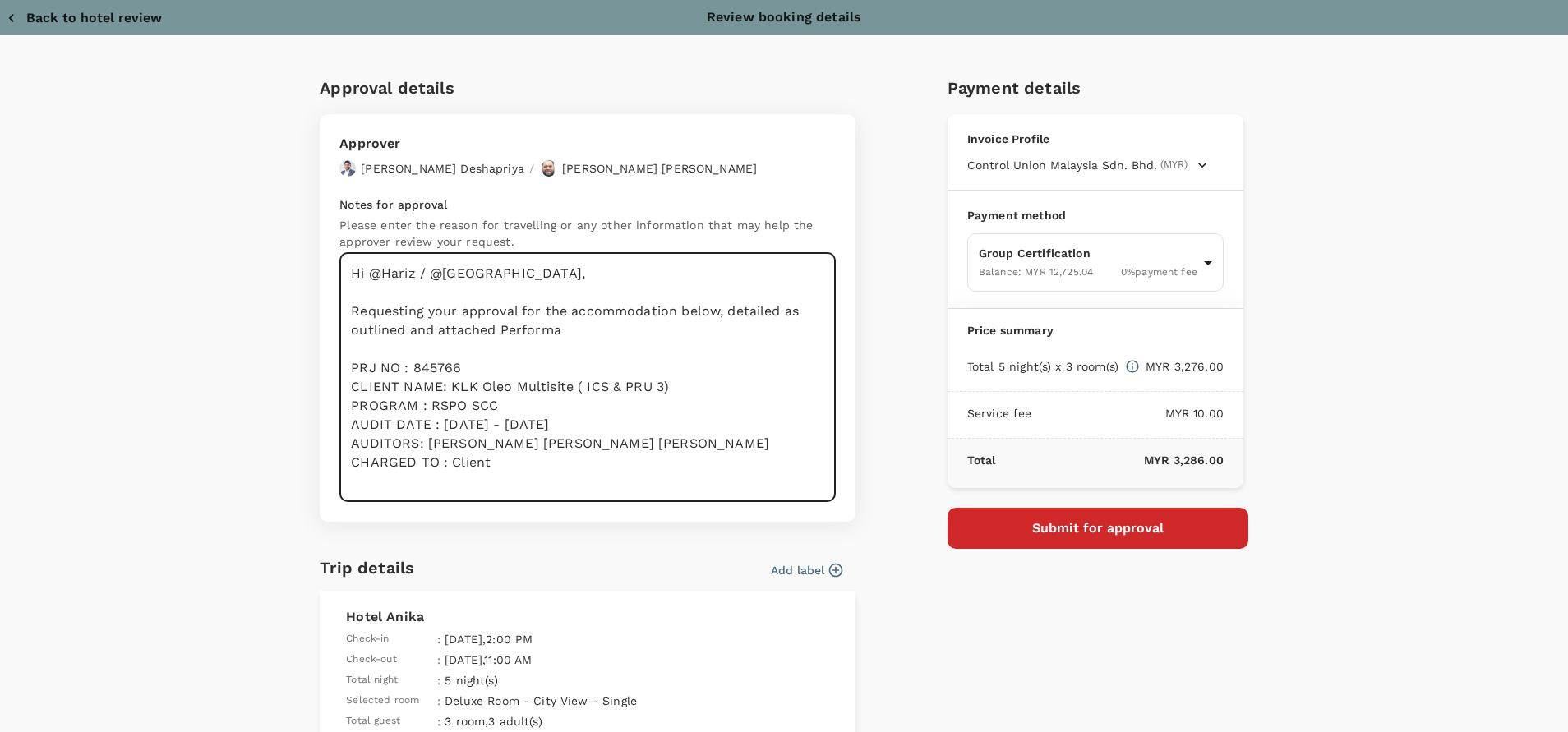
click at [568, 327] on textarea "Hi @Hariz / @Chathuranga, Requesting your approval for the accommodation below,…" at bounding box center [587, 377] width 497 height 249
click at [670, 332] on textarea "Hi @Hariz / @Chathuranga, Requesting your approval for the accommodation below,…" at bounding box center [587, 377] width 497 height 249
drag, startPoint x: 718, startPoint y: 312, endPoint x: 741, endPoint y: 343, distance: 38.6
click at [740, 343] on textarea "Hi @Hariz / @Chathuranga, Requesting your approval for the accommodation below,…" at bounding box center [587, 377] width 497 height 249
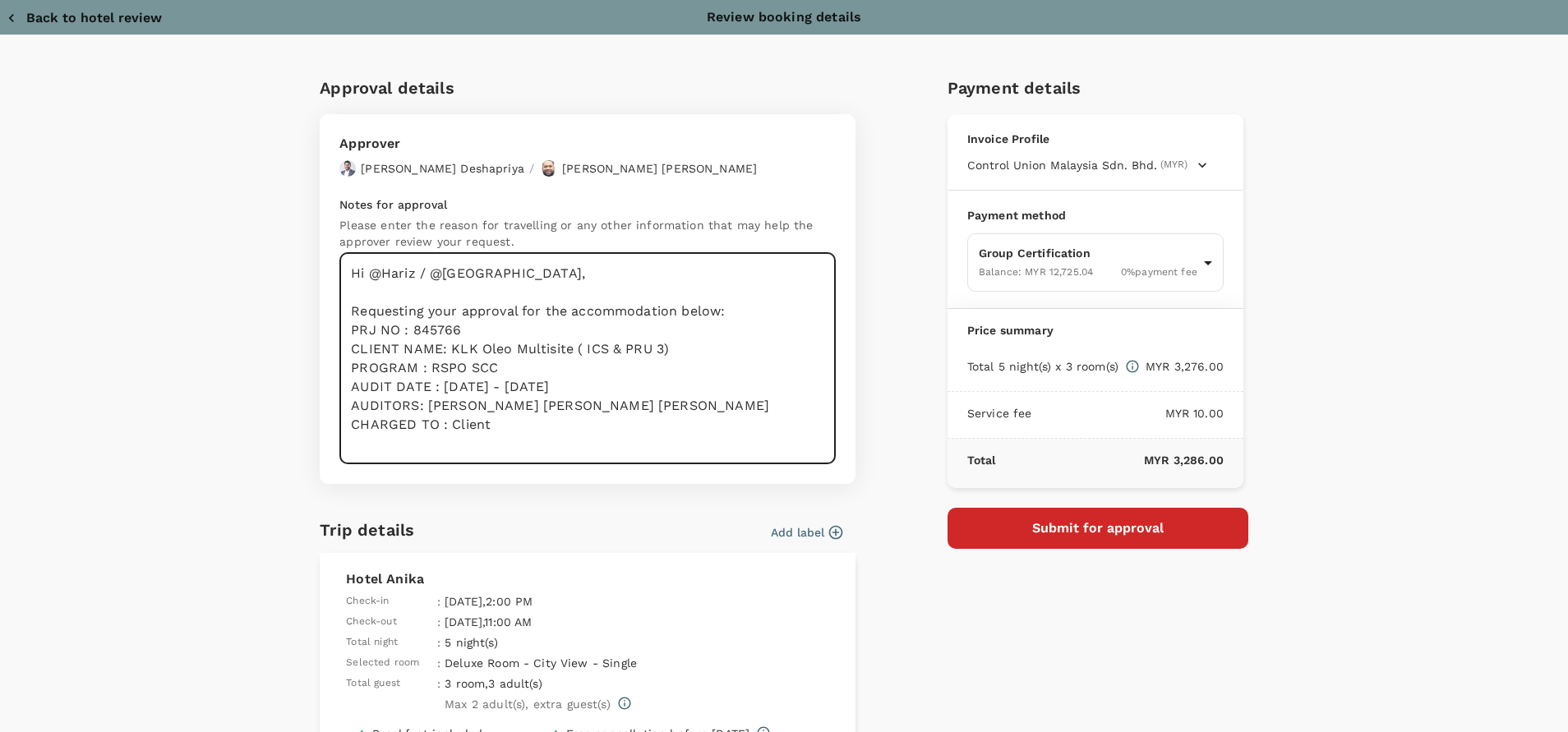
click at [511, 429] on textarea "Hi @Hariz / @Chathuranga, Requesting your approval for the accommodation below:…" at bounding box center [587, 358] width 497 height 211
click at [482, 331] on textarea "Hi @Hariz / @Chathuranga, Requesting your approval for the accommodation below:…" at bounding box center [587, 358] width 497 height 211
click at [513, 408] on textarea "Hi @Hariz / @Chathuranga, Requesting your approval for the accommodation below:…" at bounding box center [587, 358] width 497 height 211
drag, startPoint x: 666, startPoint y: 348, endPoint x: 443, endPoint y: 350, distance: 223.0
click at [443, 350] on textarea "Hi @Hariz / @Chathuranga, Requesting your approval for the accommodation below:…" at bounding box center [587, 358] width 497 height 211
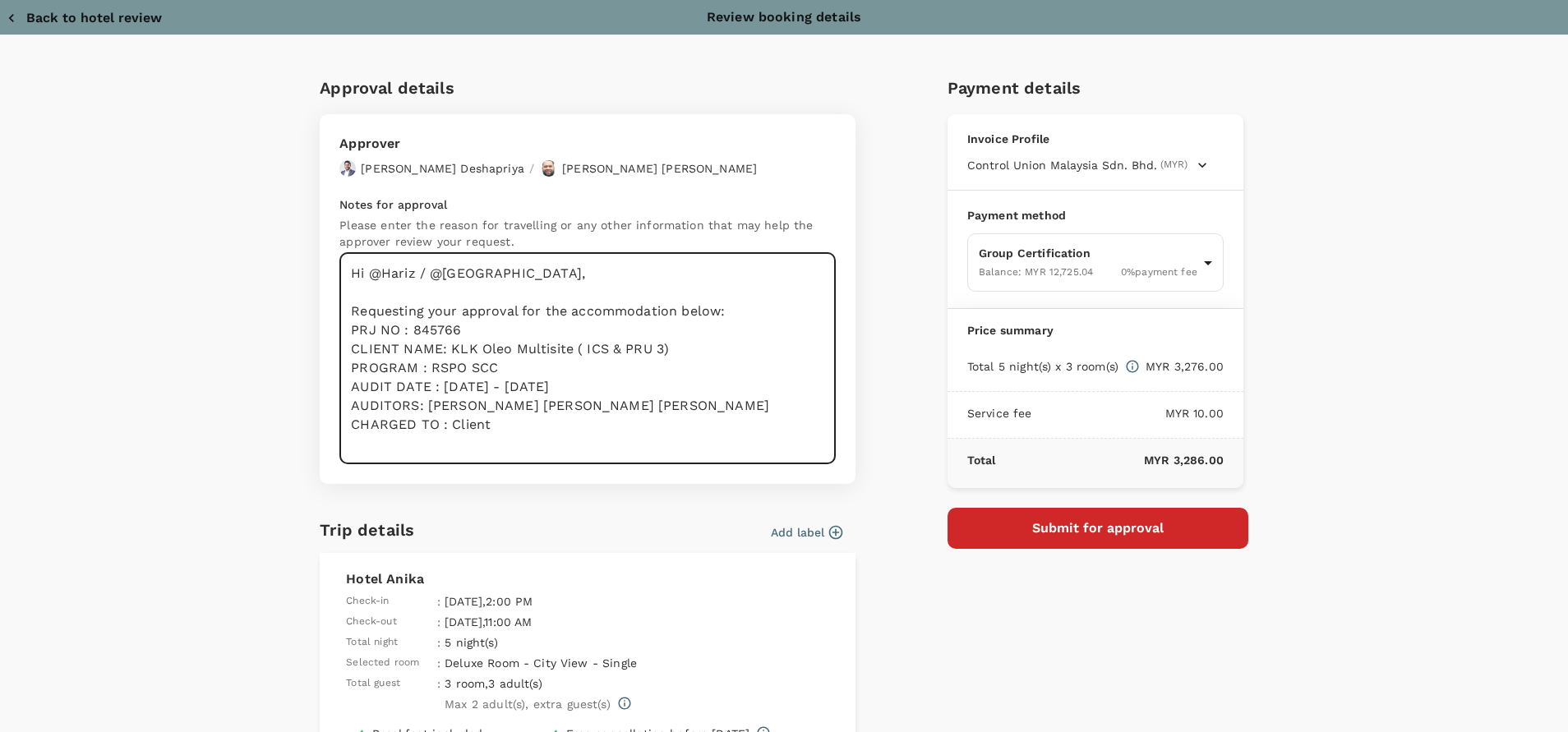
paste textarea "SDG Gunung Mas"
click at [590, 368] on textarea "Hi @Hariz / @Chathuranga, Requesting your approval for the accommodation below:…" at bounding box center [587, 358] width 497 height 211
drag, startPoint x: 457, startPoint y: 328, endPoint x: 405, endPoint y: 327, distance: 52.0
click at [404, 326] on textarea "Hi @Hariz / @Chathuranga, Requesting your approval for the accommodation below:…" at bounding box center [587, 358] width 497 height 211
paste textarea "63078"
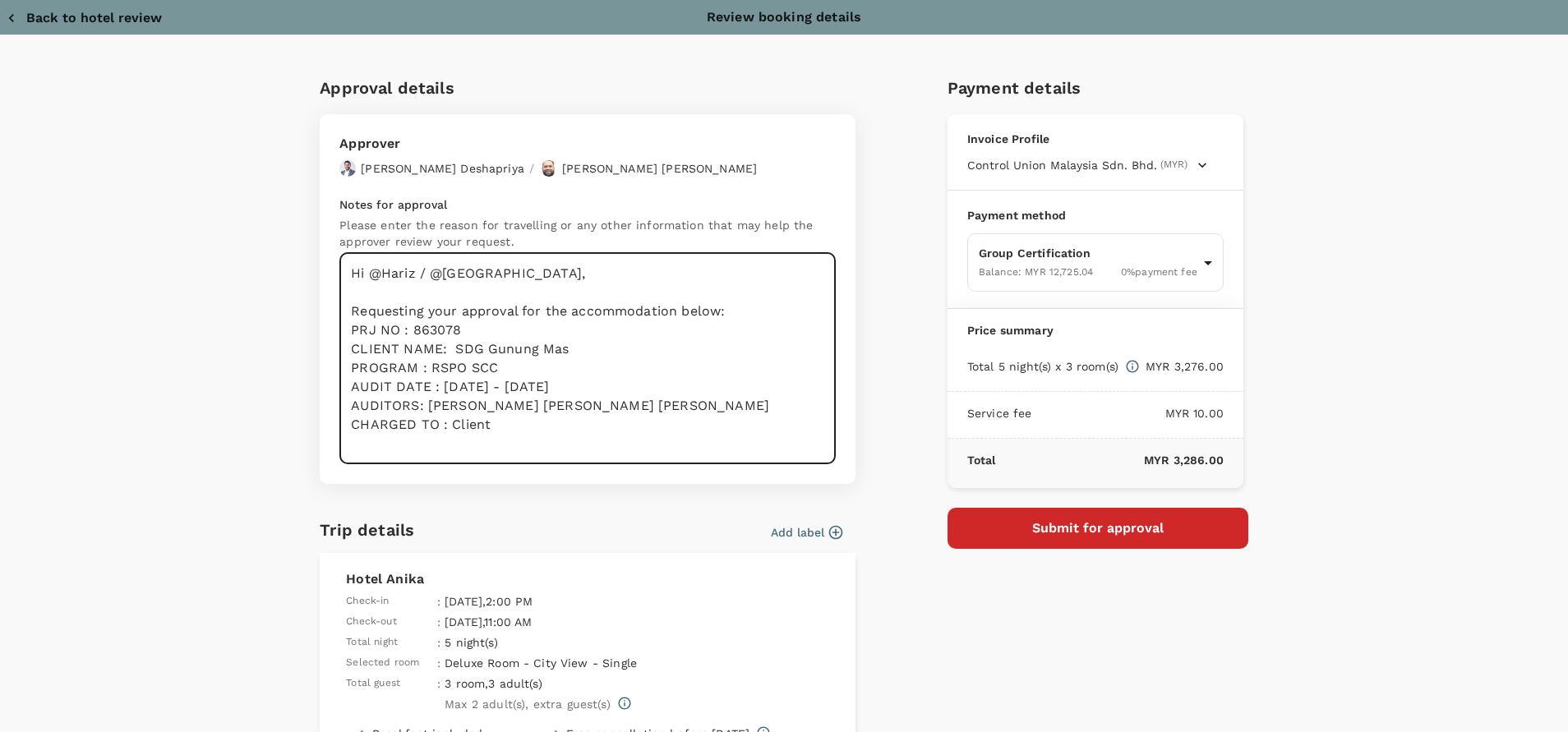
click at [624, 321] on textarea "Hi @Hariz / @Chathuranga, Requesting your approval for the accommodation below:…" at bounding box center [587, 358] width 497 height 211
drag, startPoint x: 491, startPoint y: 366, endPoint x: 526, endPoint y: 365, distance: 35.0
click at [490, 365] on textarea "Hi @Hariz / @Chathuranga, Requesting your approval for the accommodation below:…" at bounding box center [587, 358] width 497 height 211
click at [619, 390] on textarea "Hi @Hariz / @Chathuranga, Requesting your approval for the accommodation below:…" at bounding box center [587, 358] width 497 height 211
drag, startPoint x: 569, startPoint y: 381, endPoint x: 435, endPoint y: 384, distance: 134.0
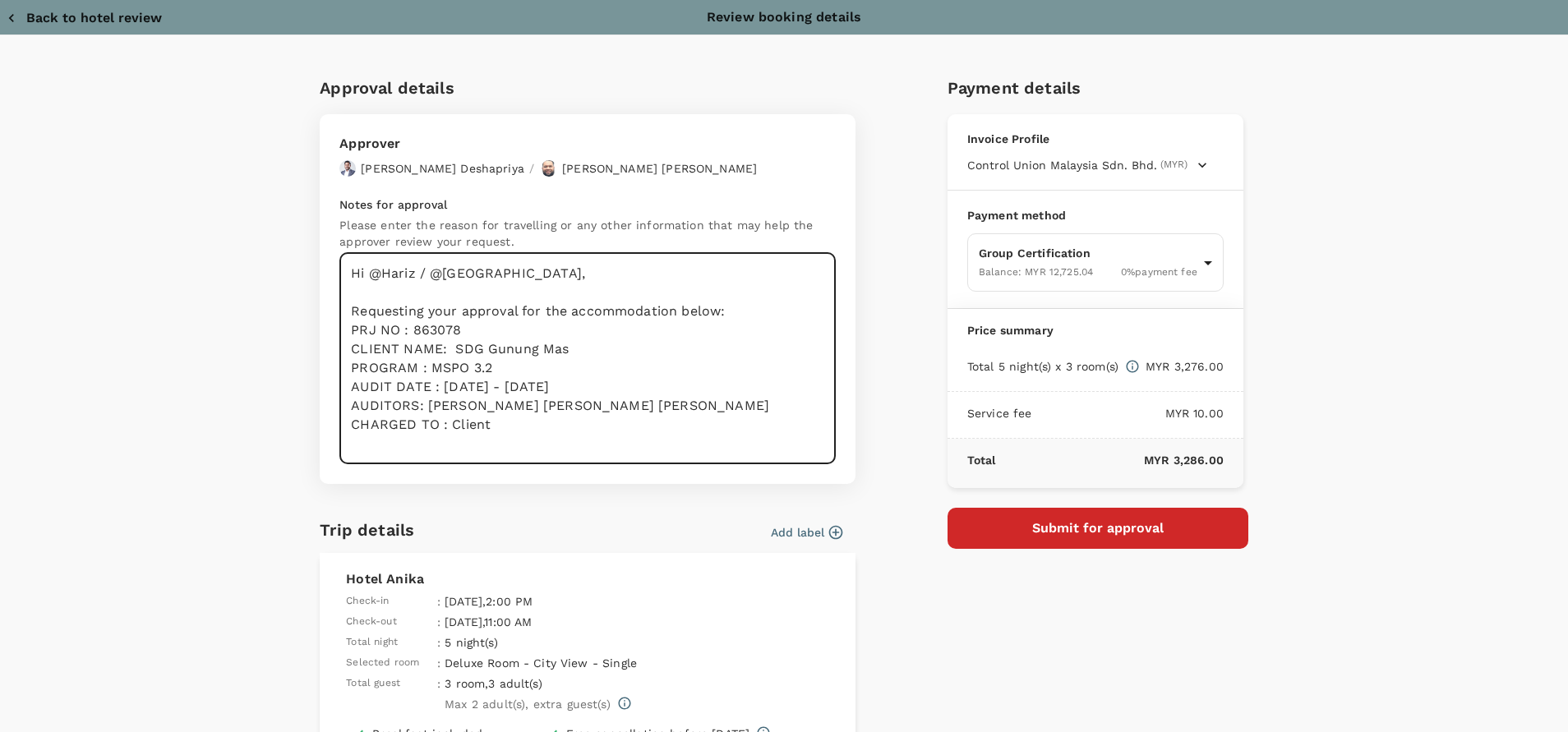
click at [435, 384] on textarea "Hi @Hariz / @Chathuranga, Requesting your approval for the accommodation below:…" at bounding box center [587, 358] width 497 height 211
click at [557, 396] on textarea "Hi @Hariz / @Chathuranga, Requesting your approval for the accommodation below:…" at bounding box center [587, 358] width 497 height 211
click at [642, 400] on textarea "Hi @Hariz / @Chathuranga, Requesting your approval for the accommodation below:…" at bounding box center [587, 358] width 497 height 211
click at [592, 412] on textarea "Hi @Hariz / @Chathuranga, Requesting your approval for the accommodation below:…" at bounding box center [587, 358] width 497 height 211
drag, startPoint x: 569, startPoint y: 405, endPoint x: 419, endPoint y: 404, distance: 150.0
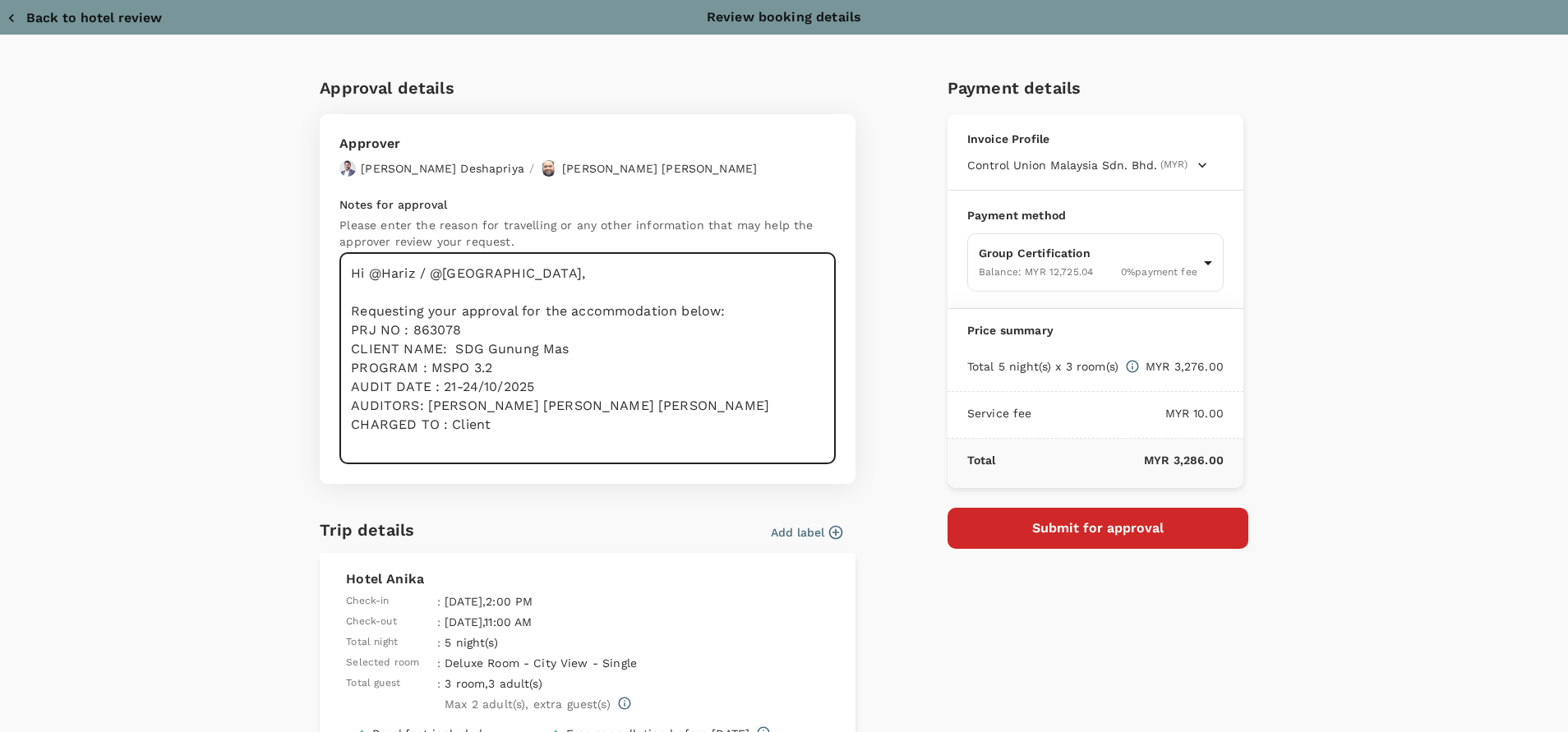
click at [419, 404] on textarea "Hi @Hariz / @Chathuranga, Requesting your approval for the accommodation below:…" at bounding box center [587, 358] width 497 height 211
click at [484, 401] on textarea "Hi @Hariz / @Chathuranga, Requesting your approval for the accommodation below:…" at bounding box center [587, 358] width 497 height 211
click at [527, 418] on textarea "Hi @Hariz / @Chathuranga, Requesting your approval for the accommodation below:…" at bounding box center [587, 358] width 497 height 211
click at [487, 405] on textarea "Hi @Hariz / @Chathuranga, Requesting your approval for the accommodation below:…" at bounding box center [587, 358] width 497 height 211
click at [581, 418] on textarea "Hi @Hariz / @Chathuranga, Requesting your approval for the accommodation below:…" at bounding box center [587, 358] width 497 height 211
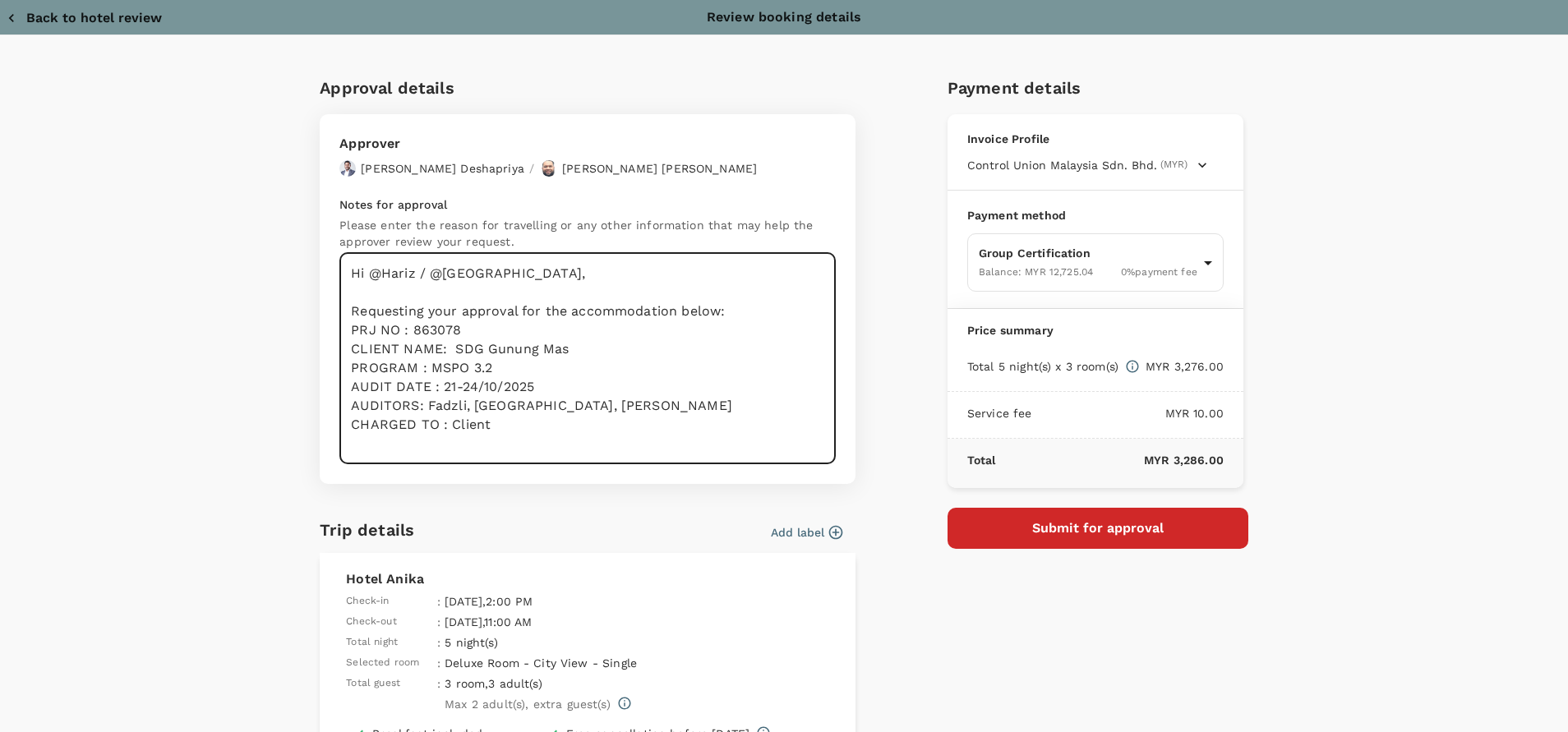
click at [643, 422] on textarea "Hi @Hariz / @Chathuranga, Requesting your approval for the accommodation below:…" at bounding box center [587, 358] width 497 height 211
click at [583, 433] on textarea "Hi @Hariz / @Chathuranga, Requesting your approval for the accommodation below:…" at bounding box center [587, 358] width 497 height 211
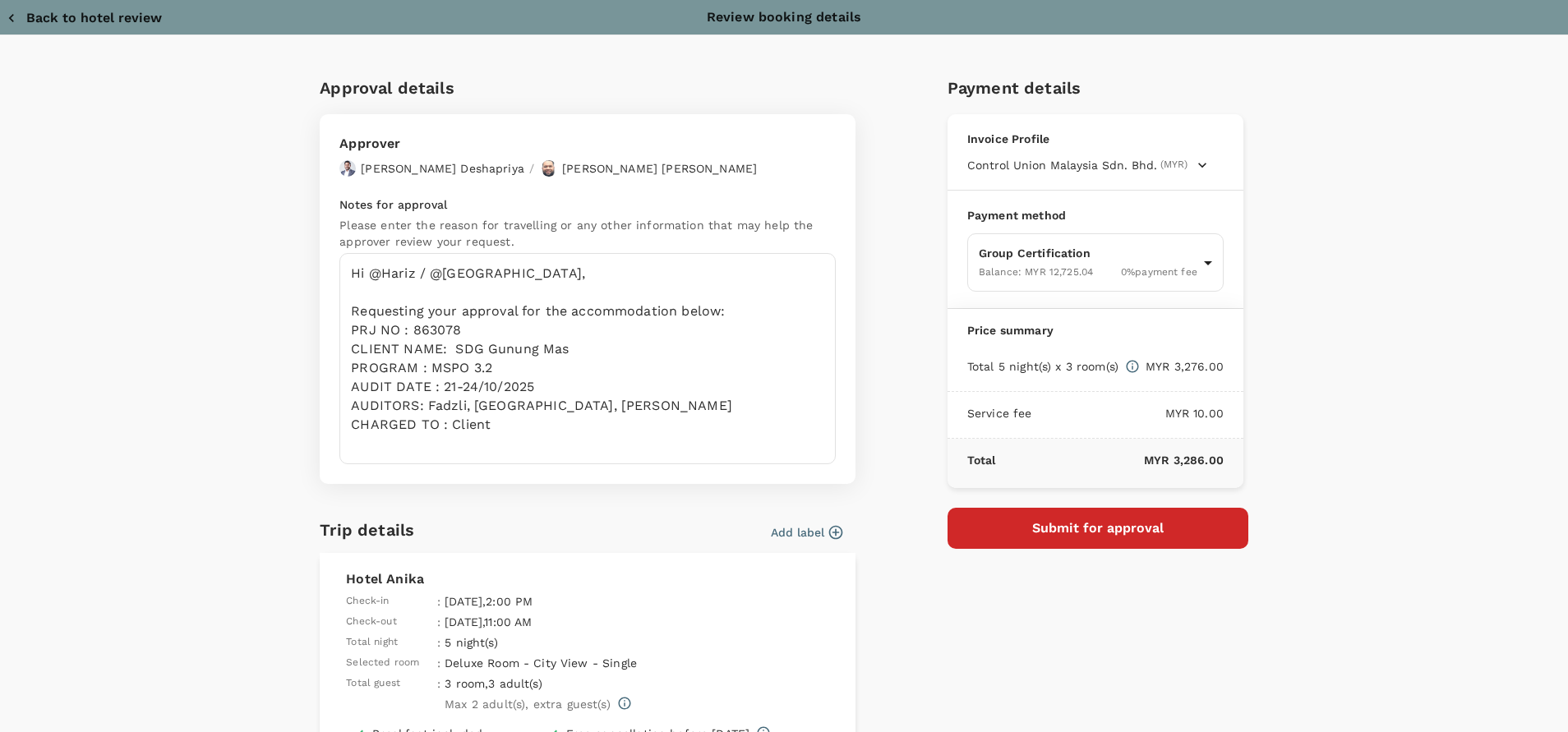
click at [816, 217] on p "Please enter the reason for travelling or any other information that may help t…" at bounding box center [587, 234] width 497 height 33
click at [1419, 312] on div "Approval details Approver Chathuranga Iroshan Deshapriya / Muhammad Hariz Bin A…" at bounding box center [784, 561] width 1568 height 1052
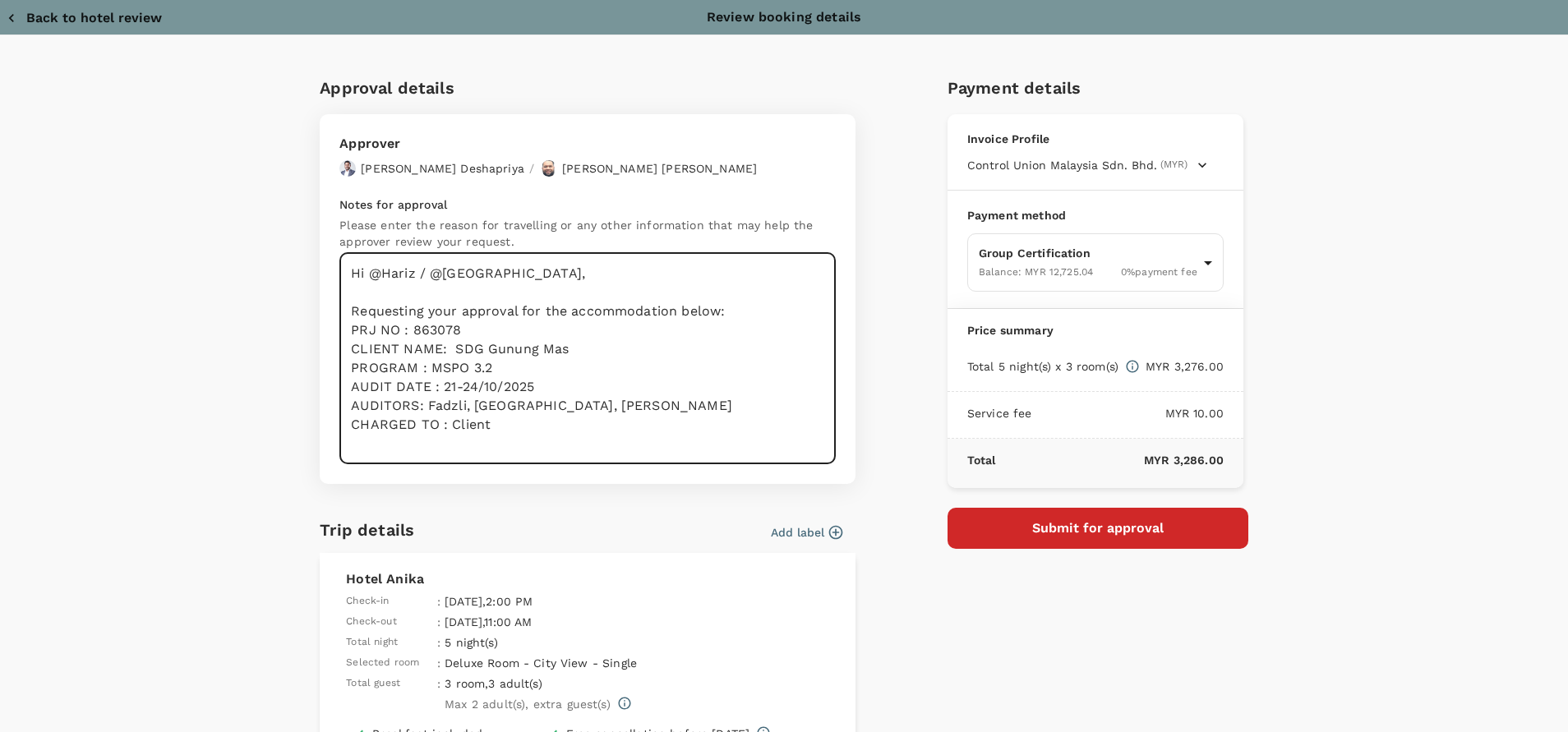
drag, startPoint x: 495, startPoint y: 421, endPoint x: 313, endPoint y: 268, distance: 237.8
click at [320, 268] on div "Approver Chathuranga Iroshan Deshapriya / Muhammad Hariz Bin Abdul Rahman Notes…" at bounding box center [588, 299] width 536 height 370
drag, startPoint x: 747, startPoint y: 273, endPoint x: 839, endPoint y: 239, distance: 98.1
click at [748, 273] on textarea "Hi @Hariz / @Chathuranga, Requesting your approval for the accommodation below:…" at bounding box center [587, 358] width 497 height 211
click at [650, 378] on textarea "Hi @Hariz / @Chathuranga, Requesting your approval for the accommodation below:…" at bounding box center [587, 358] width 497 height 211
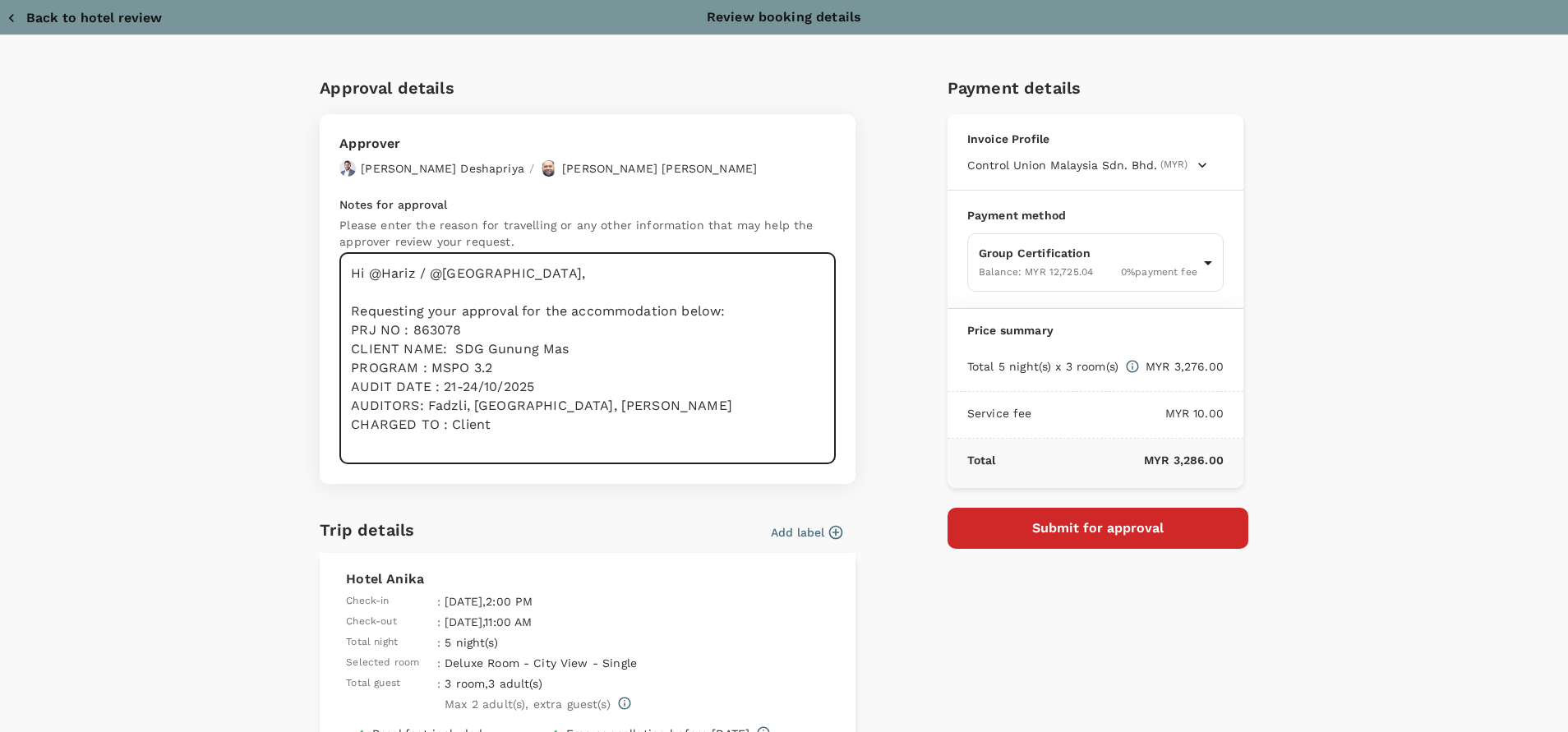
click at [510, 424] on textarea "Hi @Hariz / @Chathuranga, Requesting your approval for the accommodation below:…" at bounding box center [587, 358] width 497 height 211
click at [647, 391] on textarea "Hi @Hariz / @Chathuranga, Requesting your approval for the accommodation below:…" at bounding box center [587, 358] width 497 height 211
click at [685, 418] on textarea "Hi @Hariz / @Chathuranga, Requesting your approval for the accommodation below:…" at bounding box center [587, 358] width 497 height 211
click at [622, 418] on textarea "Hi @Hariz / @Chathuranga, Requesting your approval for the accommodation below:…" at bounding box center [587, 358] width 497 height 211
drag, startPoint x: 668, startPoint y: 427, endPoint x: 328, endPoint y: 254, distance: 381.5
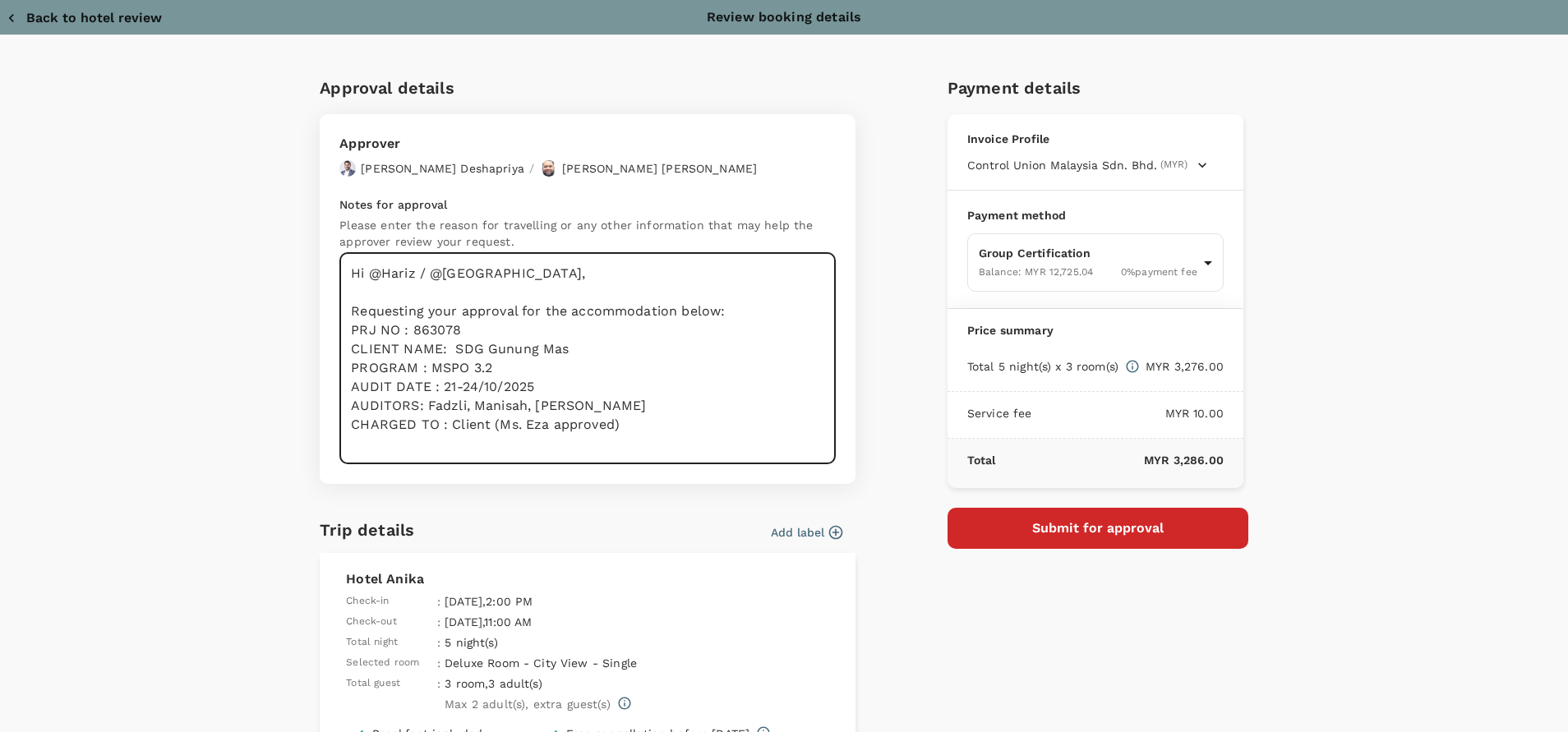
click at [328, 253] on div "Approver Chathuranga Iroshan Deshapriya / Muhammad Hariz Bin Abdul Rahman Notes…" at bounding box center [588, 299] width 536 height 370
click at [668, 423] on textarea "Hi @Hariz / @Chathuranga, Requesting your approval for the accommodation below:…" at bounding box center [587, 358] width 497 height 211
type textarea "Hi @Hariz / @Chathuranga, Requesting your approval for the accommodation below:…"
click at [651, 410] on textarea "Hi @Hariz / @Chathuranga, Requesting your approval for the accommodation below:…" at bounding box center [587, 358] width 497 height 211
click at [1117, 535] on button "Submit for approval" at bounding box center [1098, 528] width 300 height 41
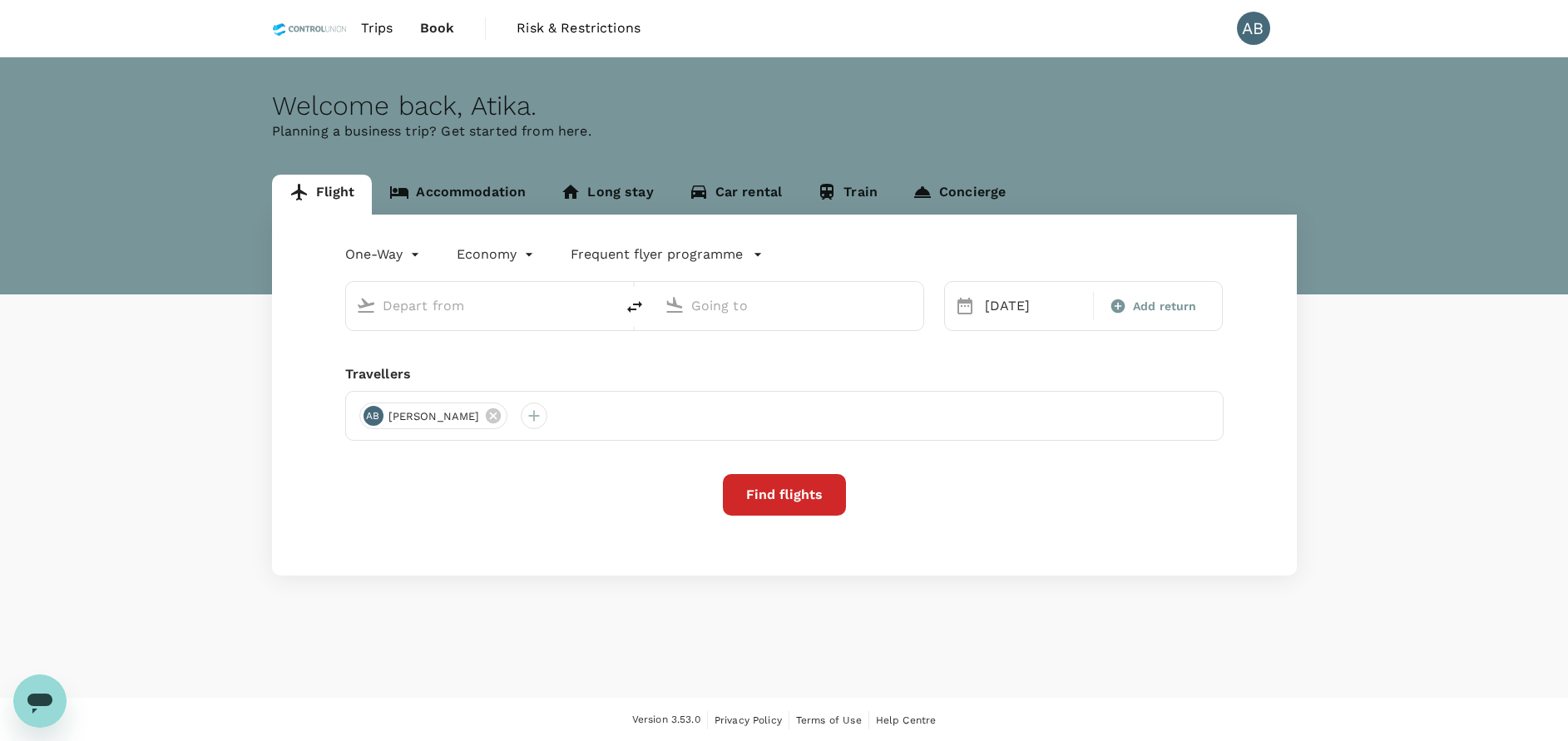
click at [486, 197] on link "Accommodation" at bounding box center [457, 194] width 171 height 40
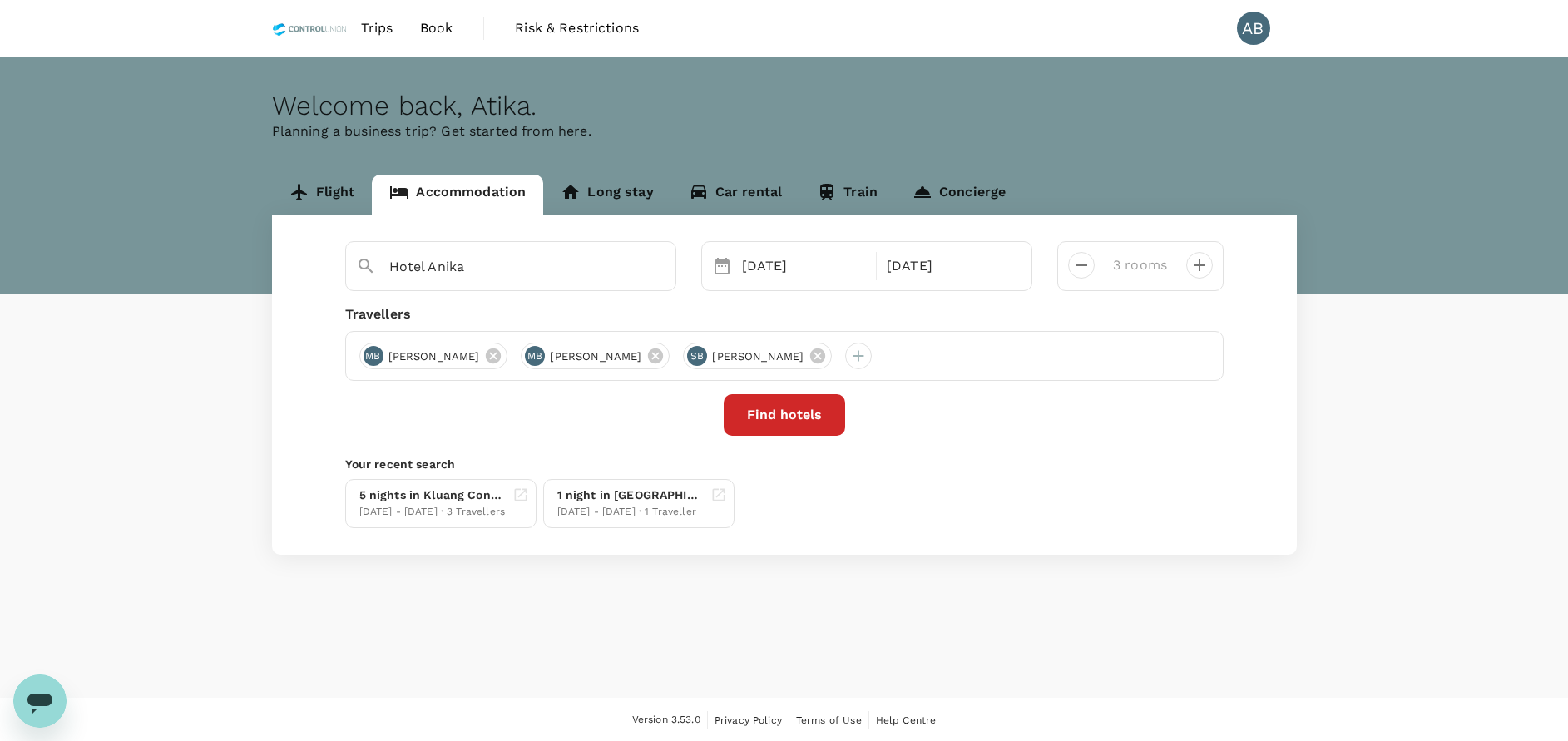
click at [809, 430] on button "Find hotels" at bounding box center [784, 415] width 122 height 42
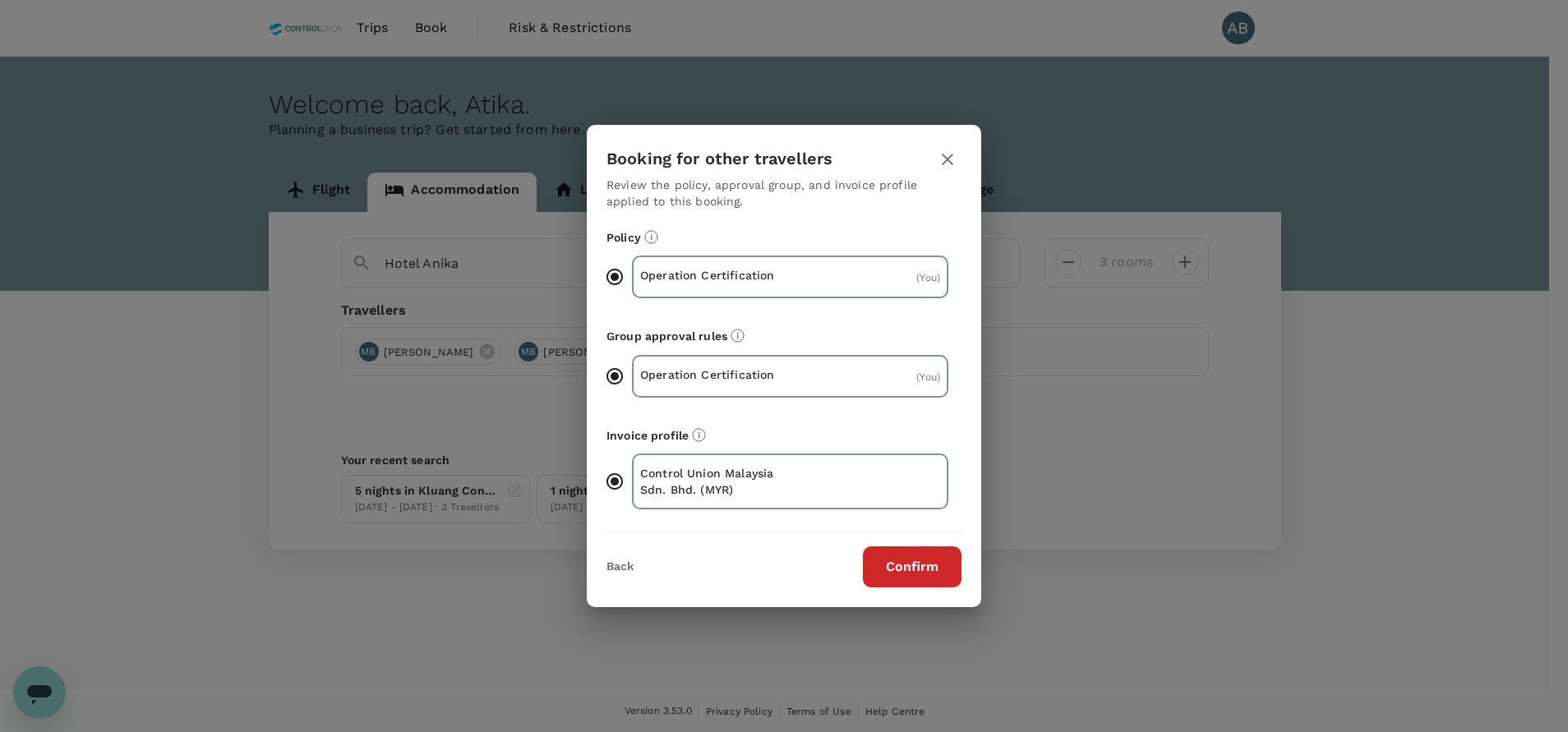
click at [916, 569] on button "Confirm" at bounding box center [912, 567] width 99 height 41
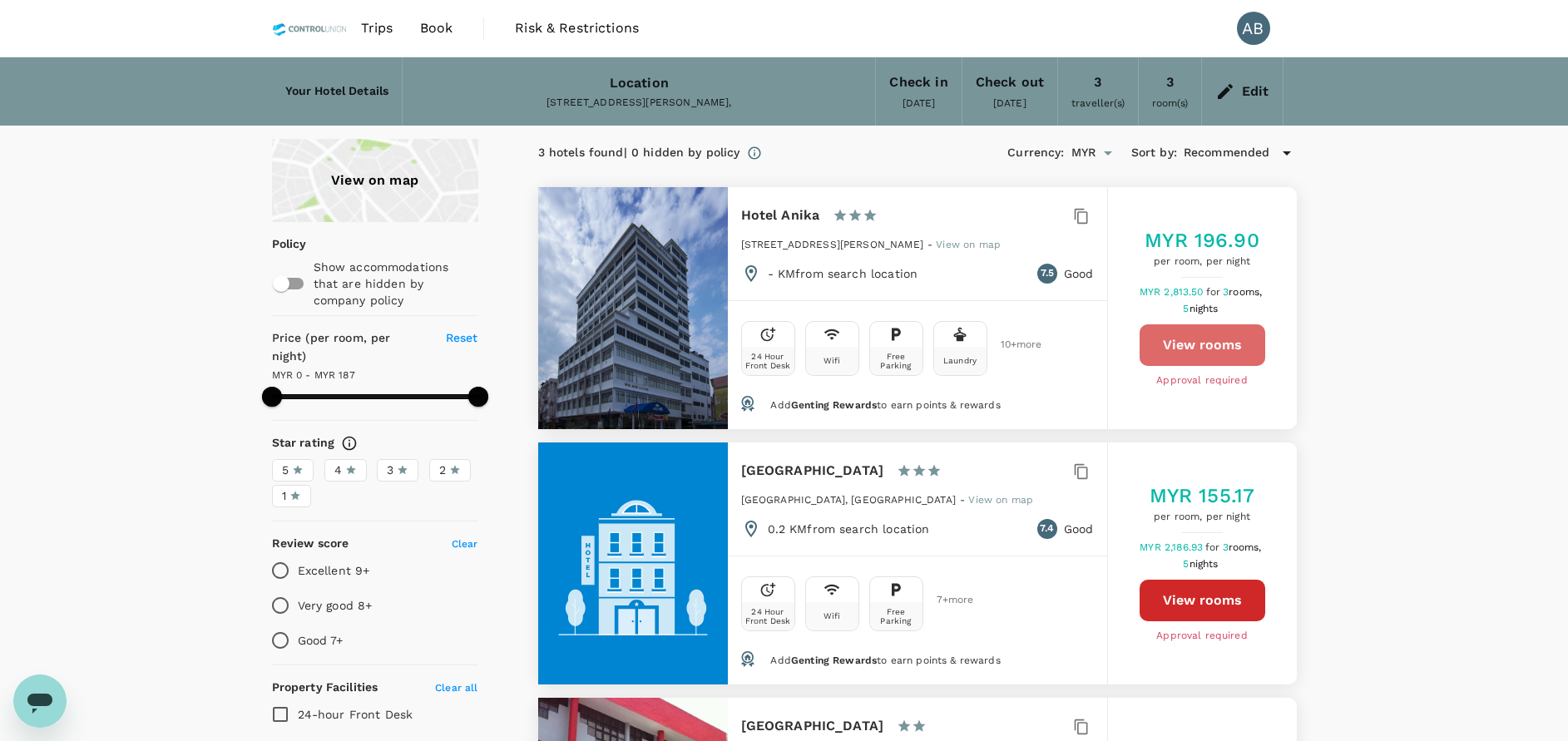
click at [1198, 364] on button "View rooms" at bounding box center [1203, 345] width 126 height 42
type input "187"
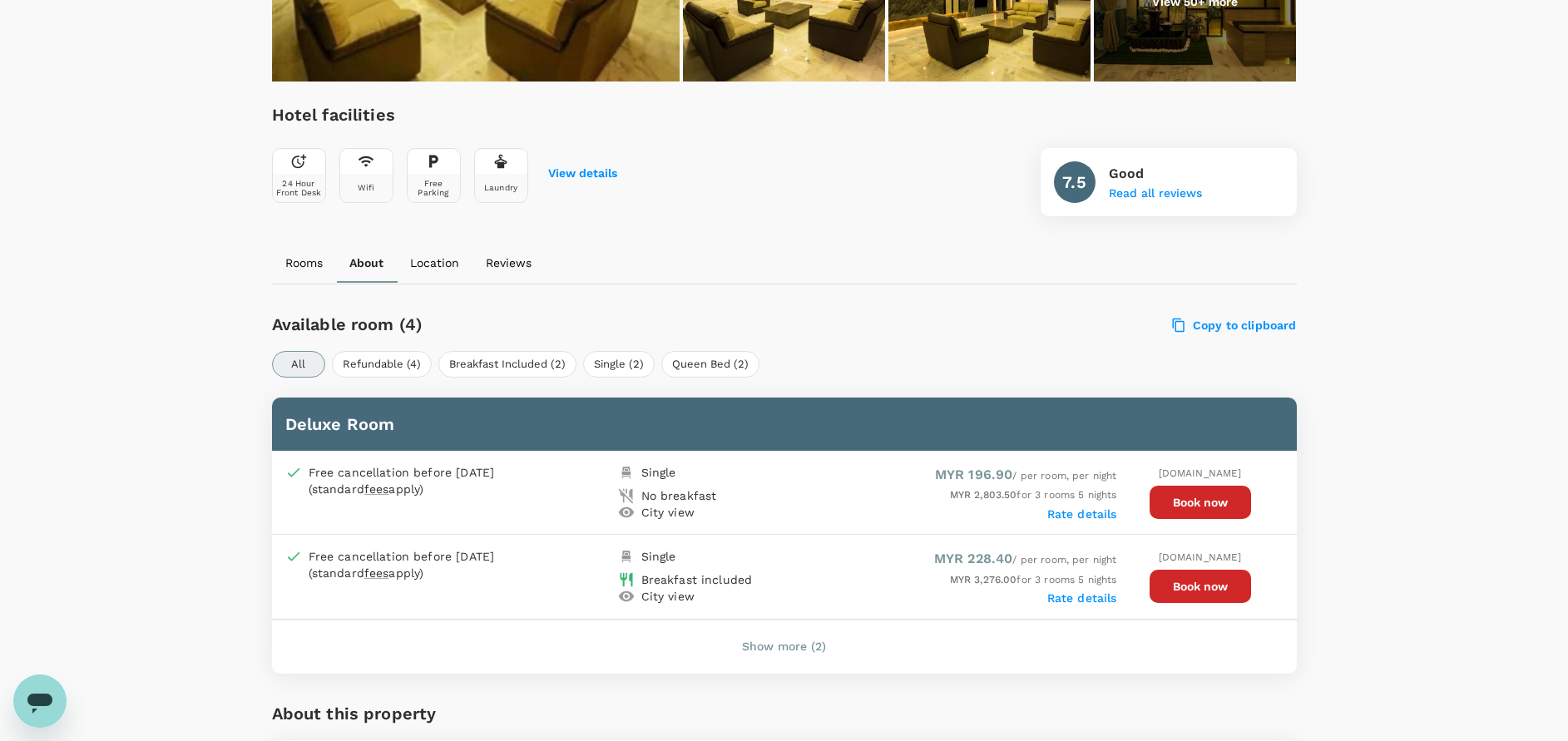
scroll to position [492, 0]
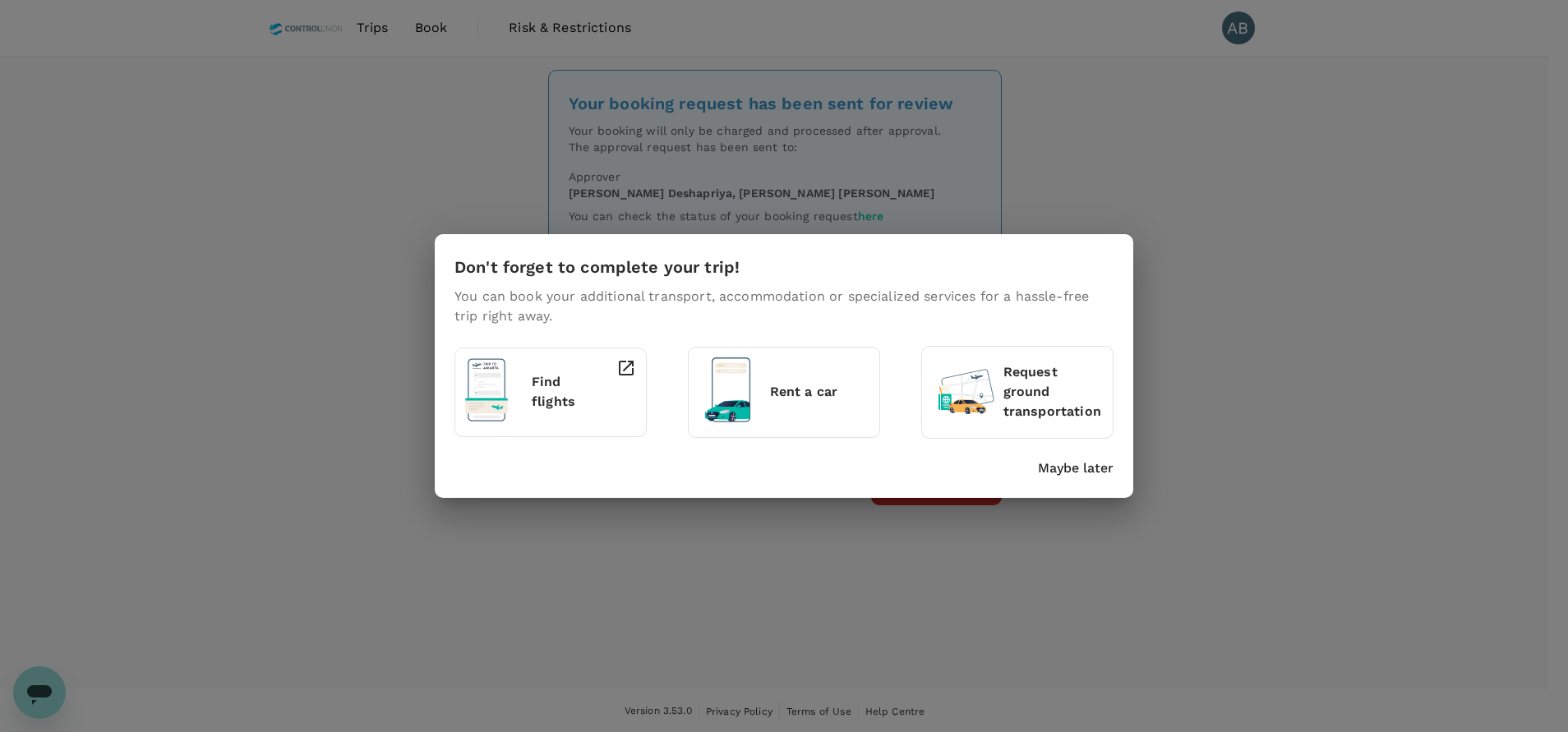
drag, startPoint x: 1087, startPoint y: 467, endPoint x: 1175, endPoint y: 412, distance: 103.8
click at [1091, 465] on p "Maybe later" at bounding box center [1076, 468] width 75 height 20
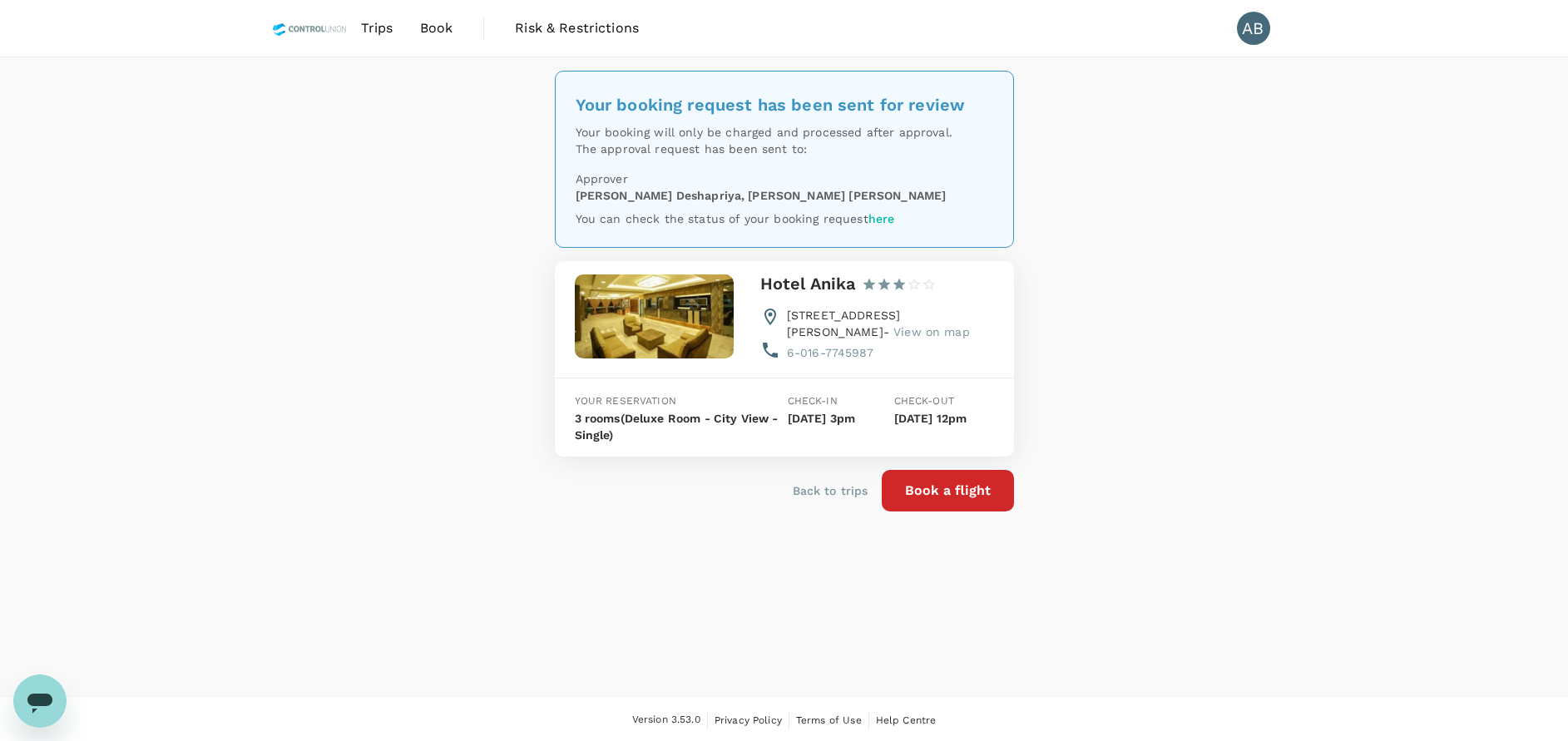
drag, startPoint x: 1322, startPoint y: 300, endPoint x: 1322, endPoint y: 271, distance: 29.0
click at [1322, 293] on div "Your booking request has been sent for review Your booking will only be charged…" at bounding box center [784, 378] width 1568 height 640
click at [1471, 363] on div "Your booking request has been sent for review Your booking will only be charged…" at bounding box center [784, 378] width 1568 height 640
drag, startPoint x: 1249, startPoint y: 317, endPoint x: 1119, endPoint y: 597, distance: 308.7
click at [1248, 322] on div "Your booking request has been sent for review Your booking will only be charged…" at bounding box center [784, 378] width 1568 height 640
